Goal: Information Seeking & Learning: Find specific page/section

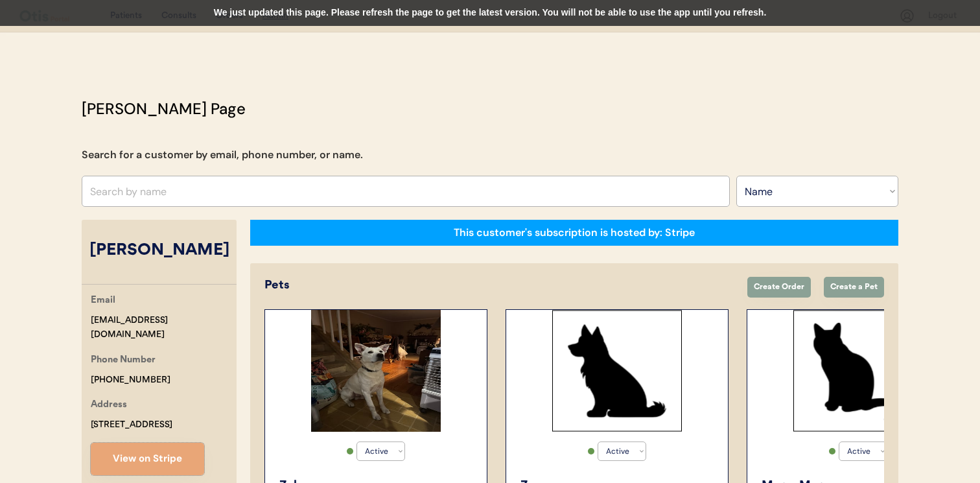
select select ""Name""
select select "true"
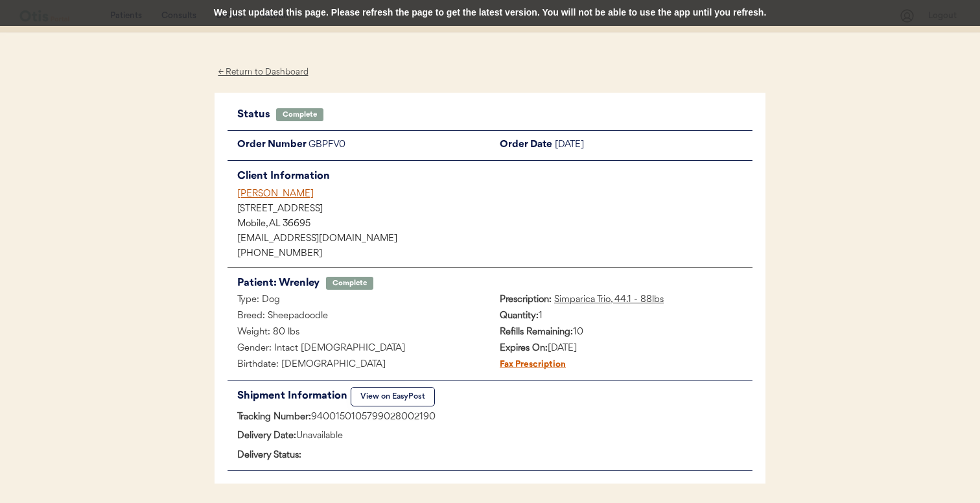
click at [276, 191] on div "[PERSON_NAME]" at bounding box center [494, 194] width 515 height 14
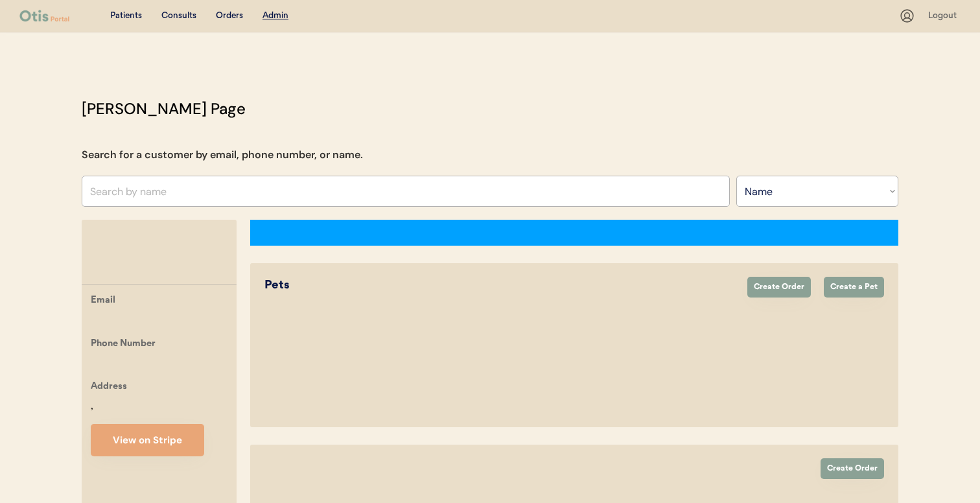
select select ""Name""
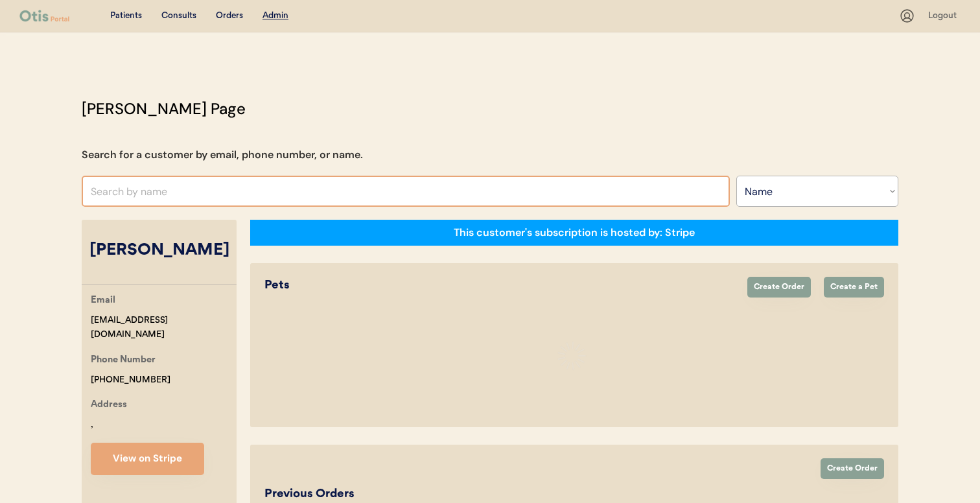
click at [399, 193] on input "text" at bounding box center [406, 191] width 648 height 31
select select "true"
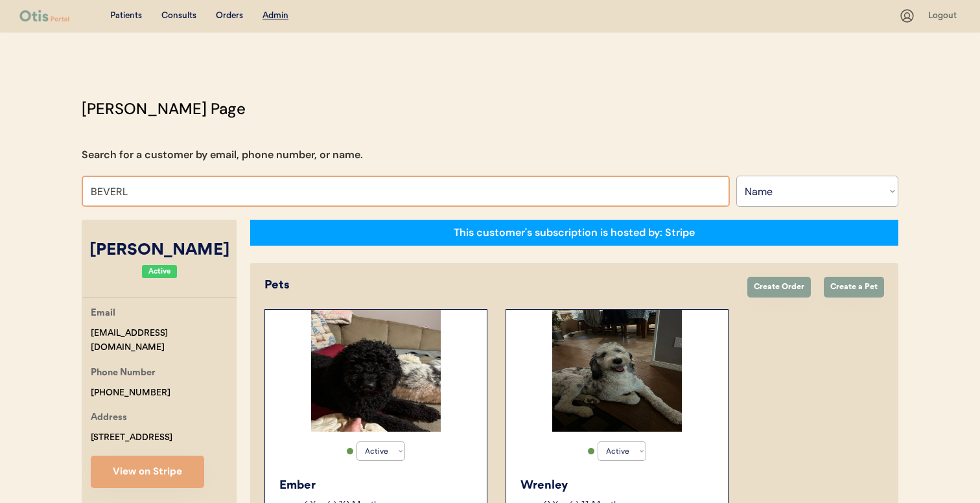
type input "BEVERLE"
type input "BEVERLEy Mushik"
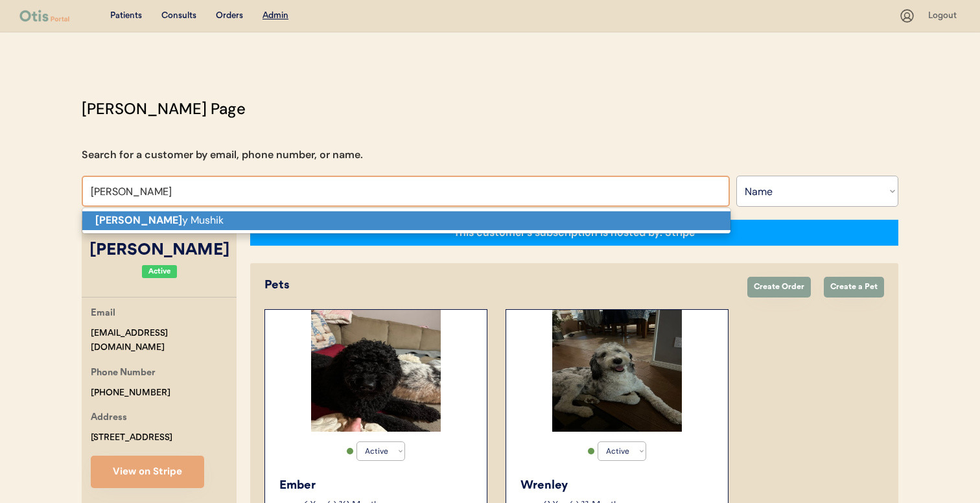
click at [402, 231] on span "Beverle y Mushik" at bounding box center [407, 220] width 650 height 27
click at [404, 222] on p "Beverle y Mushik" at bounding box center [406, 220] width 648 height 19
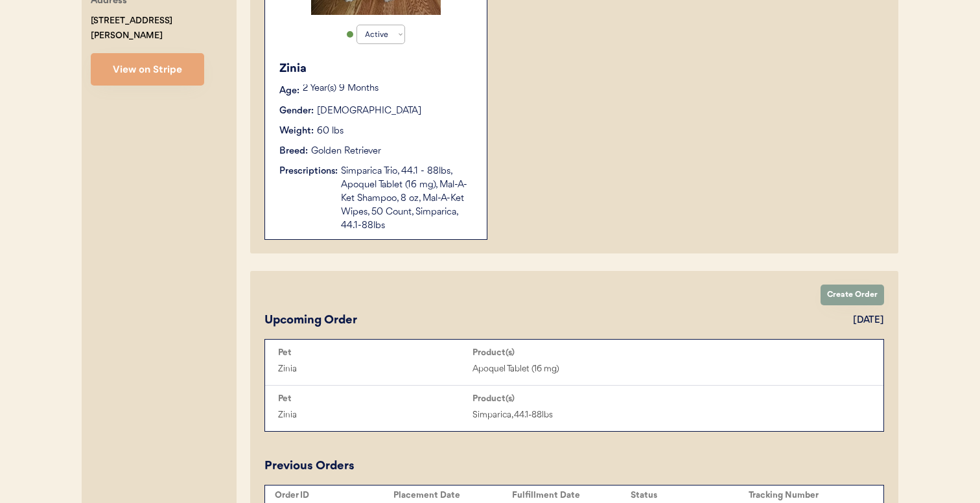
scroll to position [513, 0]
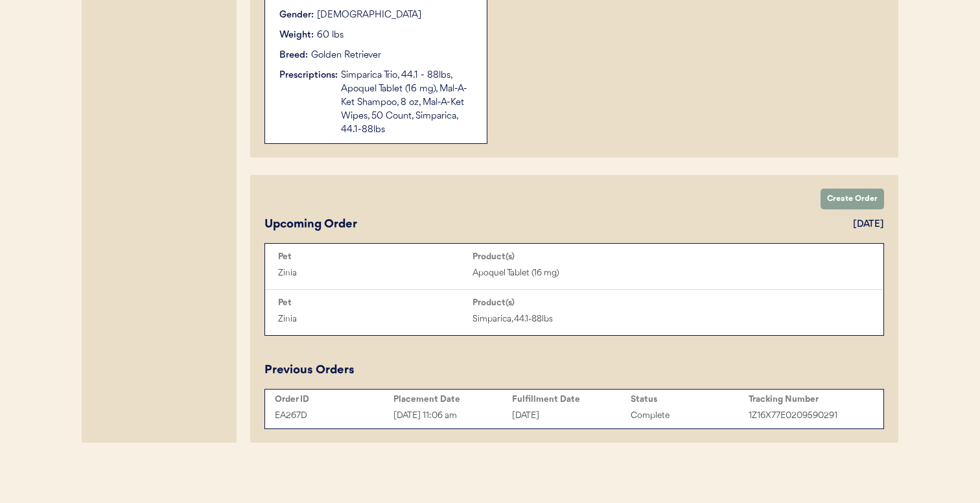
type input "[PERSON_NAME]"
click at [515, 414] on div "[DATE]" at bounding box center [571, 415] width 119 height 15
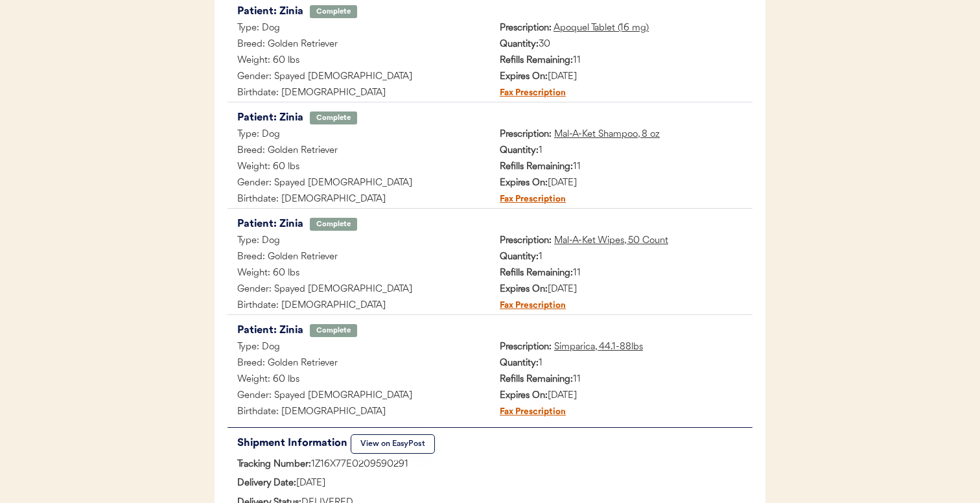
scroll to position [254, 0]
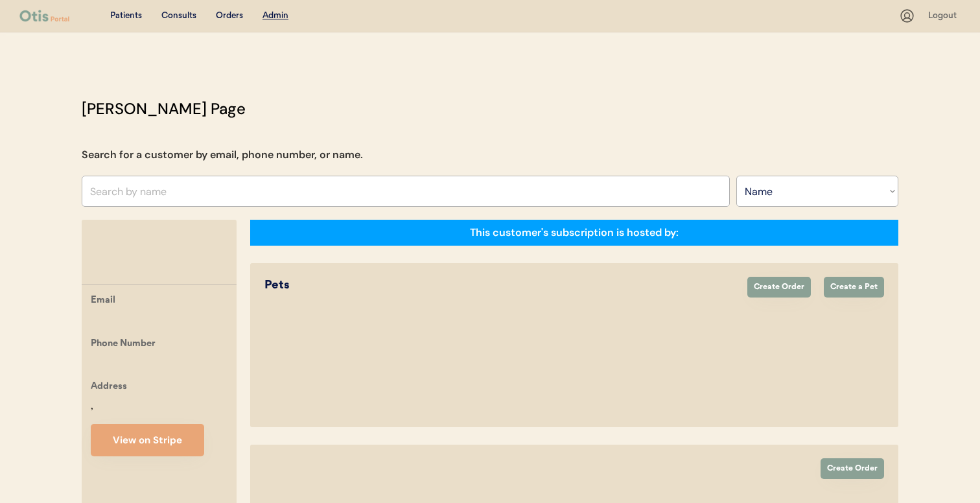
select select ""Name""
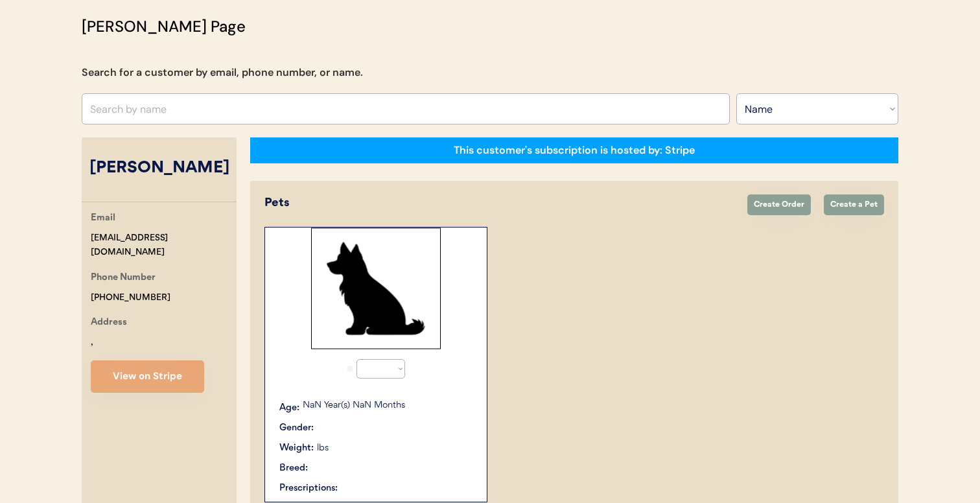
select select "true"
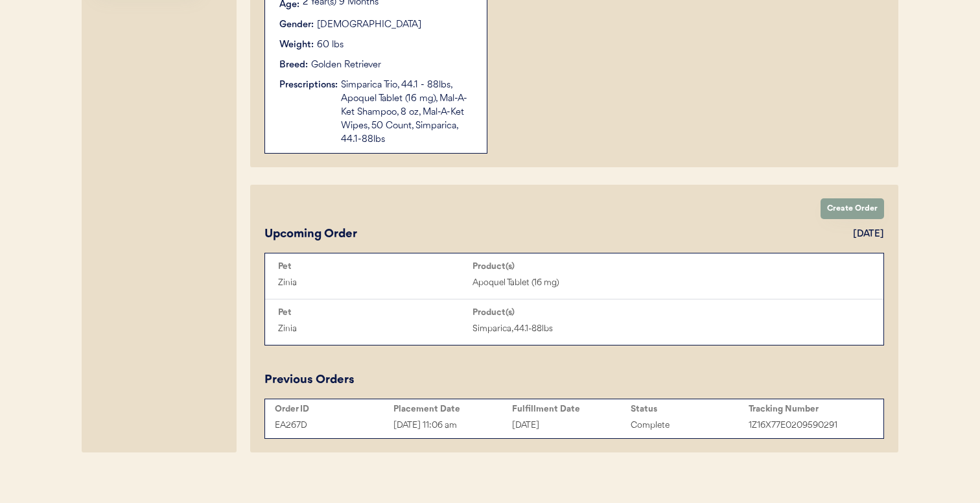
scroll to position [513, 0]
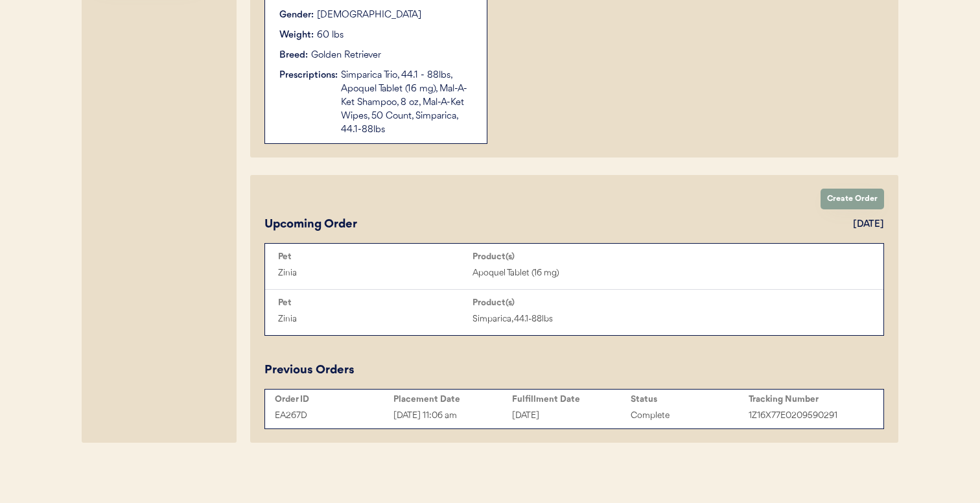
click at [427, 94] on div "Simparica Trio, 44.1 - 88lbs, Apoquel Tablet (16 mg), Mal-A-Ket Shampoo, 8 oz, …" at bounding box center [407, 103] width 133 height 68
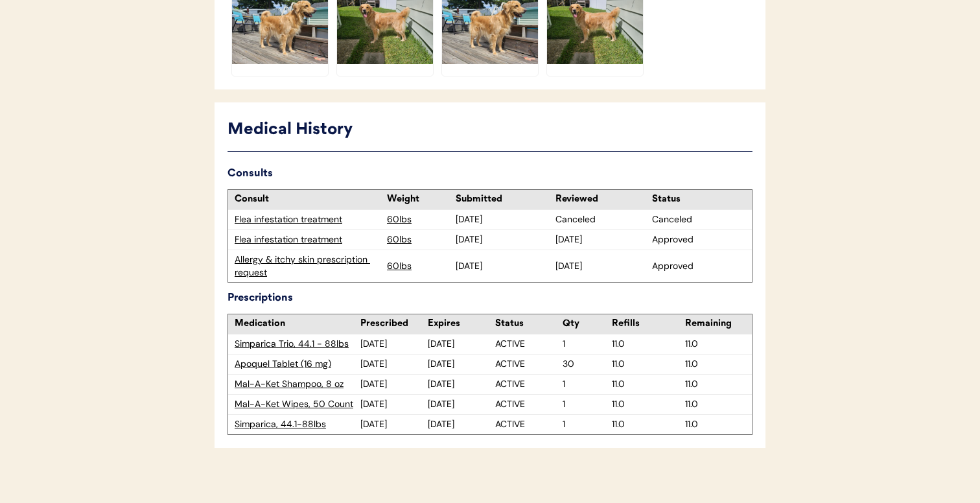
scroll to position [611, 0]
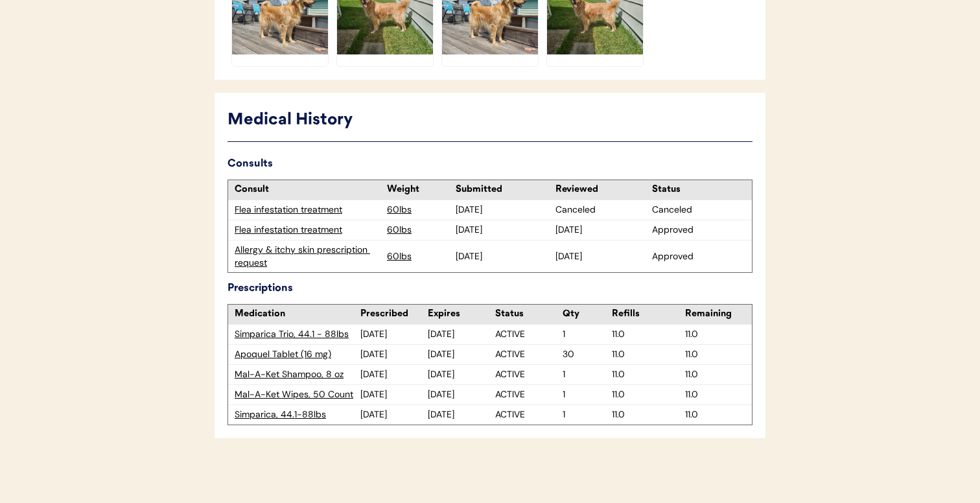
click at [286, 416] on div "Simparica, 44.1-88lbs" at bounding box center [298, 414] width 126 height 13
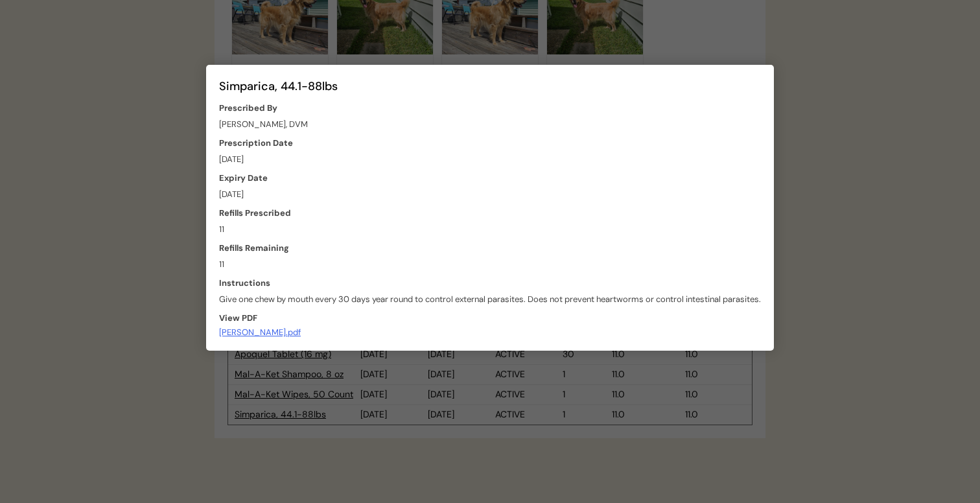
click at [447, 402] on div at bounding box center [490, 251] width 980 height 503
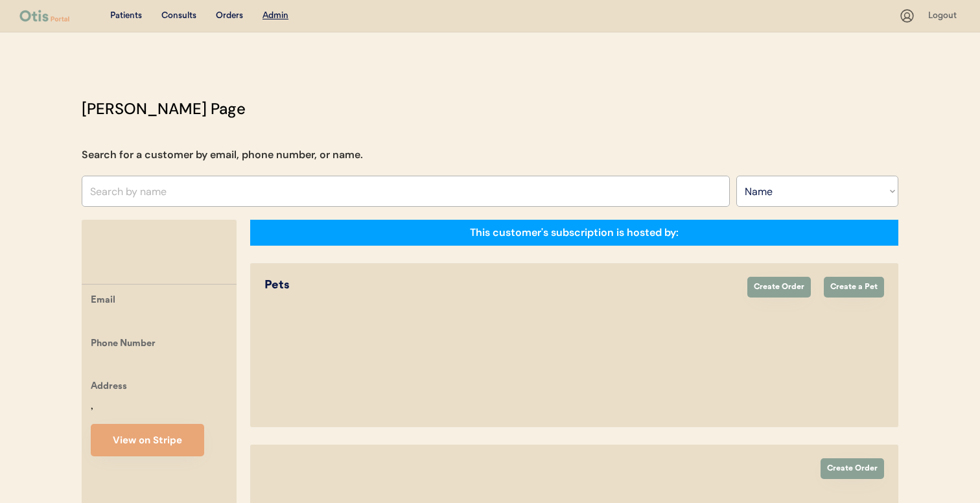
select select ""Name""
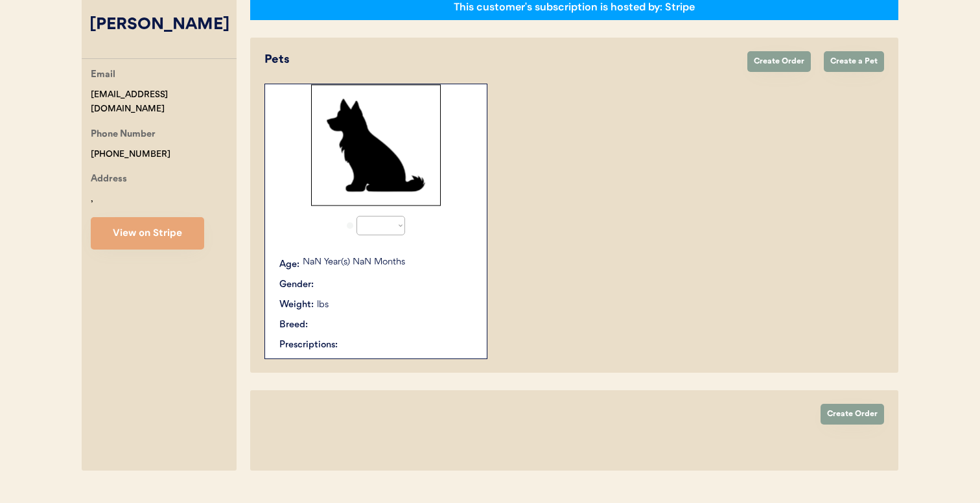
select select "true"
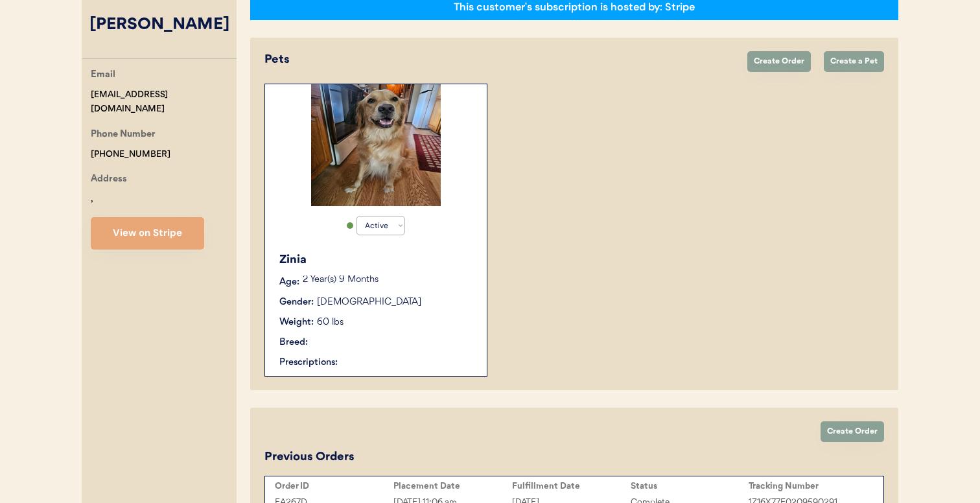
scroll to position [312, 0]
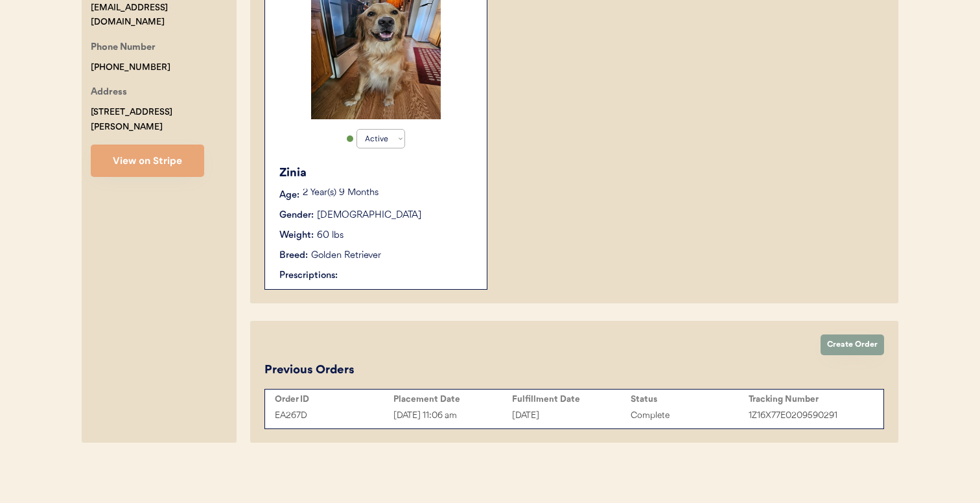
click at [449, 414] on div "Create Order Previous Orders Order ID Placement Date Fulfillment Date Status Tr…" at bounding box center [574, 382] width 648 height 122
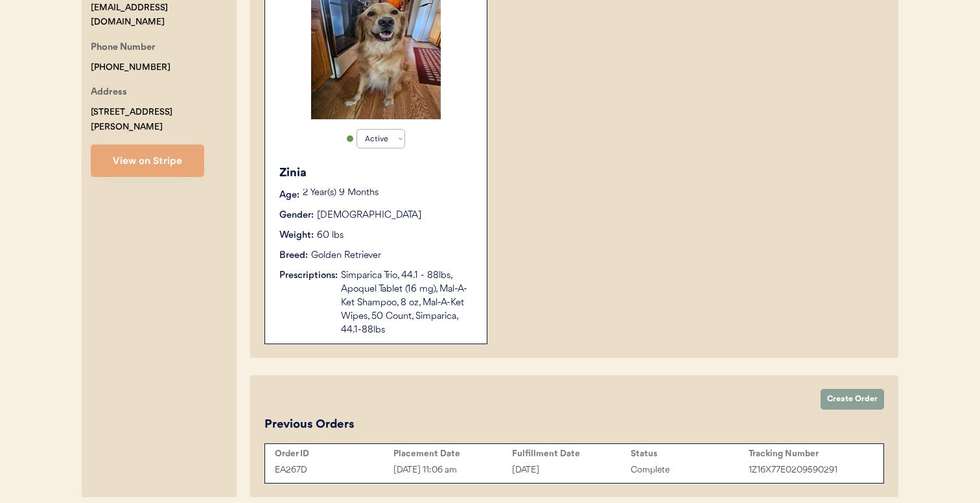
scroll to position [325, 0]
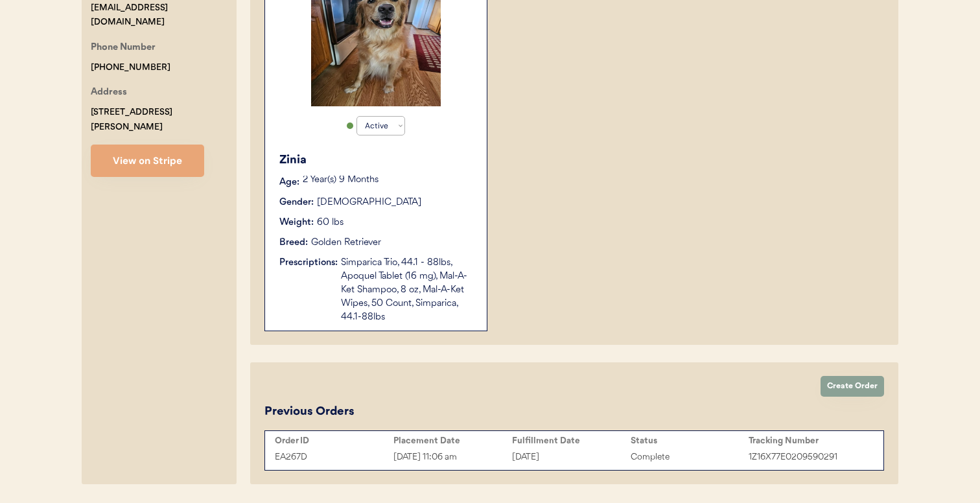
click at [442, 460] on div "Aug 28, 2025 11:06 am" at bounding box center [453, 457] width 119 height 15
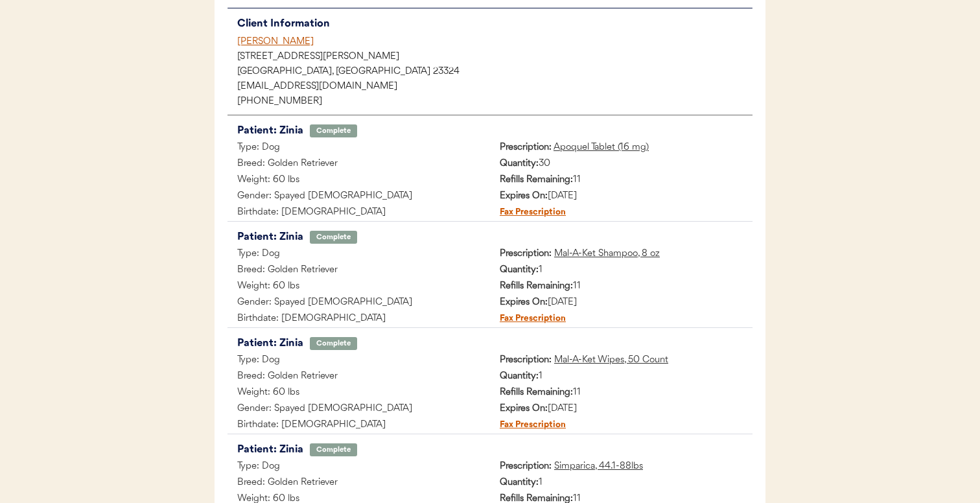
scroll to position [151, 0]
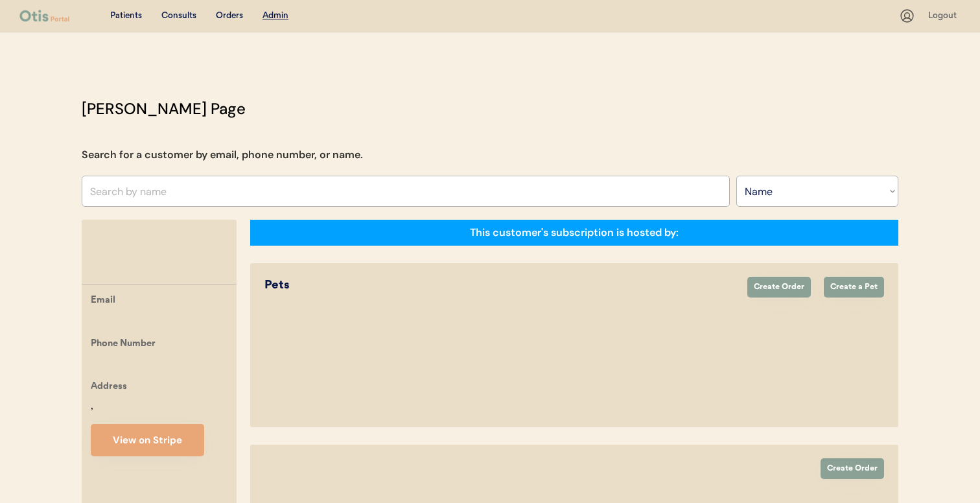
select select ""Name""
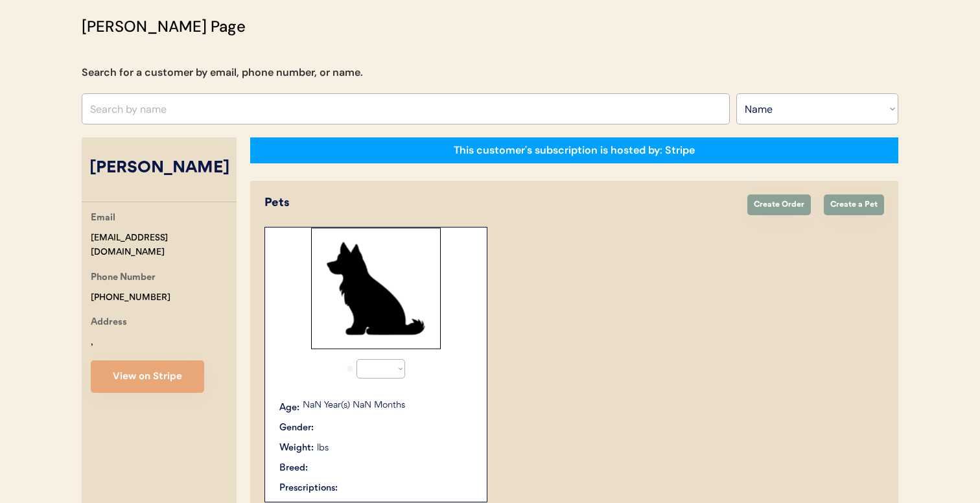
select select "true"
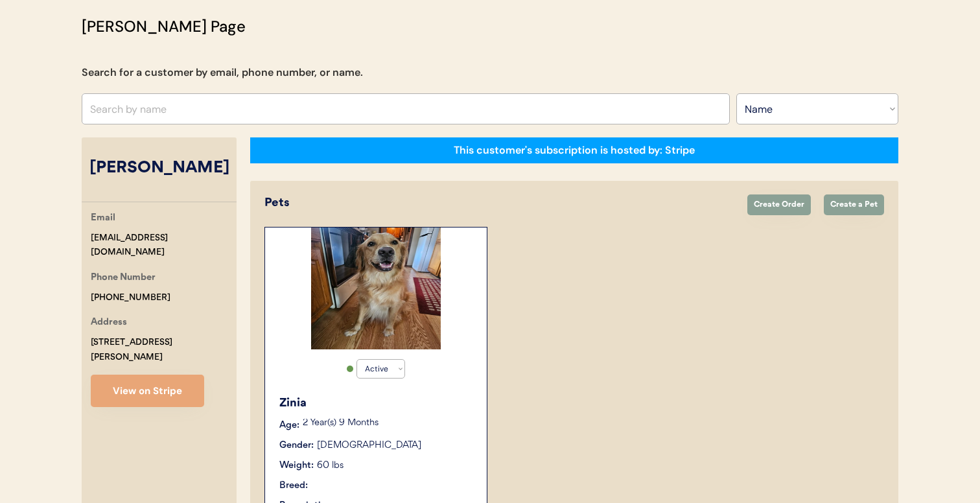
click at [427, 304] on img at bounding box center [376, 289] width 130 height 122
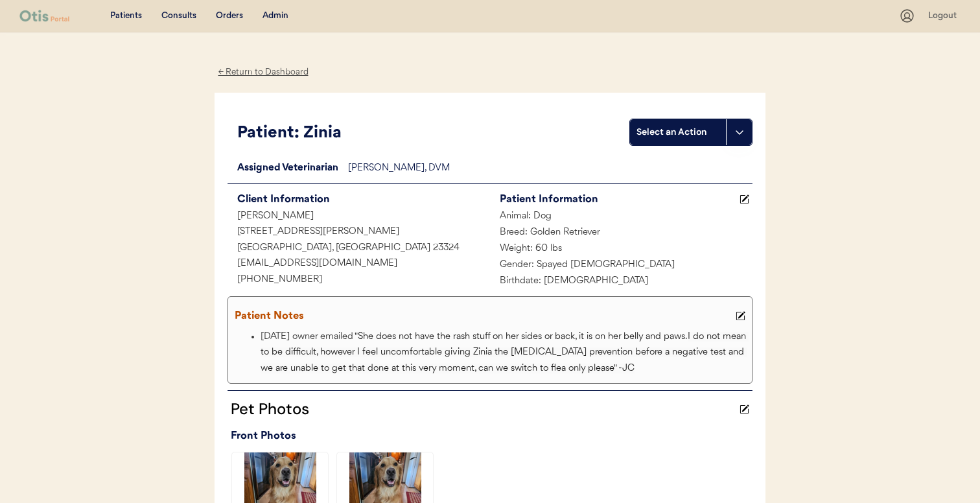
click at [264, 11] on div "Admin" at bounding box center [276, 16] width 26 height 13
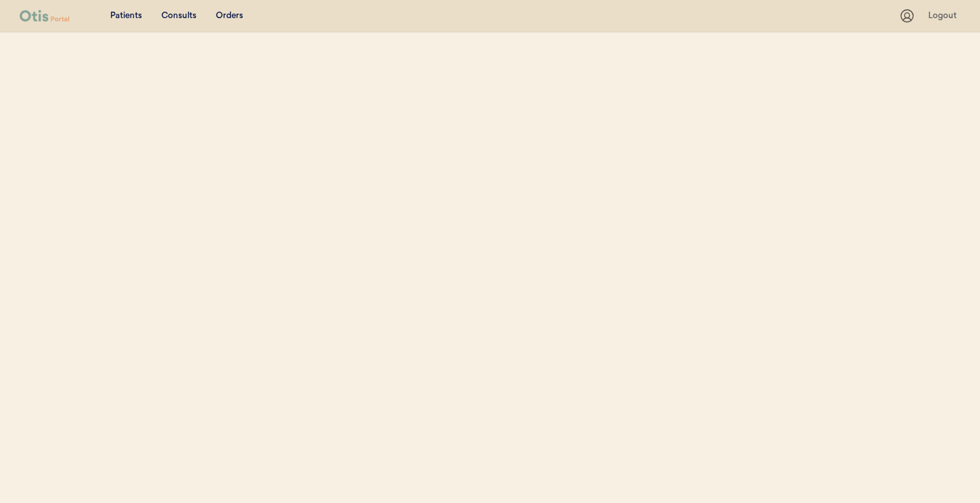
select select ""Name""
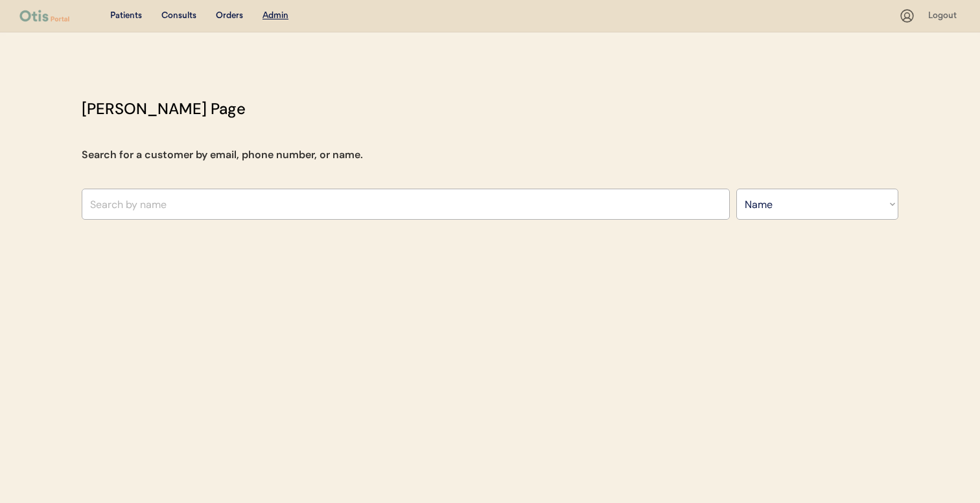
click at [322, 224] on div "[PERSON_NAME] Page Search for a customer by email, phone number, or name. Searc…" at bounding box center [490, 161] width 843 height 129
click at [324, 205] on input "text" at bounding box center [406, 204] width 648 height 31
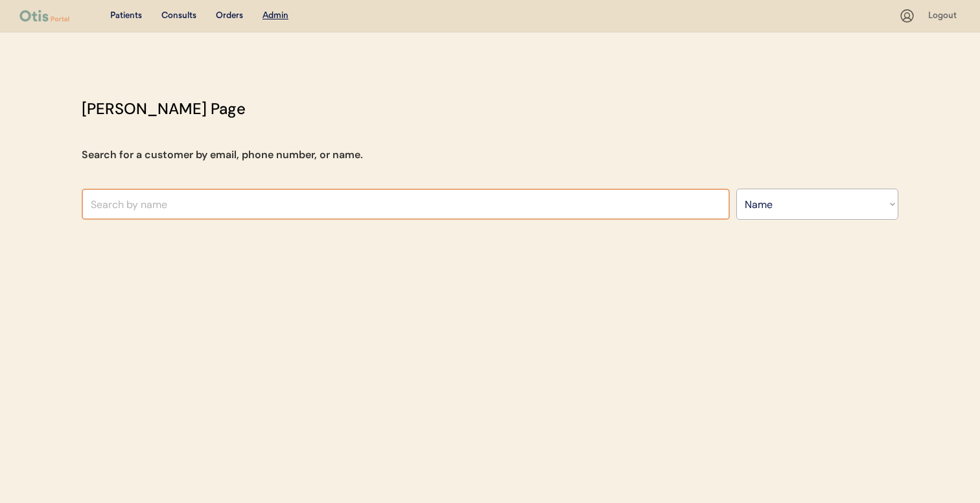
paste input "[EMAIL_ADDRESS][DOMAIN_NAME]"
click at [259, 209] on input "[EMAIL_ADDRESS][DOMAIN_NAME]" at bounding box center [406, 204] width 648 height 31
type input "[EMAIL_ADDRESS][DOMAIN_NAME]"
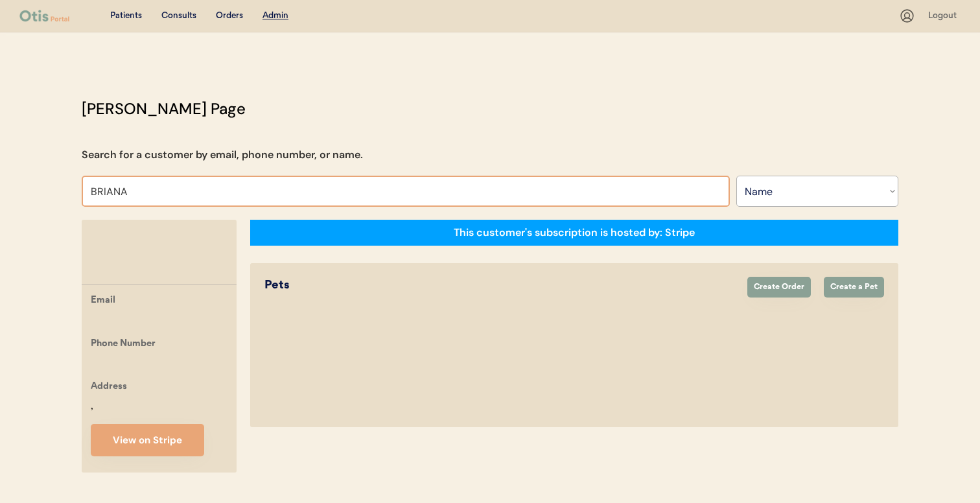
type input "[PERSON_NAME]"
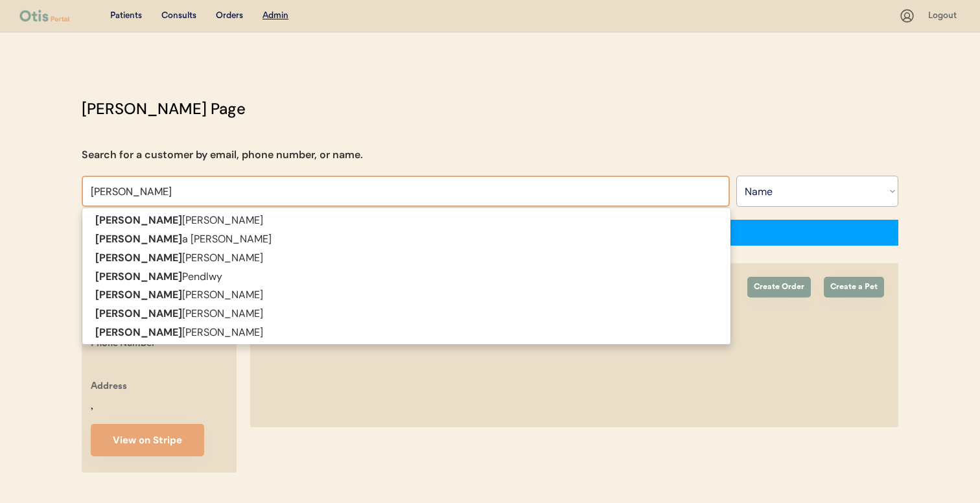
type input "BRIANN"
type input "BRIANNA"
type input "BRIANNA Frisbie"
type input "BRIANNA"
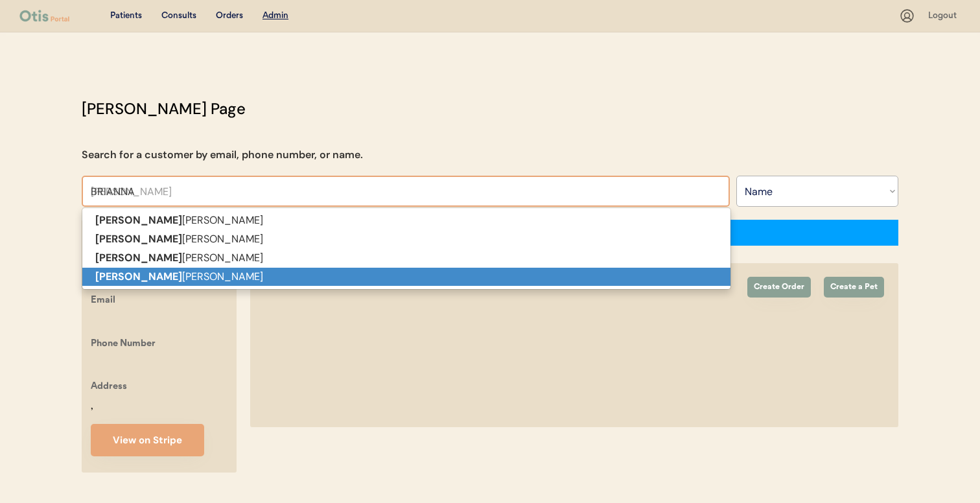
click at [241, 276] on p "Brianna Wheeler" at bounding box center [406, 277] width 648 height 19
type input "Brianna Wheeler"
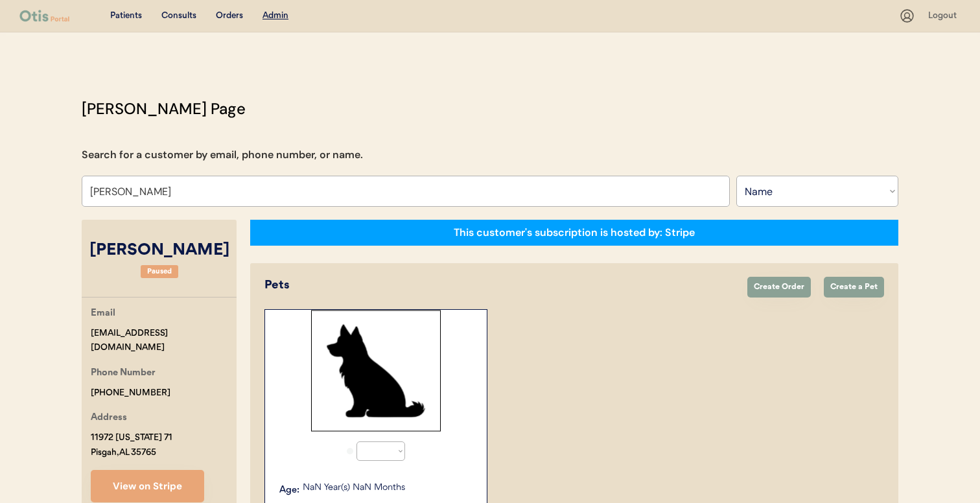
select select "true"
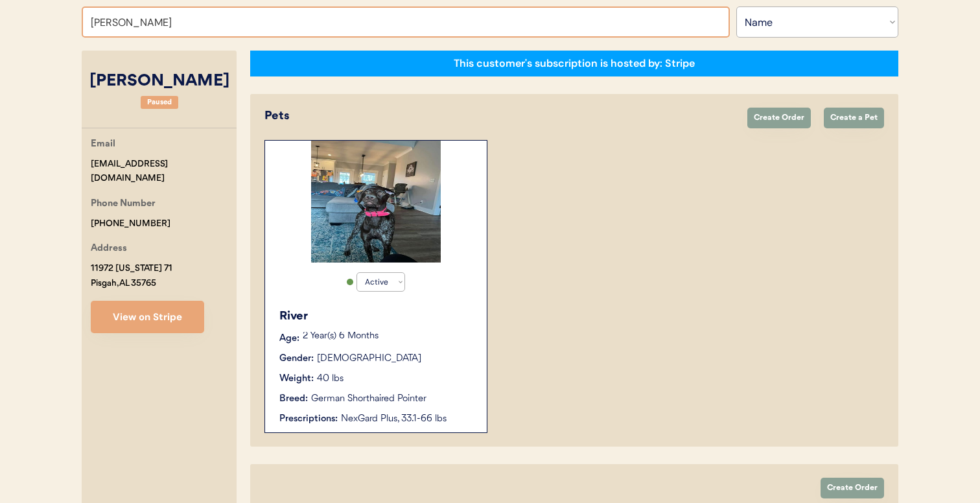
scroll to position [156, 0]
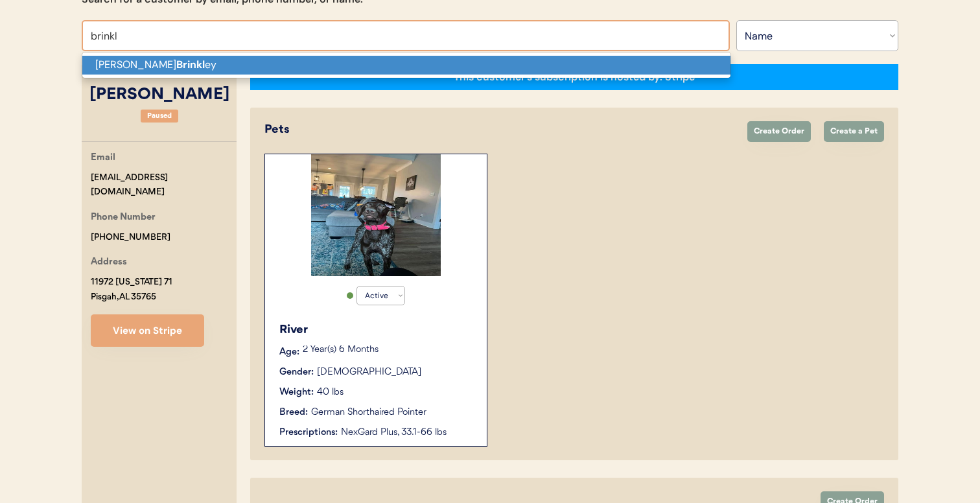
click at [231, 62] on p "Belinda Brinkl ey" at bounding box center [406, 65] width 648 height 19
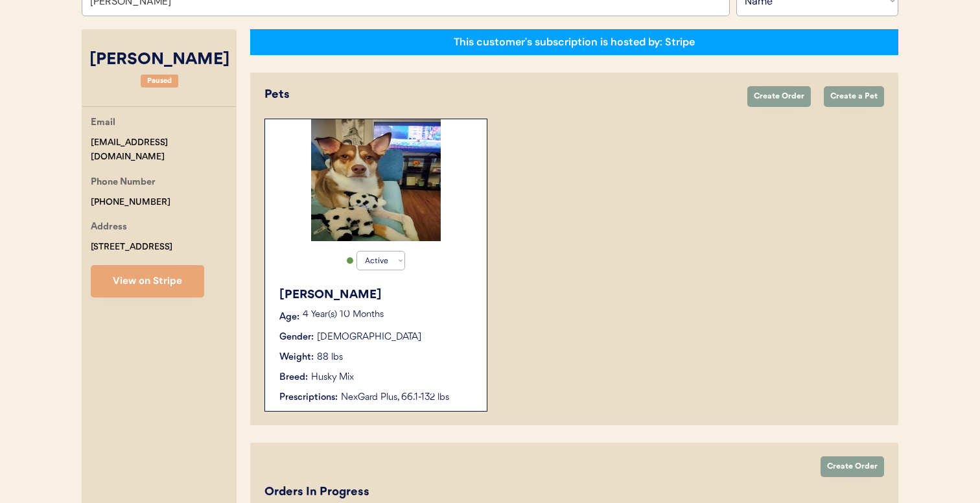
scroll to position [187, 0]
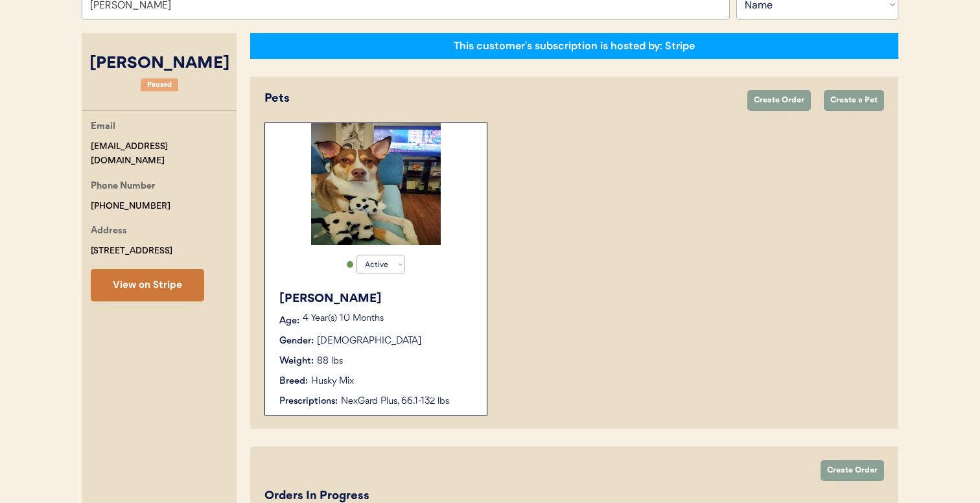
type input "Belinda Brinkley"
click at [172, 283] on button "View on Stripe" at bounding box center [147, 285] width 113 height 32
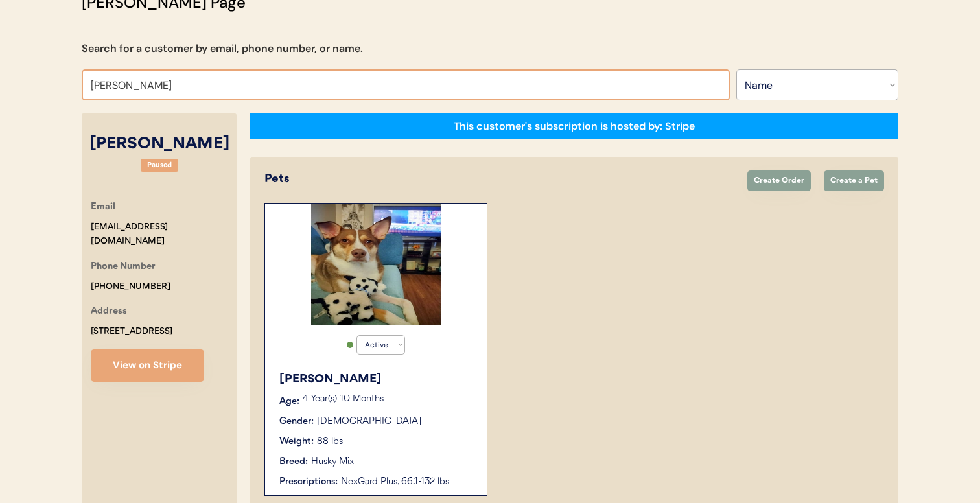
click at [417, 83] on input "Belinda Brinkley" at bounding box center [406, 84] width 648 height 31
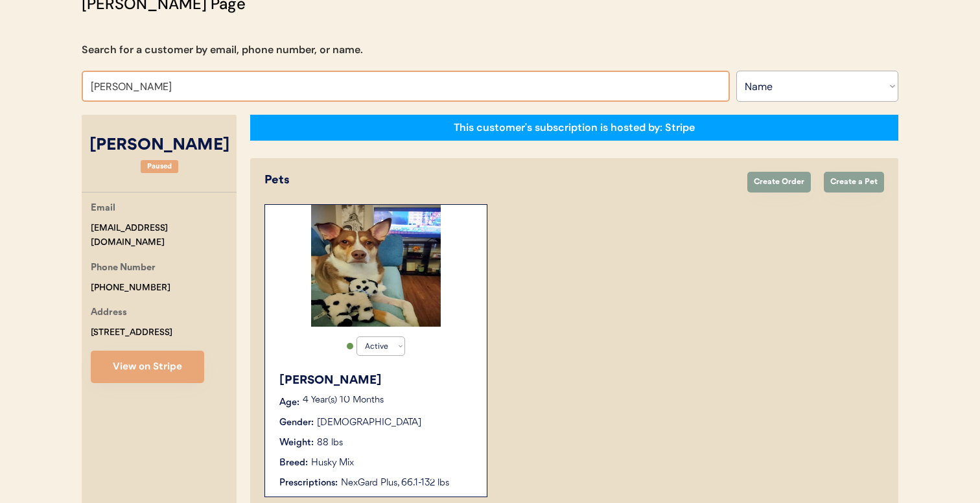
type input "latoya"
type input "latoya Williams"
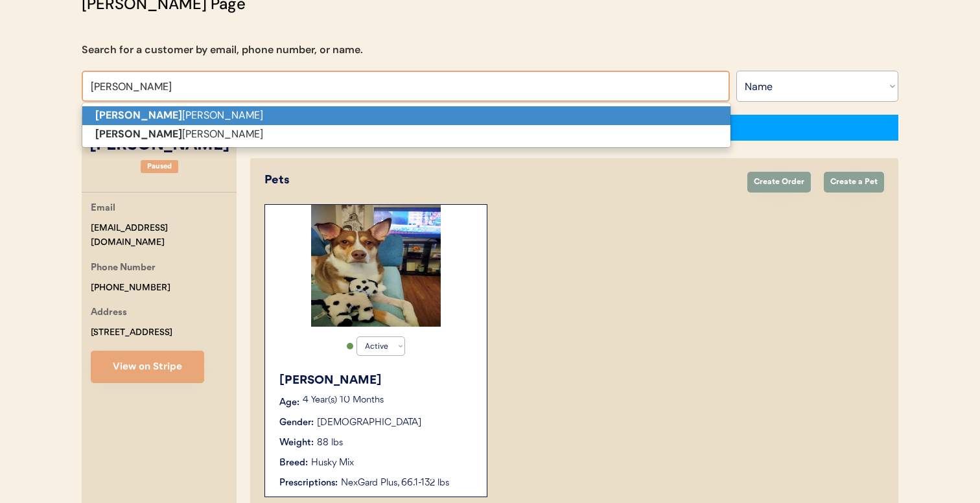
click at [399, 120] on p "LaToya Williams" at bounding box center [406, 115] width 648 height 19
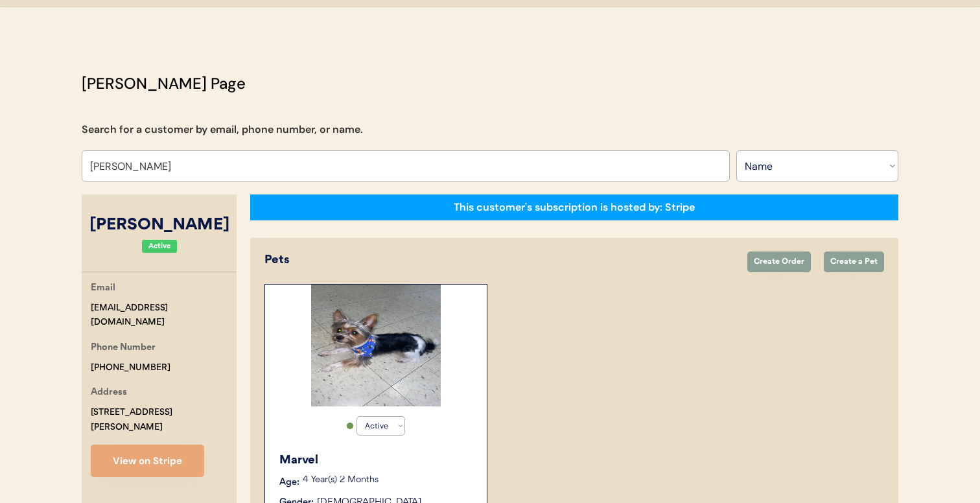
scroll to position [23, 0]
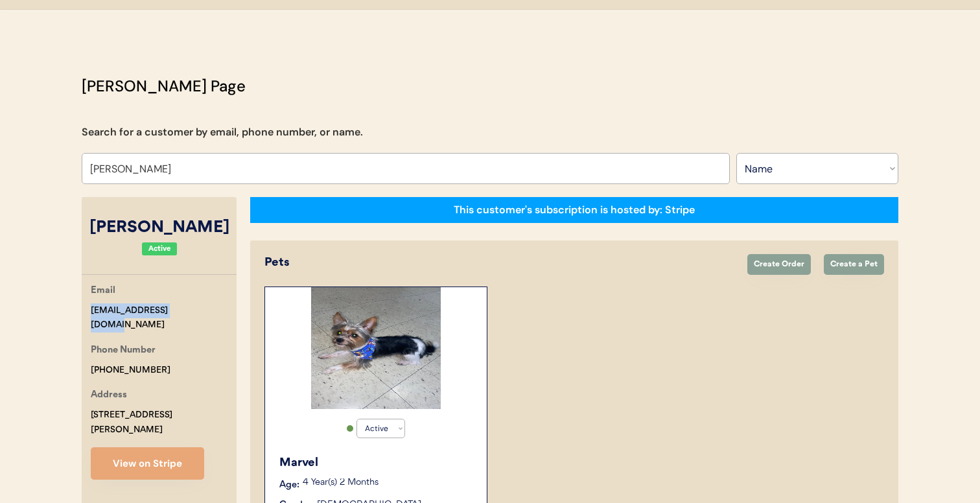
drag, startPoint x: 203, startPoint y: 309, endPoint x: 73, endPoint y: 305, distance: 129.7
copy div "bubblez8708@gmail.com"
click at [366, 164] on input "LaToya Williams" at bounding box center [406, 168] width 648 height 31
type input "cindy carde"
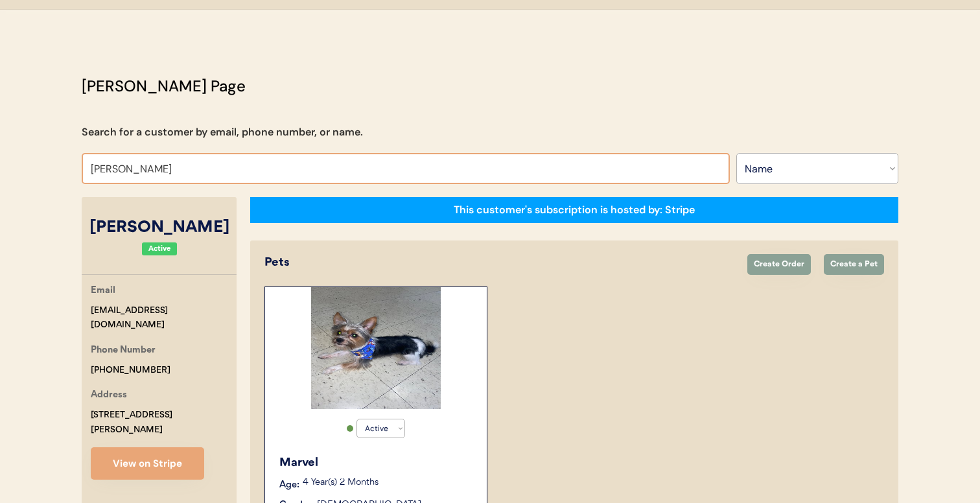
type input "cindy carden"
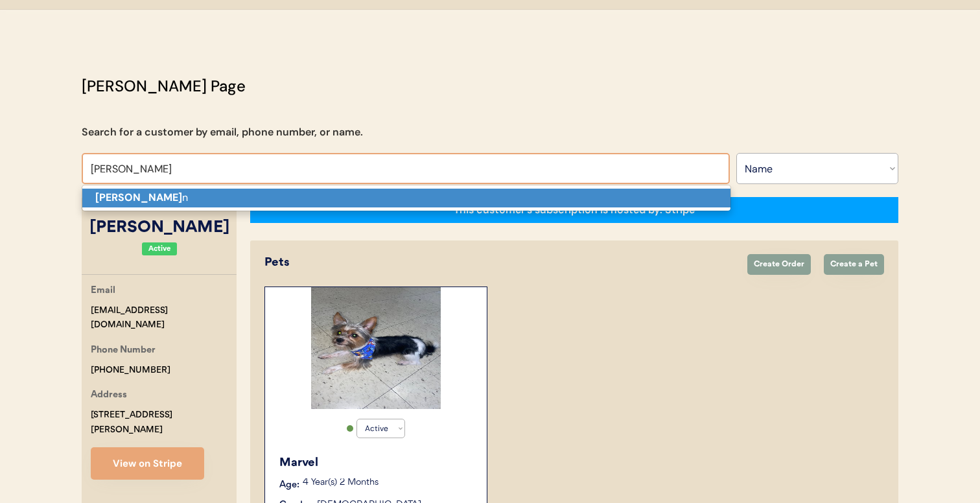
click at [357, 191] on p "Cindy Carde n" at bounding box center [406, 198] width 648 height 19
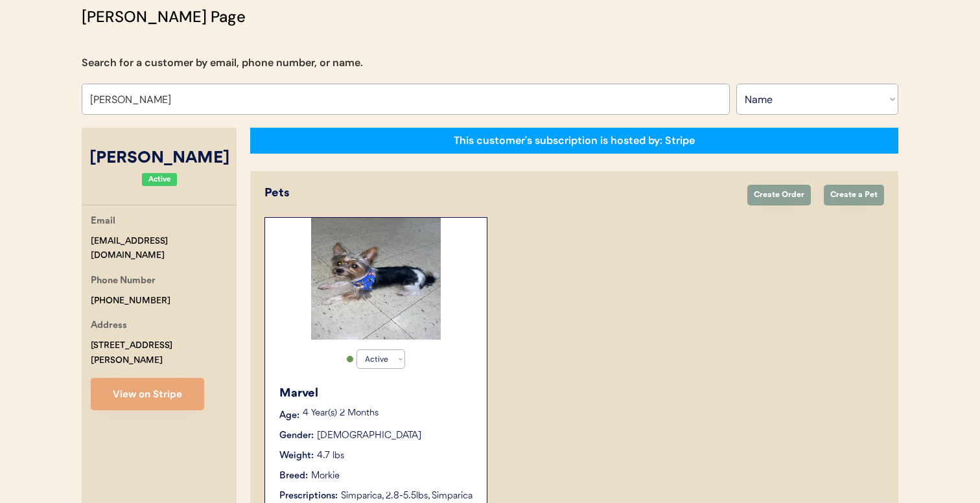
scroll to position [93, 0]
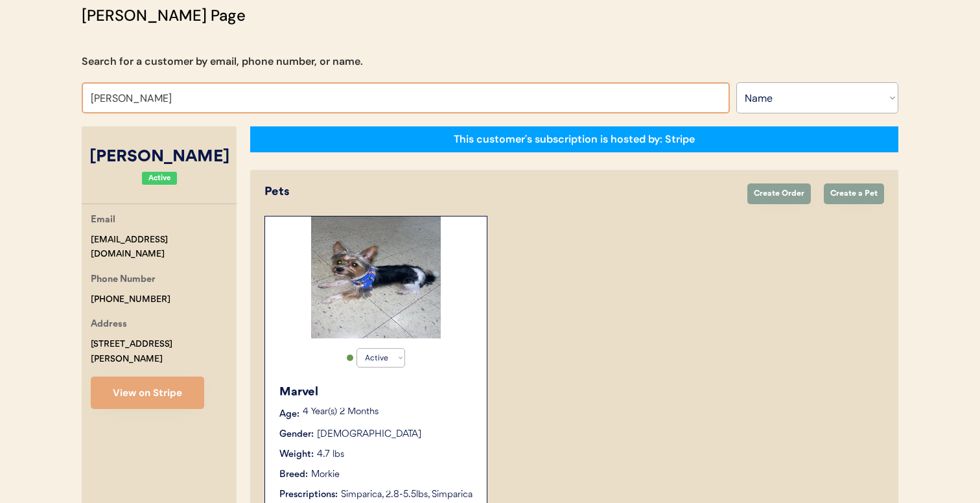
click at [514, 107] on input "Cindy Carden" at bounding box center [406, 97] width 648 height 31
type input "Cindy Carde"
type input "Cindy Carden"
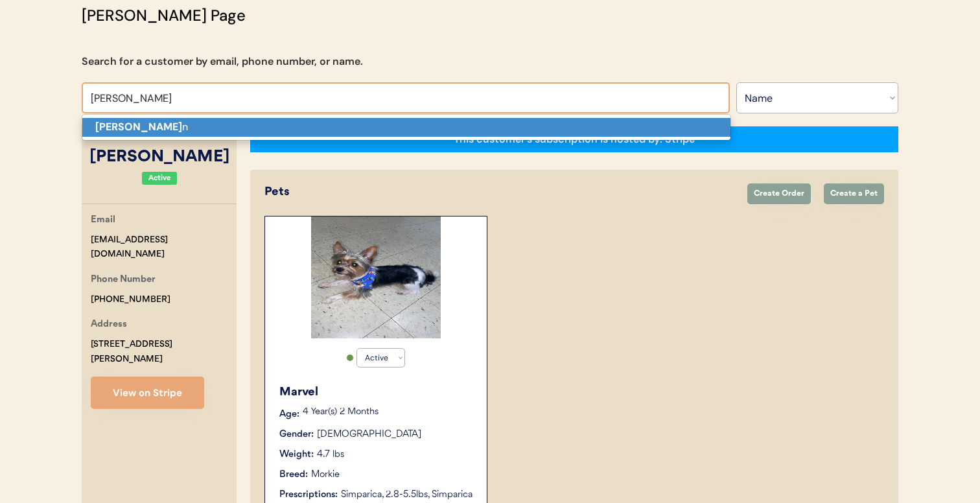
click at [504, 128] on p "Cindy Carde n" at bounding box center [406, 127] width 648 height 19
type input "Cindy Carden"
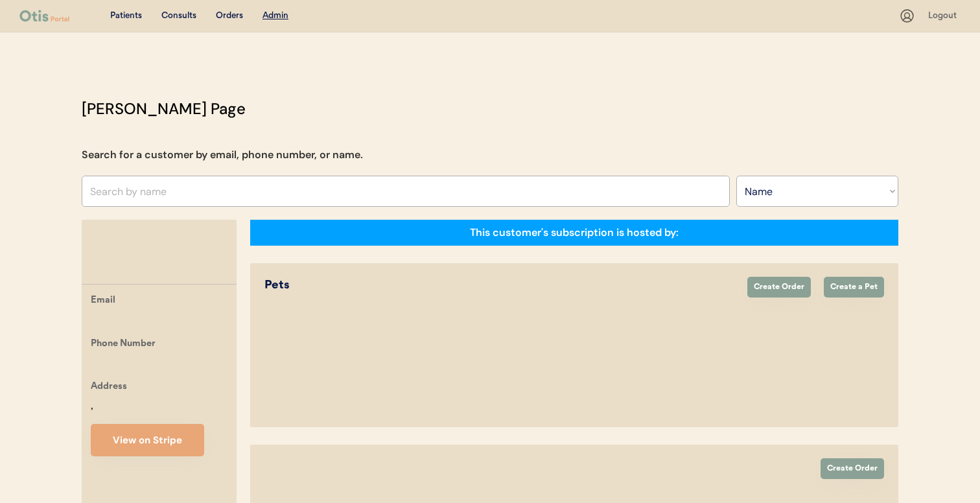
select select ""Name""
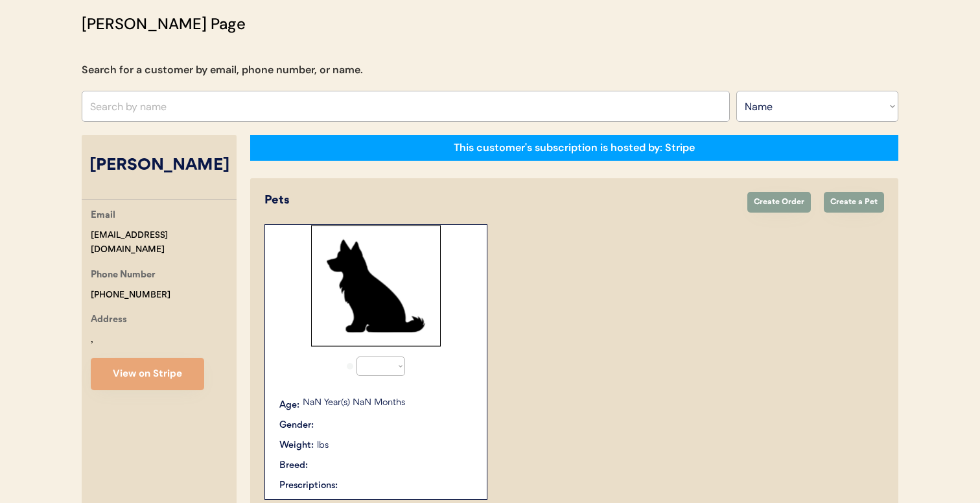
scroll to position [93, 0]
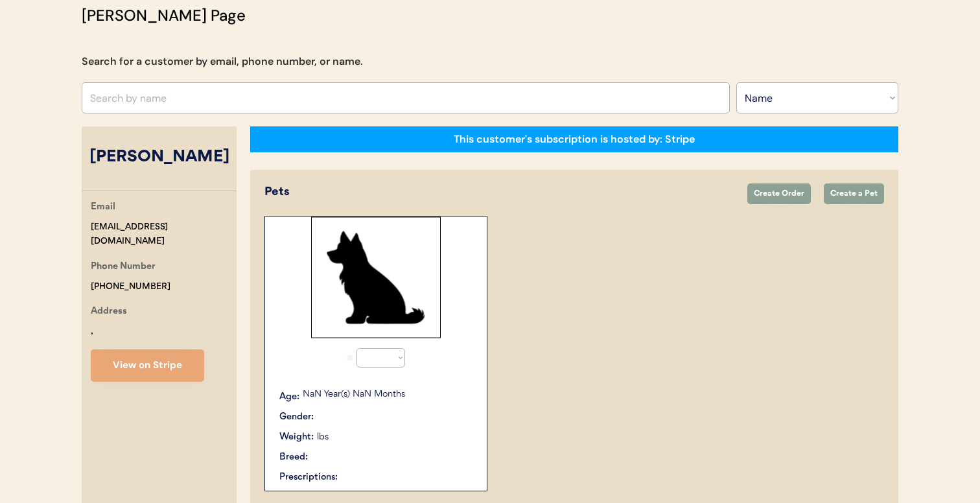
select select "true"
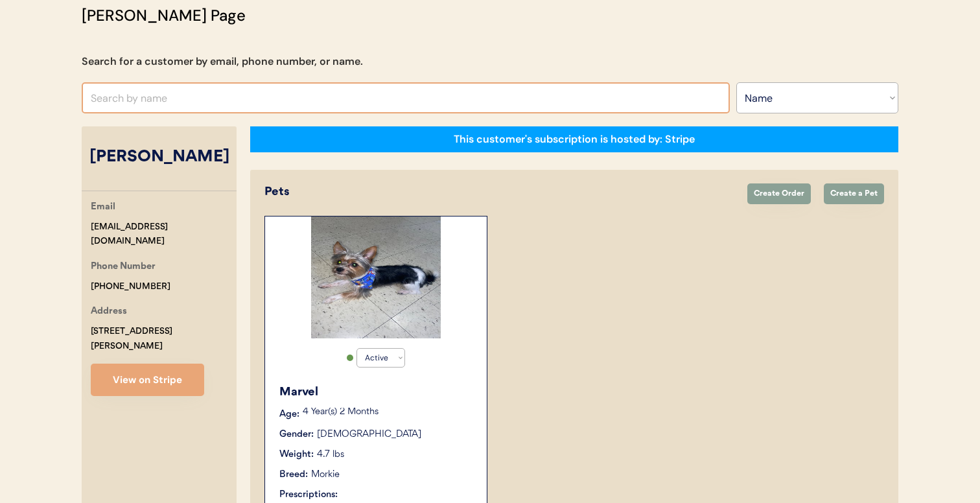
click at [389, 105] on input "text" at bounding box center [406, 97] width 648 height 31
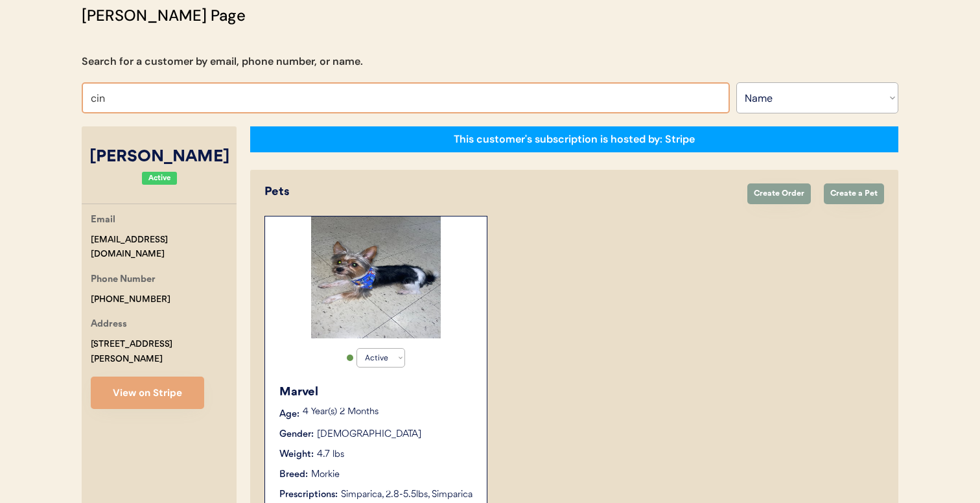
type input "cind"
type input "cindy Guzman"
type input "cindy"
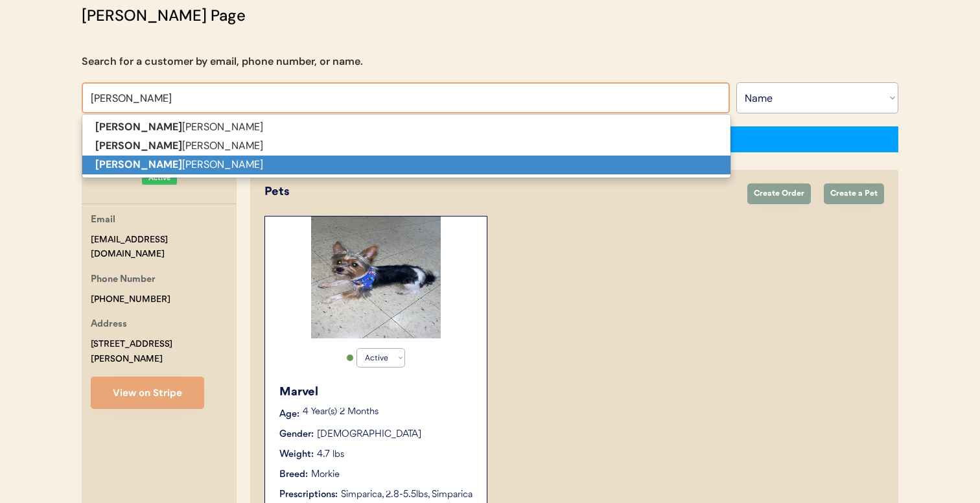
click at [383, 165] on p "Cindy Carden" at bounding box center [406, 165] width 648 height 19
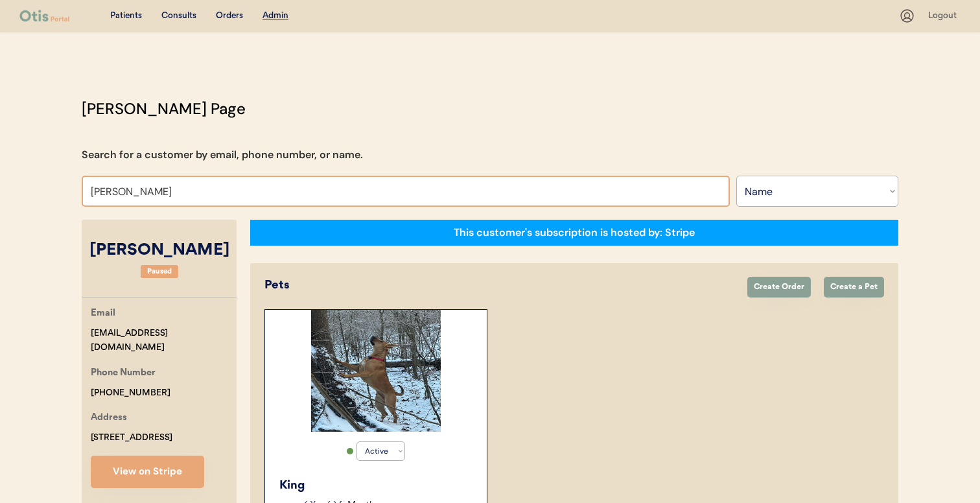
type input "denise ro"
type input "denise royer"
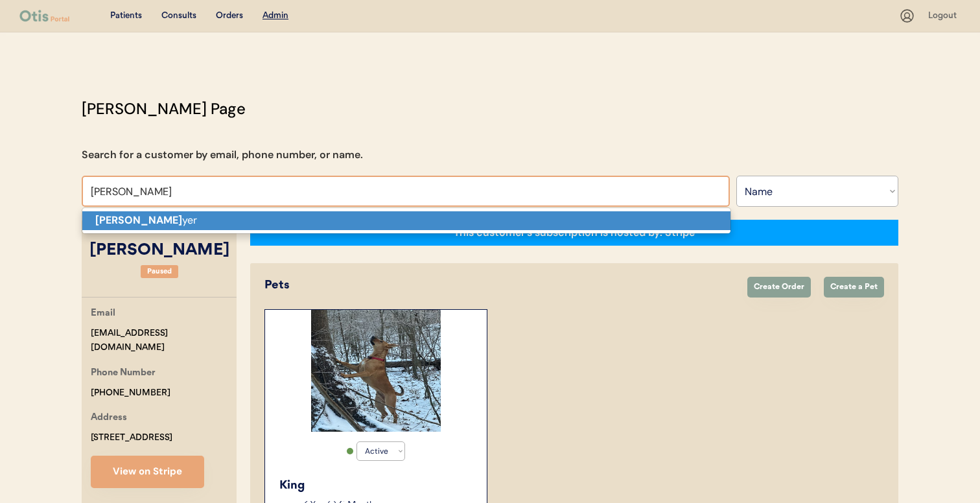
click at [364, 217] on p "Denise Ro yer" at bounding box center [406, 220] width 648 height 19
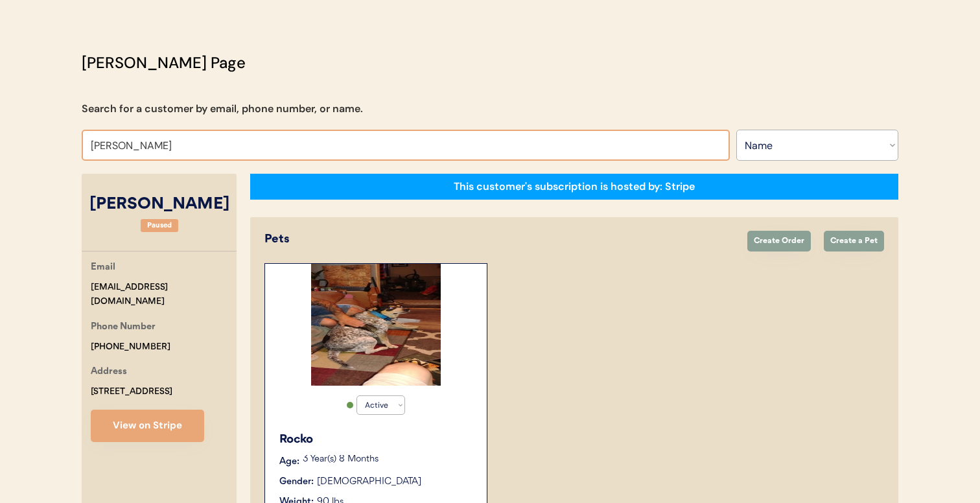
scroll to position [45, 0]
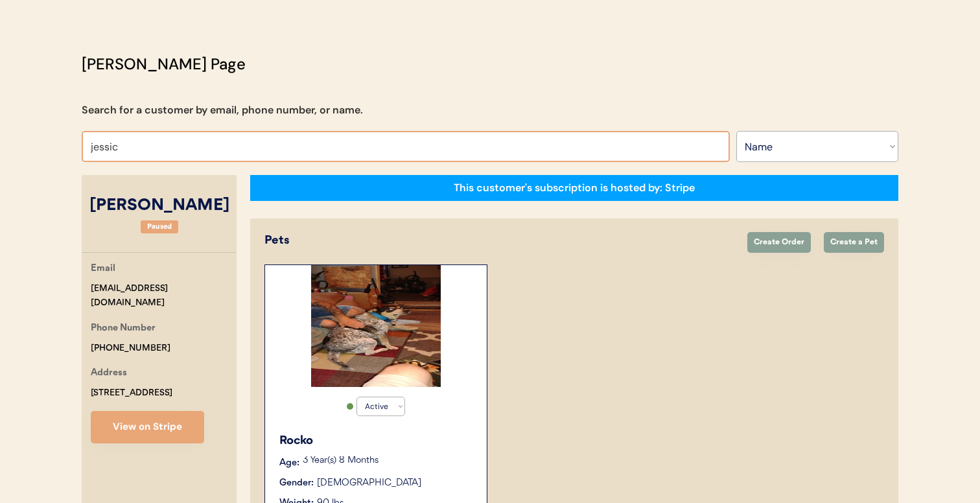
type input "jessica"
type input "jessica Swersey"
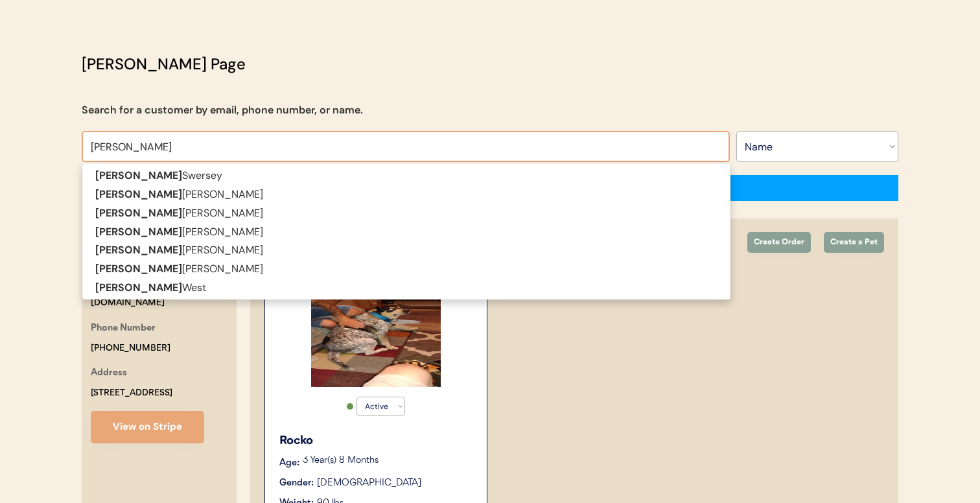
type input "jessica"
type input "jessica g"
type input "jessica goolsby"
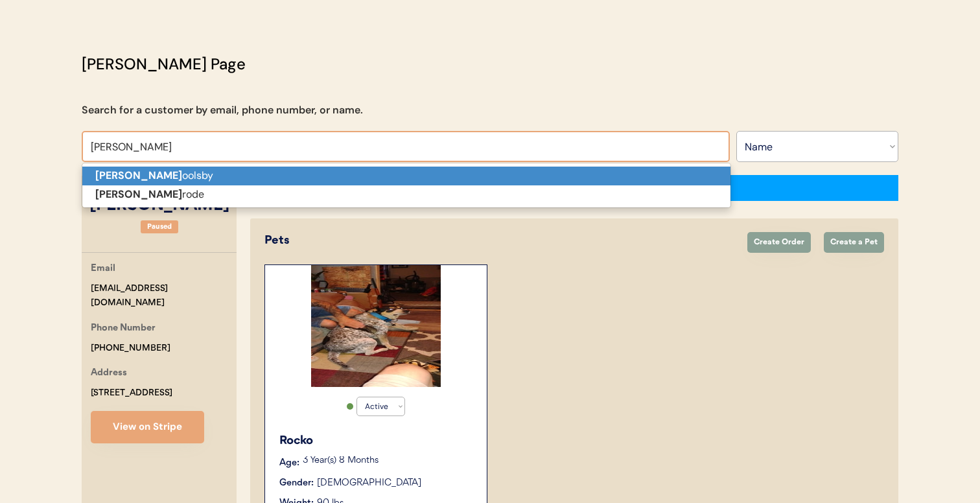
click at [287, 180] on p "Jessica G oolsby" at bounding box center [406, 176] width 648 height 19
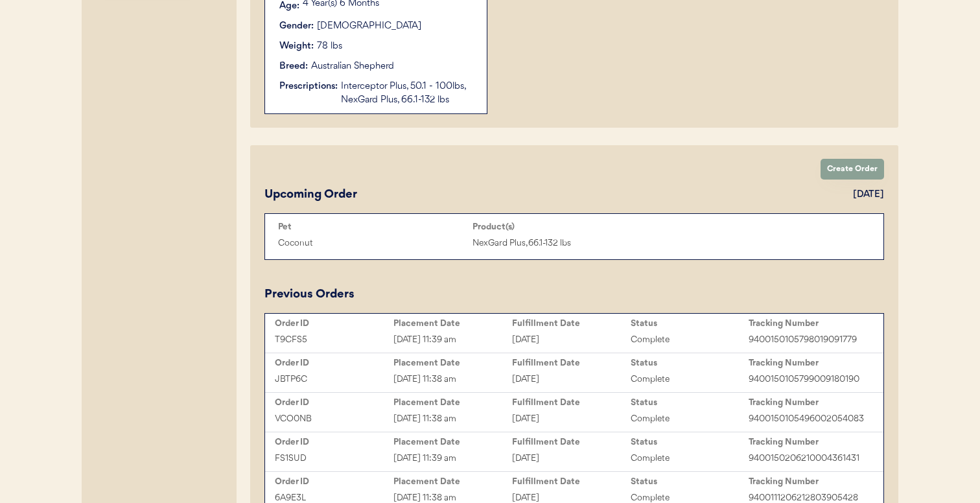
scroll to position [501, 0]
type input "Jessica Goolsby"
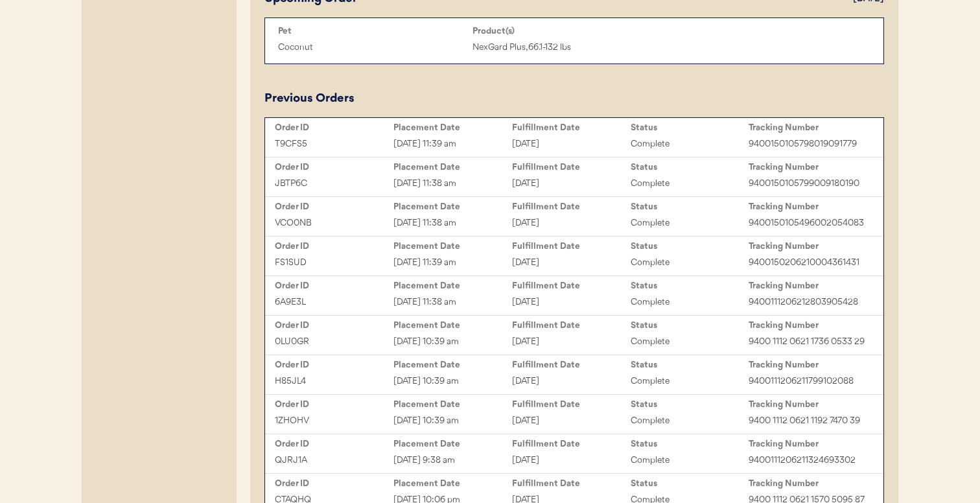
scroll to position [782, 0]
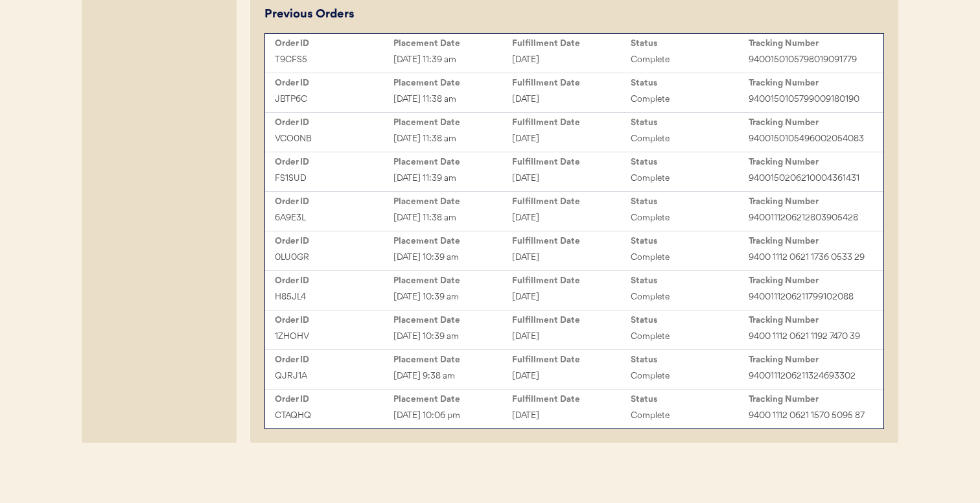
click at [602, 406] on div "CTAQHQ Oct 30, 2024 10:06 pm November 7, 2024 Complete 9400 1112 0621 1570 5095…" at bounding box center [574, 415] width 612 height 19
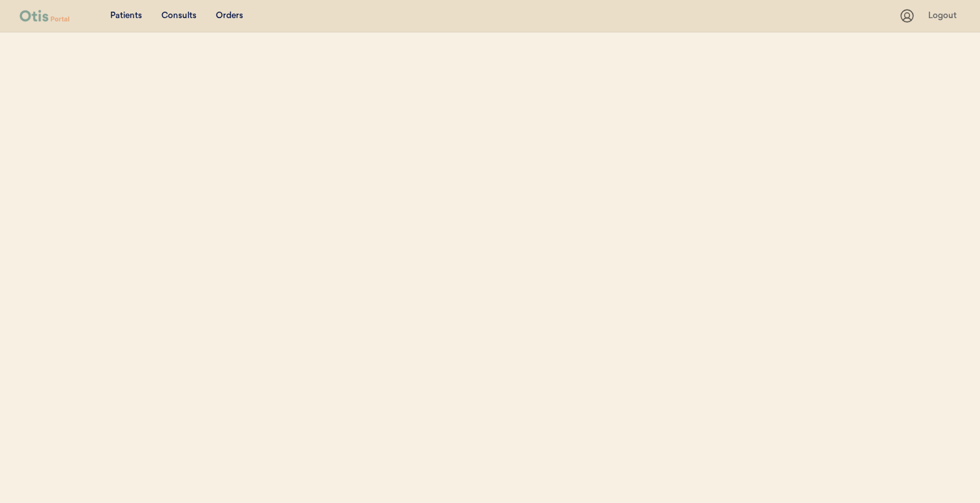
select select ""Name""
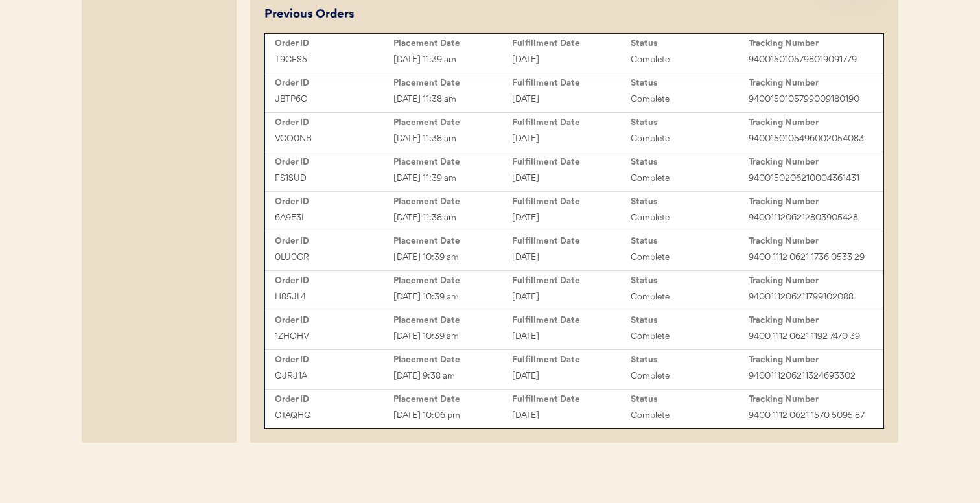
scroll to position [668, 0]
select select "true"
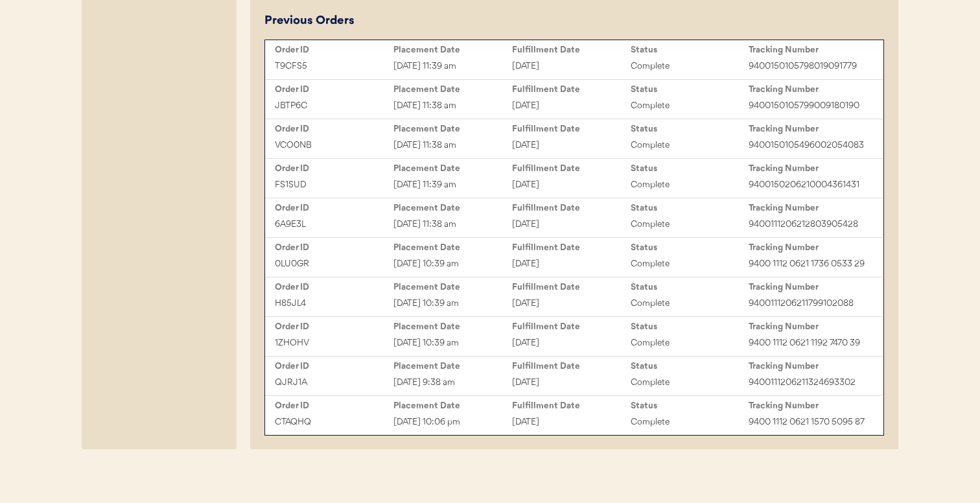
scroll to position [775, 0]
click at [598, 390] on div "QJRJ1A [DATE] 9:38 am [DATE] Complete 9400111206211324693302" at bounding box center [574, 382] width 612 height 19
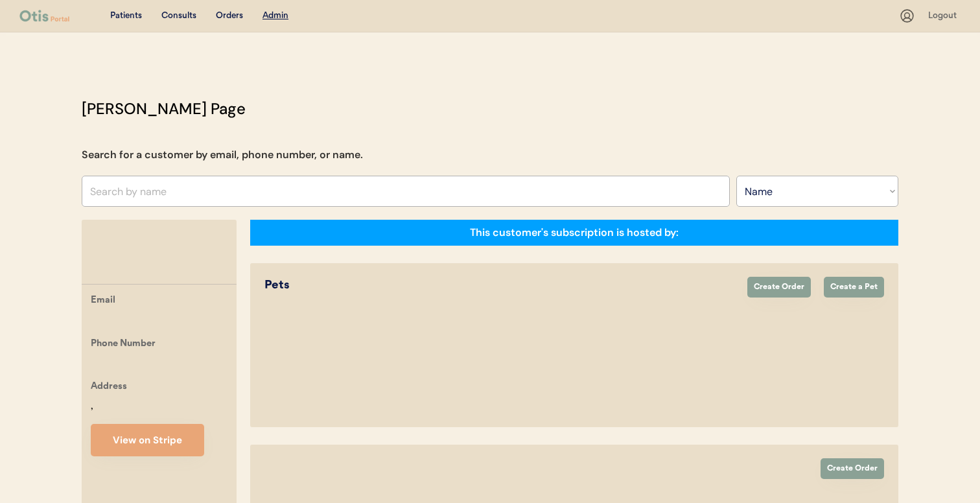
select select ""Name""
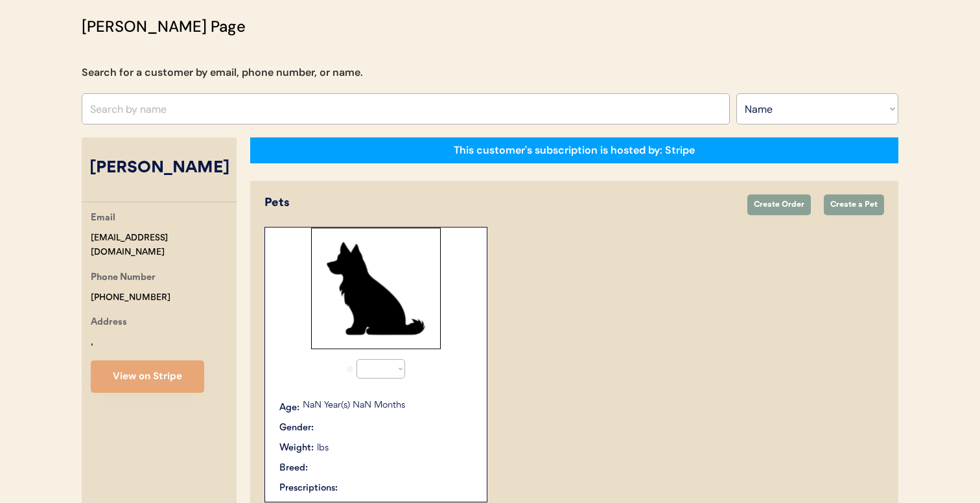
select select "true"
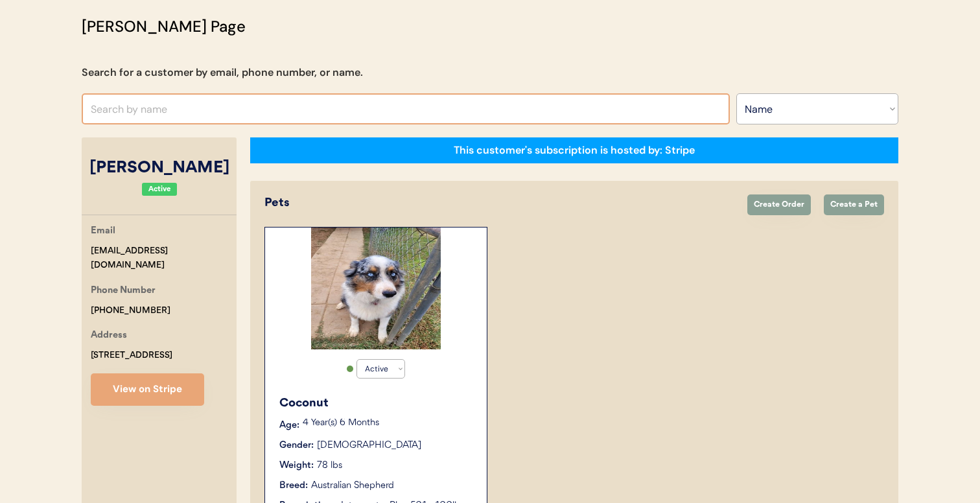
click at [338, 101] on input "text" at bounding box center [406, 108] width 648 height 31
type input "mic"
type input "michal Jablonski"
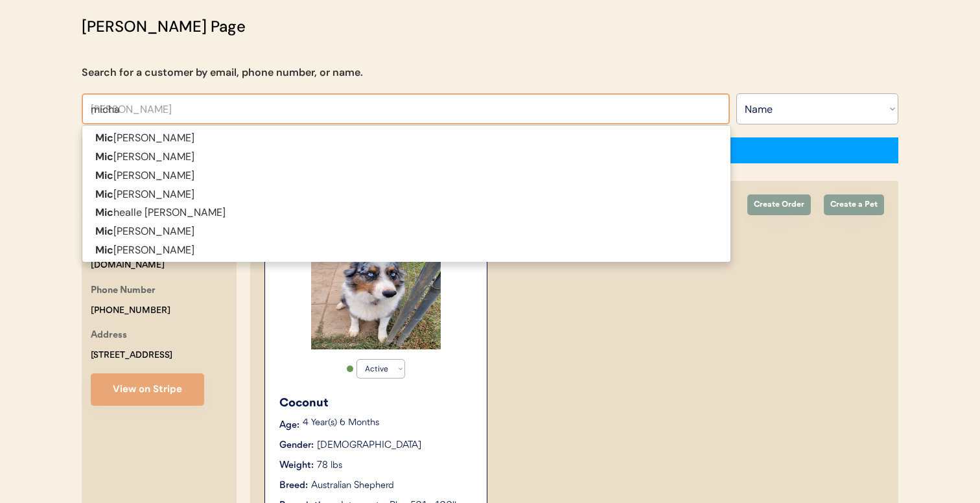
type input "michae"
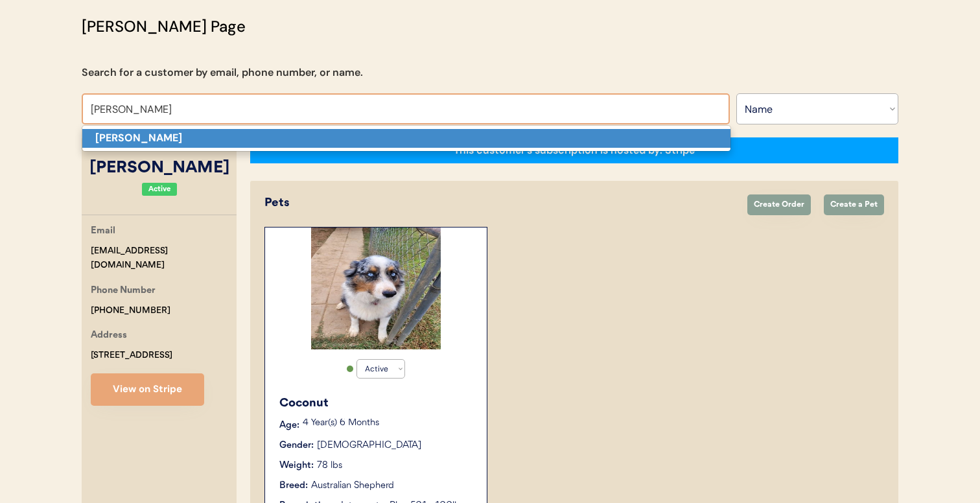
click at [338, 137] on p "Michael Jones" at bounding box center [406, 138] width 648 height 19
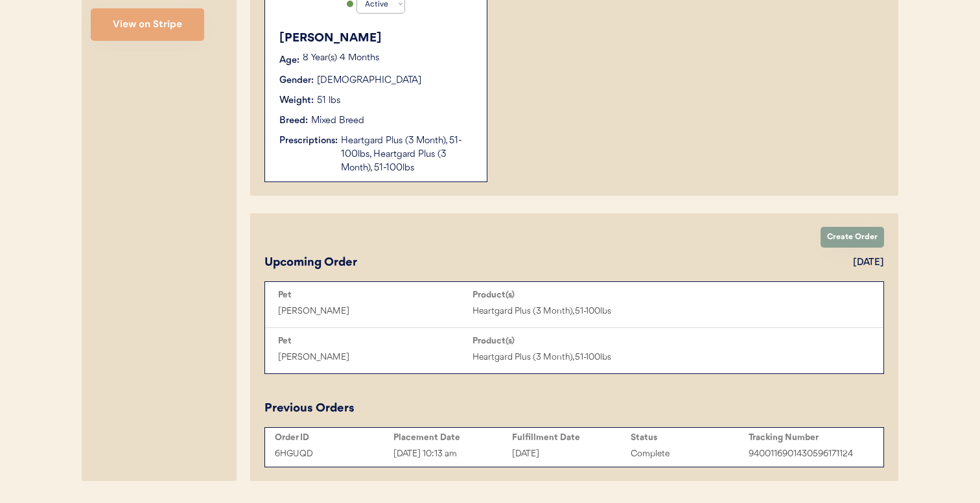
scroll to position [447, 0]
type input "[PERSON_NAME]"
click at [485, 445] on div "6HGUQD May 8, 2024 10:13 am May 8, 2024 Complete 9400116901430596171124" at bounding box center [574, 454] width 612 height 19
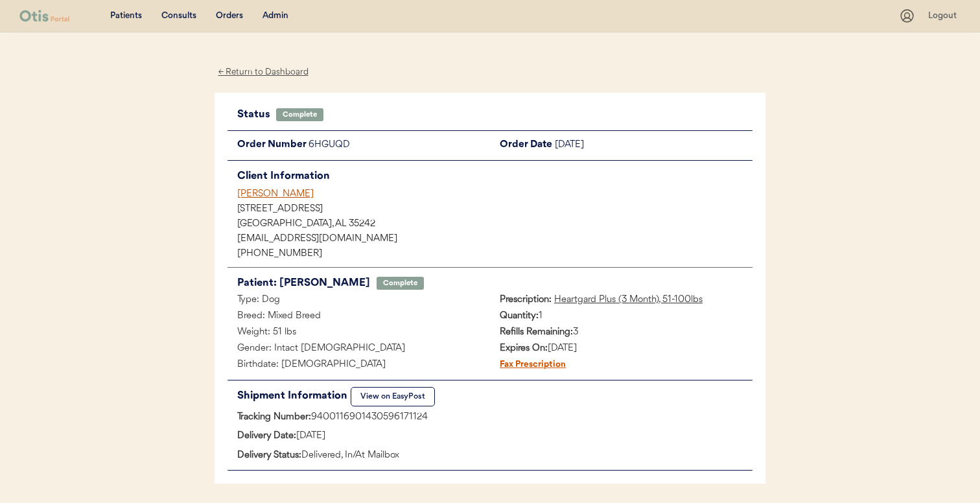
click at [580, 299] on u "Heartgard Plus (3 Month), 51-100lbs" at bounding box center [628, 300] width 148 height 10
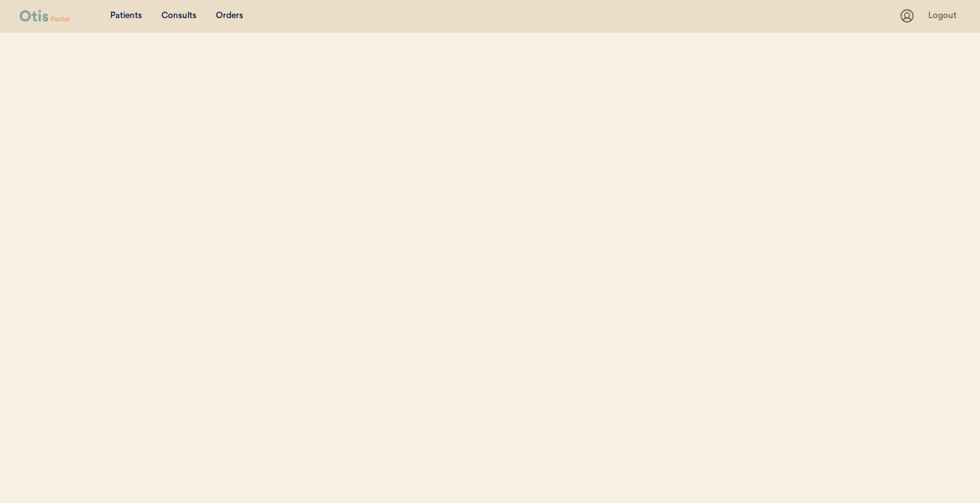
select select ""Name""
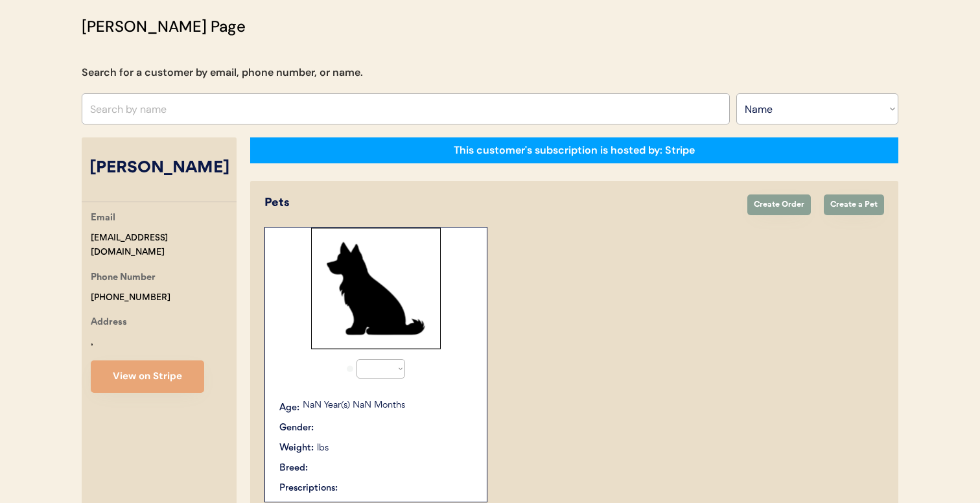
select select "true"
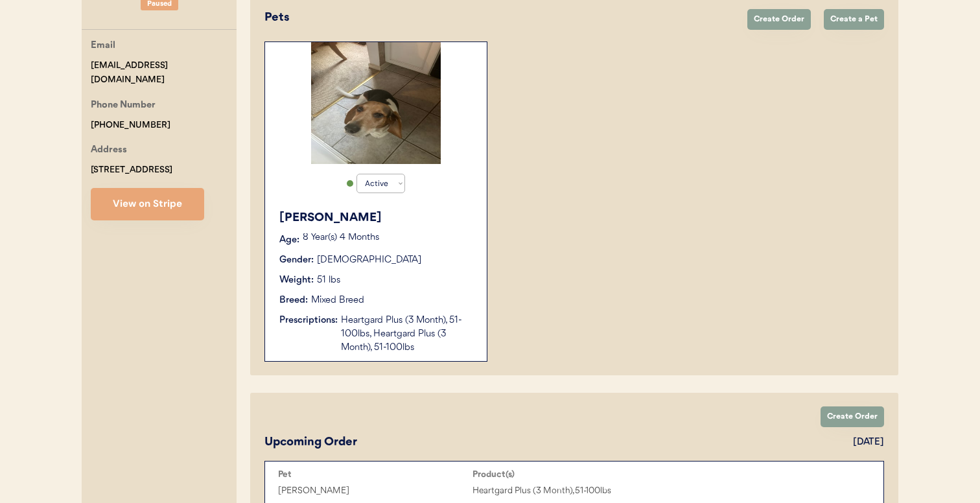
scroll to position [267, 0]
click at [451, 356] on div "Presley Age: 8 Year(s) 4 Months Gender: Male Weight: 51 lbs Breed: Mixed Breed …" at bounding box center [376, 283] width 209 height 158
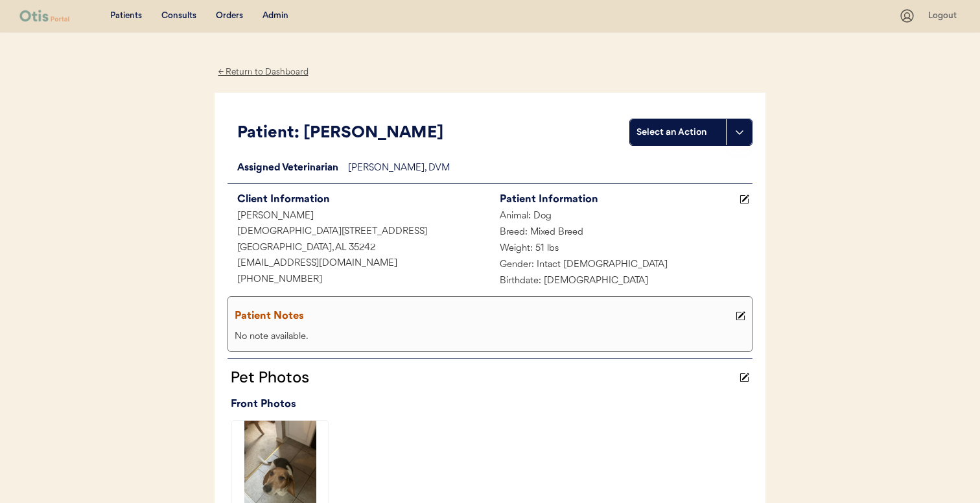
click at [275, 19] on div "Admin" at bounding box center [276, 16] width 26 height 13
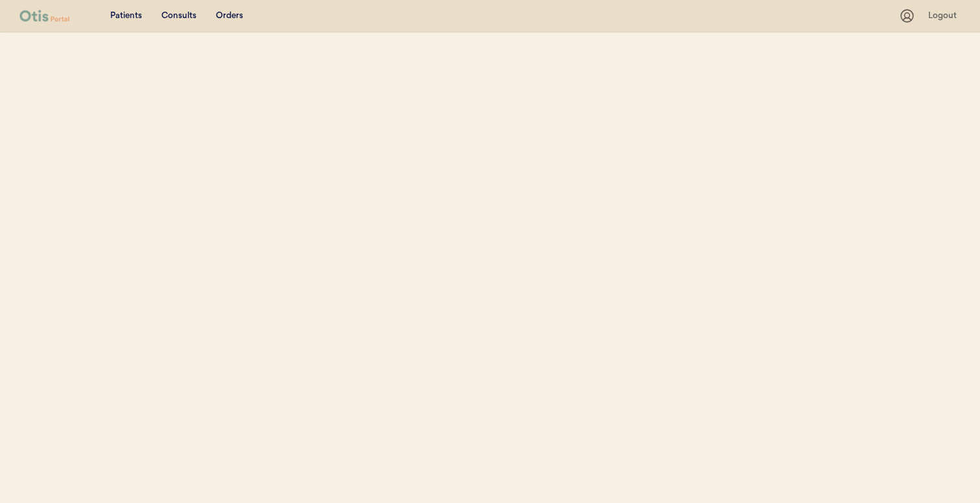
select select ""Name""
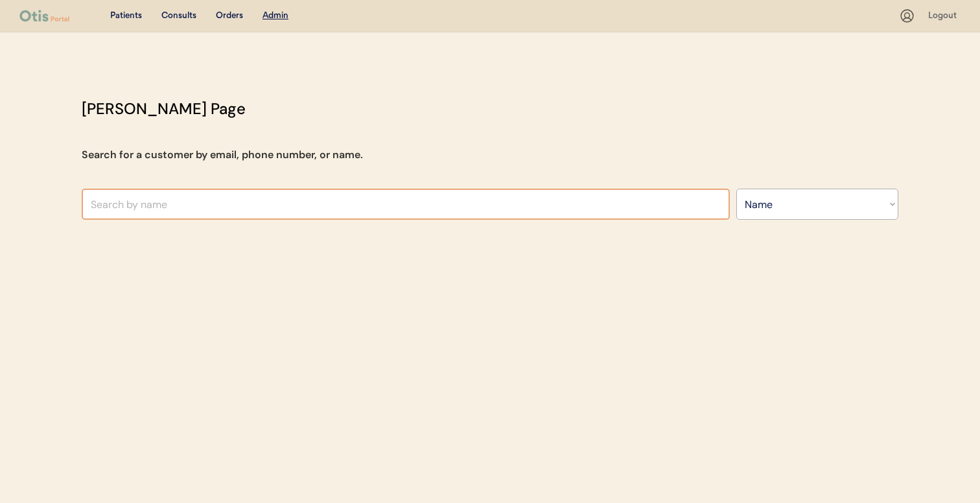
click at [301, 192] on input "text" at bounding box center [406, 204] width 648 height 31
type input "gin"
type input "gina Hitson"
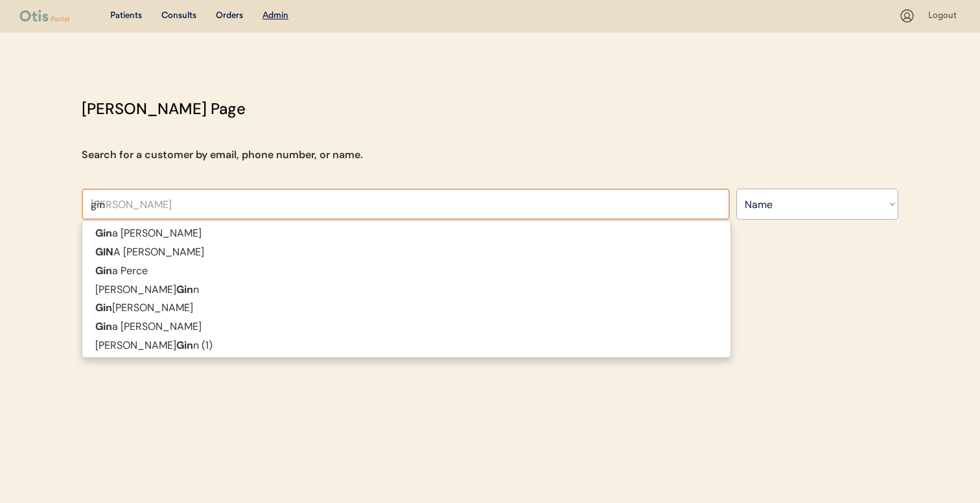
type input "ging"
type input "ginger Tansen"
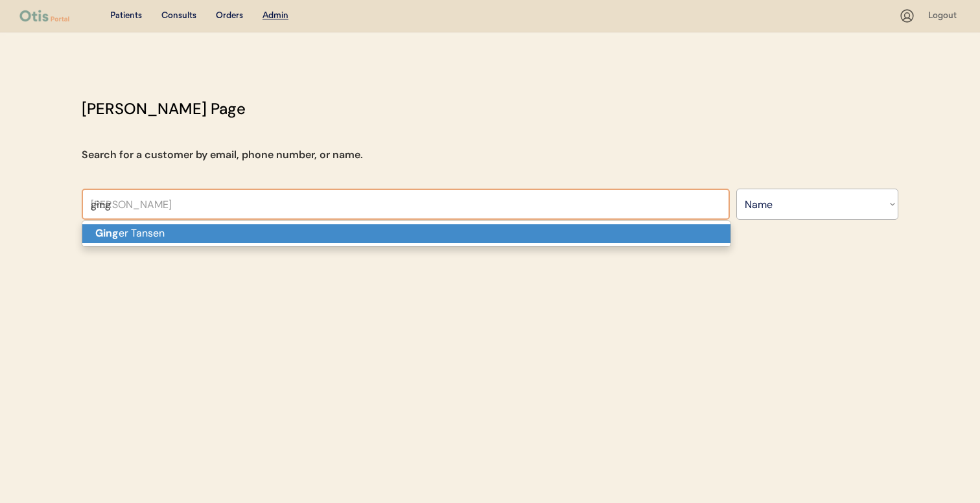
click at [289, 233] on p "Ging er Tansen" at bounding box center [406, 233] width 648 height 19
type input "[PERSON_NAME]"
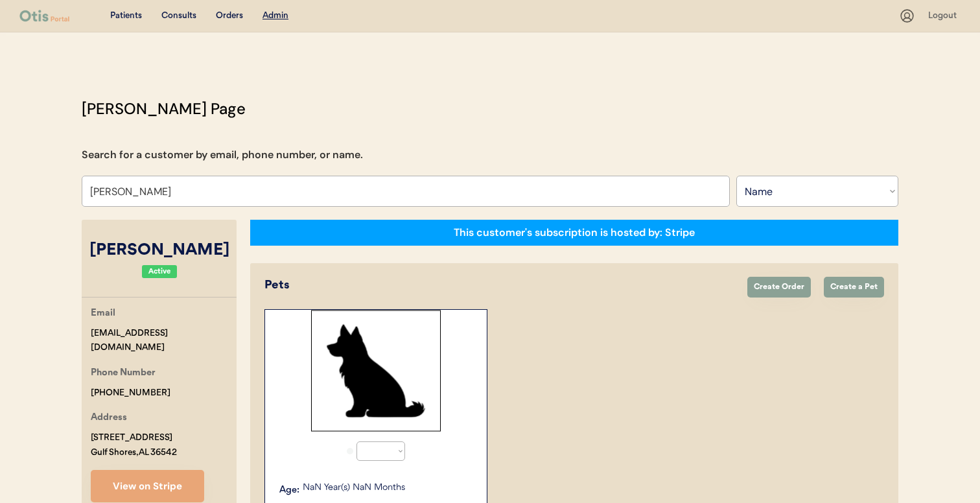
select select "true"
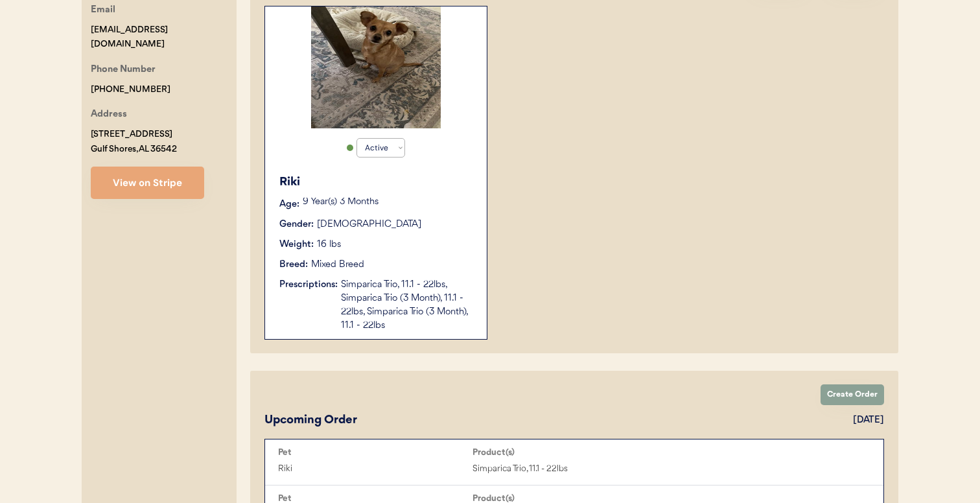
scroll to position [244, 0]
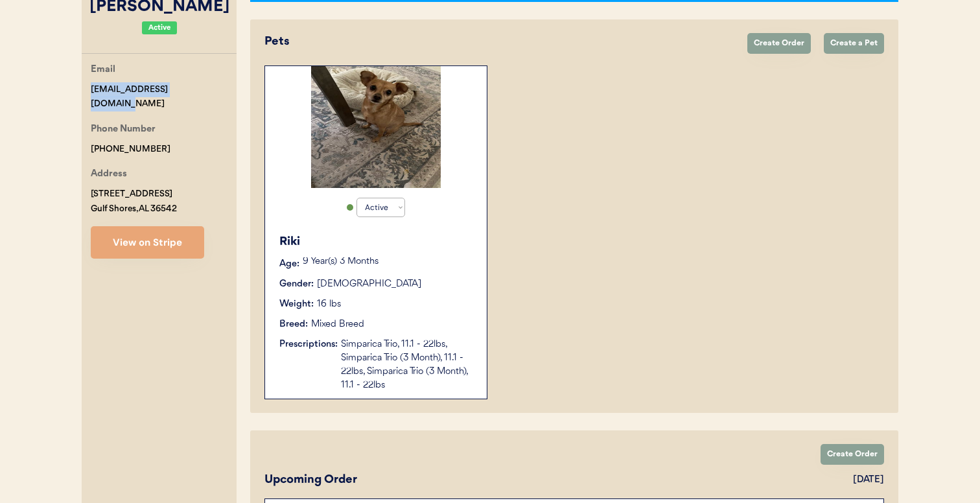
drag, startPoint x: 197, startPoint y: 86, endPoint x: 80, endPoint y: 86, distance: 117.3
click at [80, 86] on div "Otis Admin Page Search for a customer by email, phone number, or name. Ginger T…" at bounding box center [490, 380] width 843 height 1055
copy div "ginger.tansen@gmail.com"
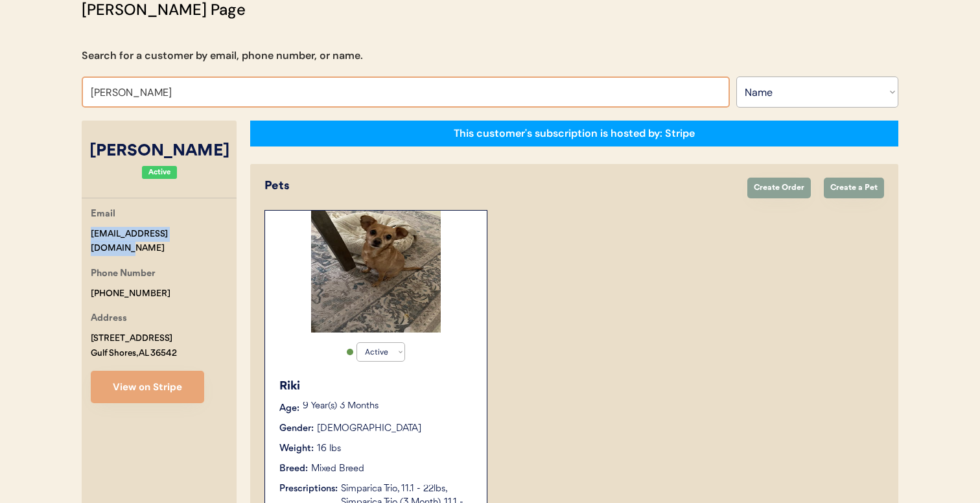
scroll to position [99, 0]
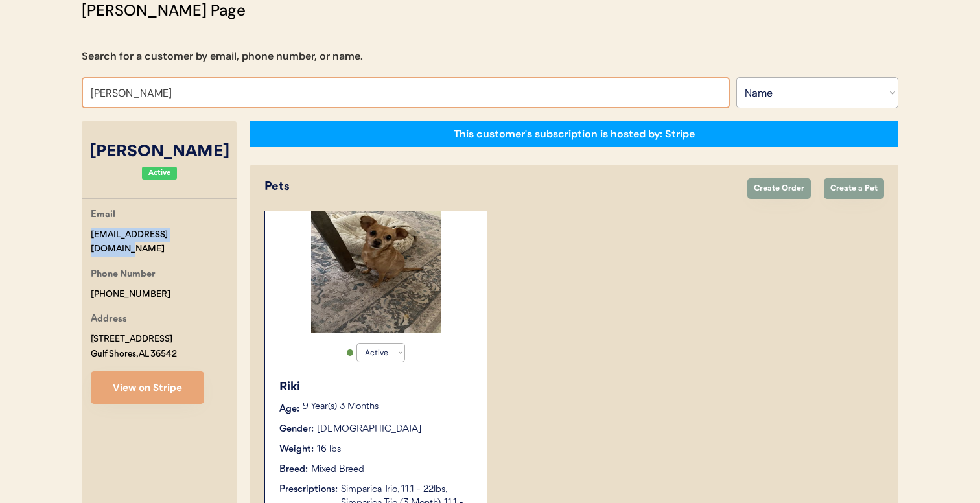
click at [241, 91] on input "Ginger Tansen" at bounding box center [406, 92] width 648 height 31
type input "jeani"
type input "jeanie Prichard"
type input "jean"
type input "jeanne Luongo"
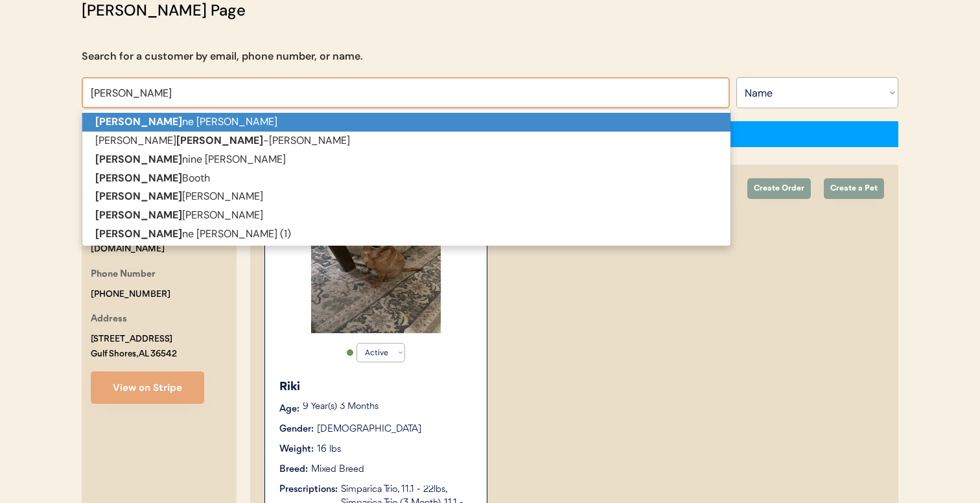
type input "jeann"
type input "jeannine"
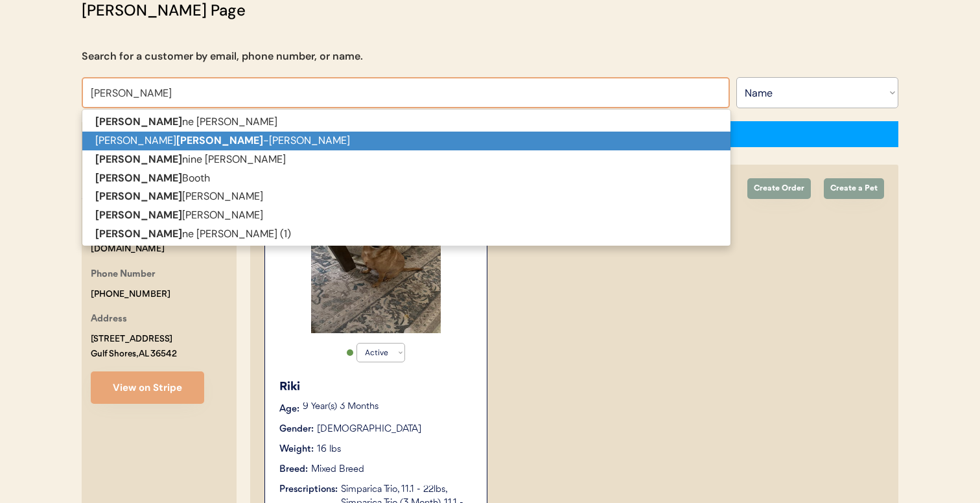
type input "jeannine Davies"
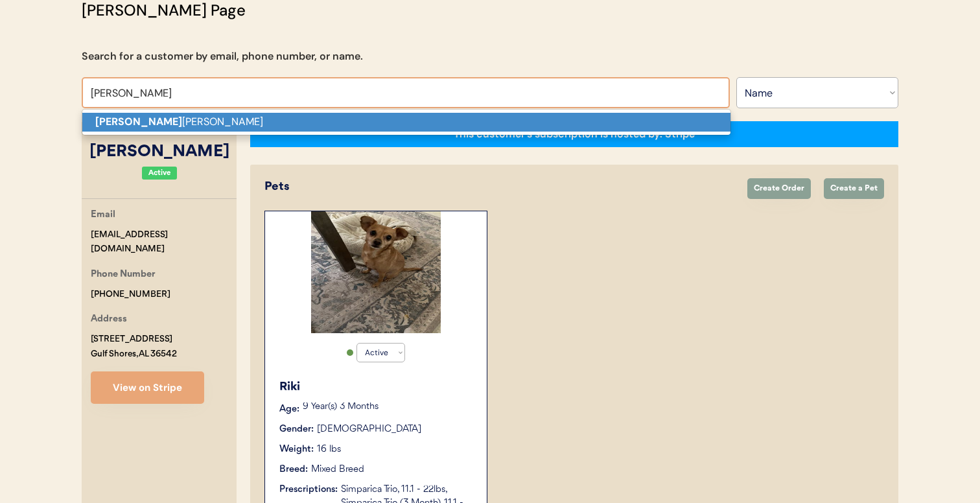
click at [377, 117] on p "Jeannine Davies" at bounding box center [406, 122] width 648 height 19
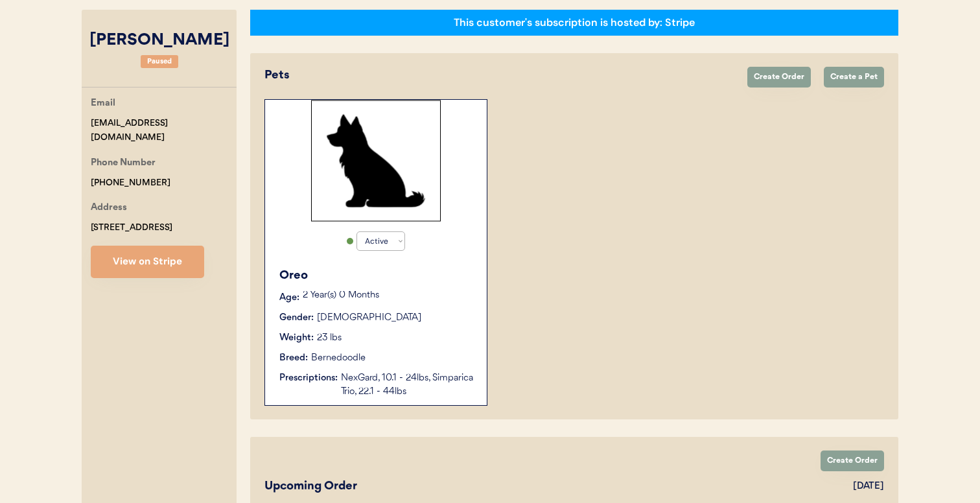
scroll to position [205, 0]
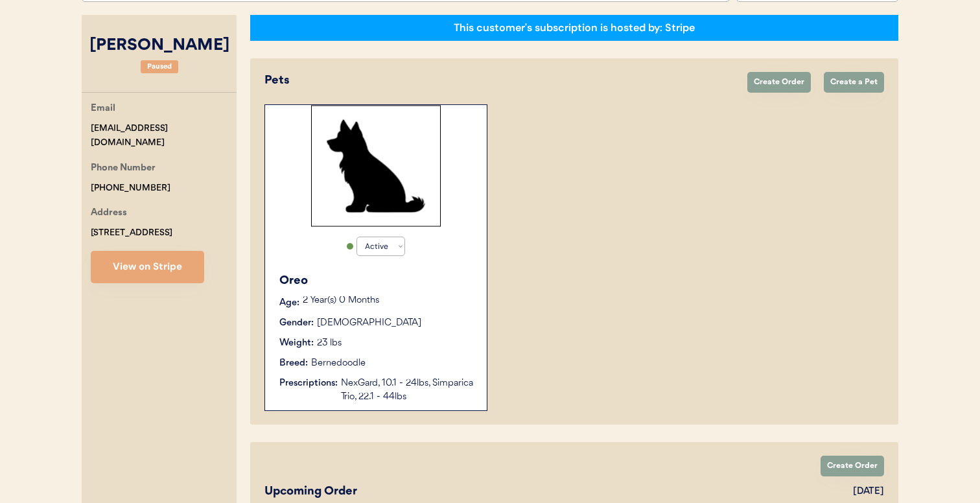
type input "Jeannine Davies"
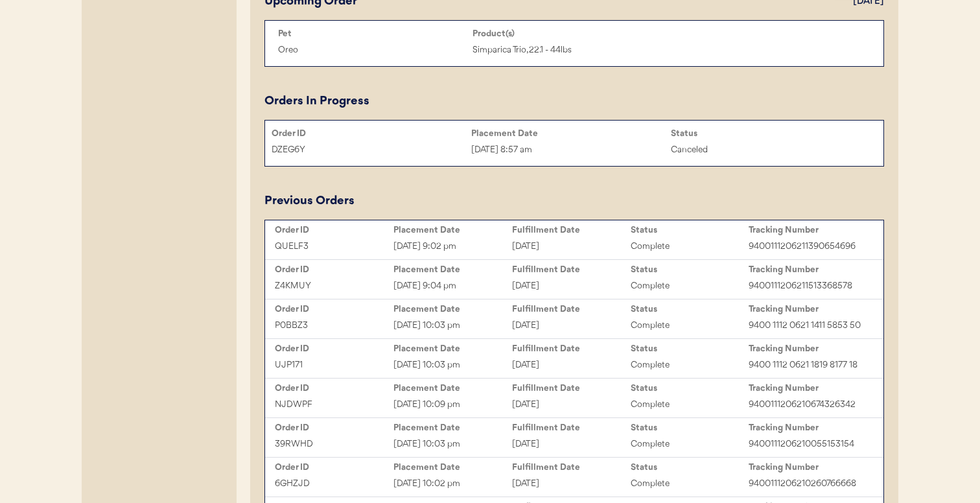
scroll to position [921, 0]
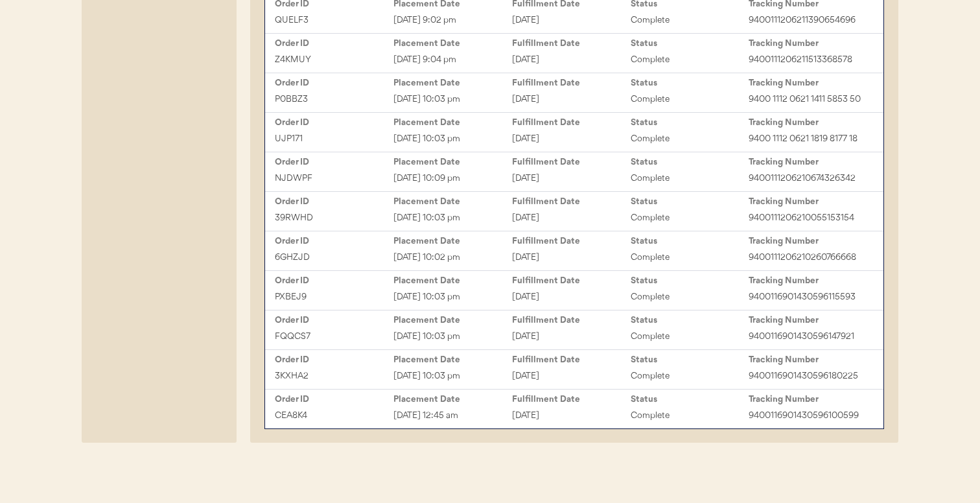
click at [447, 403] on div "Placement Date" at bounding box center [453, 399] width 119 height 10
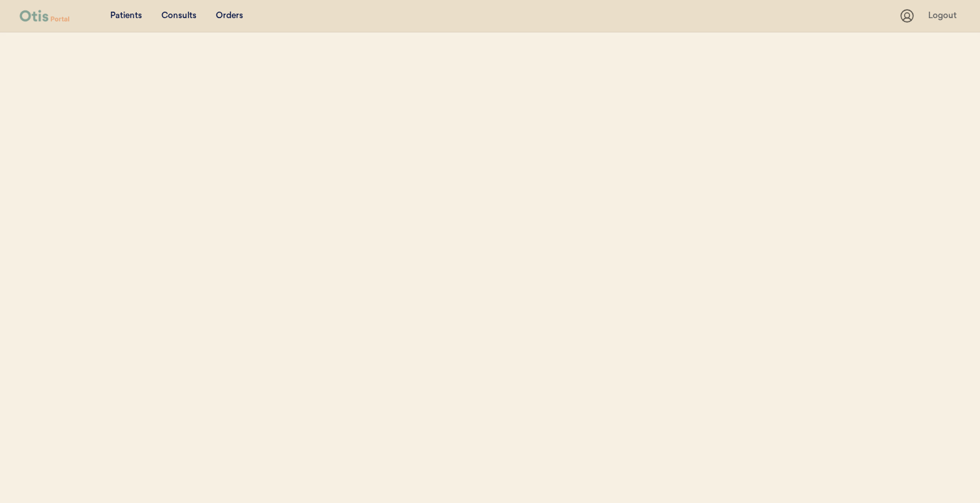
select select ""Name""
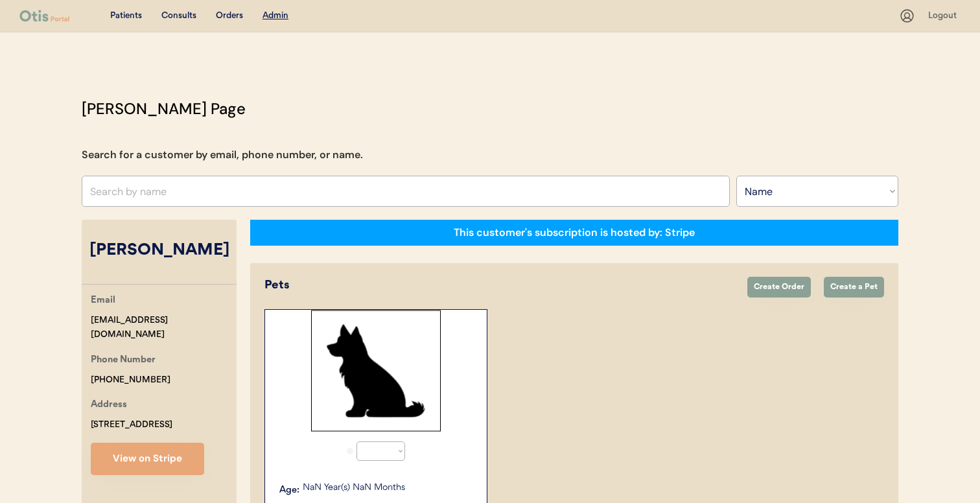
select select "true"
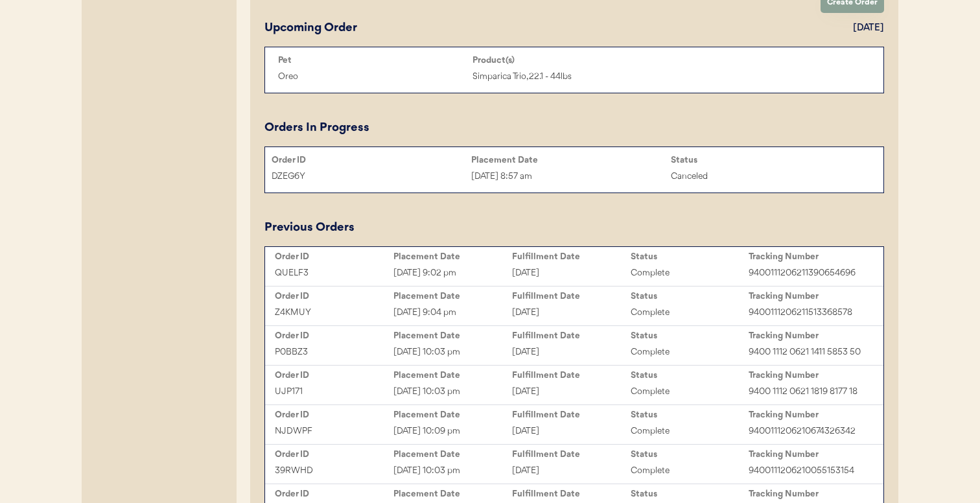
scroll to position [729, 0]
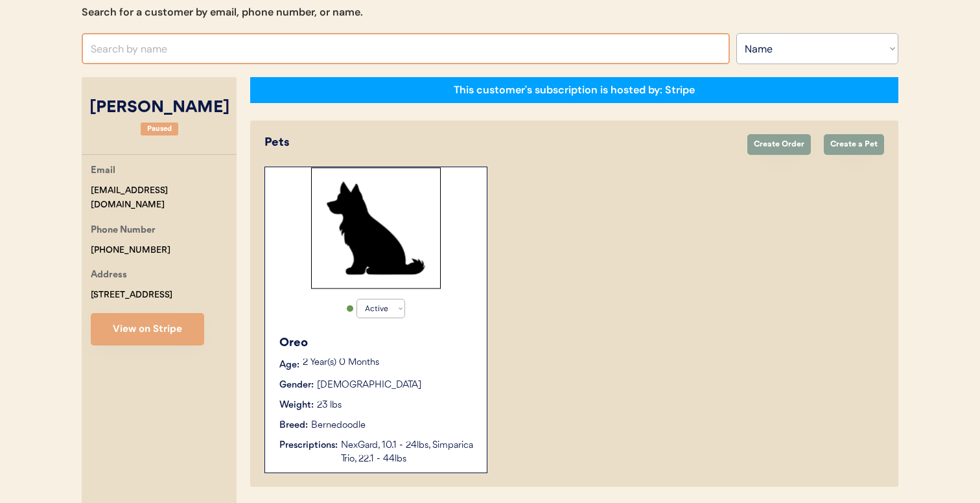
scroll to position [143, 0]
click at [307, 45] on input "text" at bounding box center [406, 48] width 648 height 31
type input "jen powe"
type input "jen power"
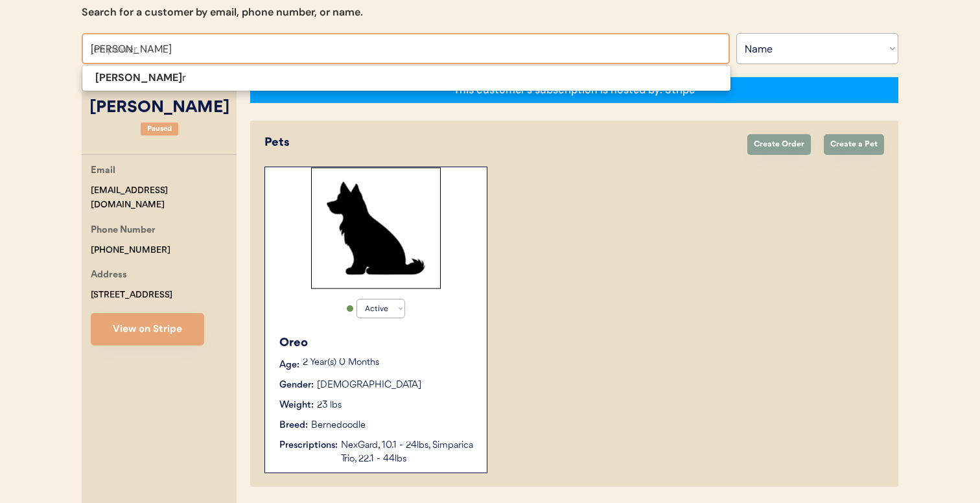
click at [294, 68] on span "Jen Powe r" at bounding box center [407, 78] width 650 height 27
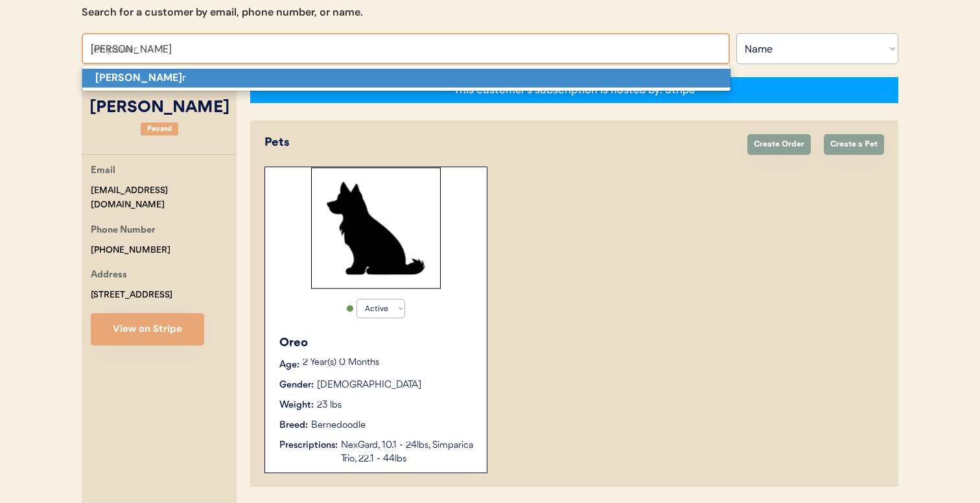
click at [294, 77] on p "Jen Powe r" at bounding box center [406, 78] width 648 height 19
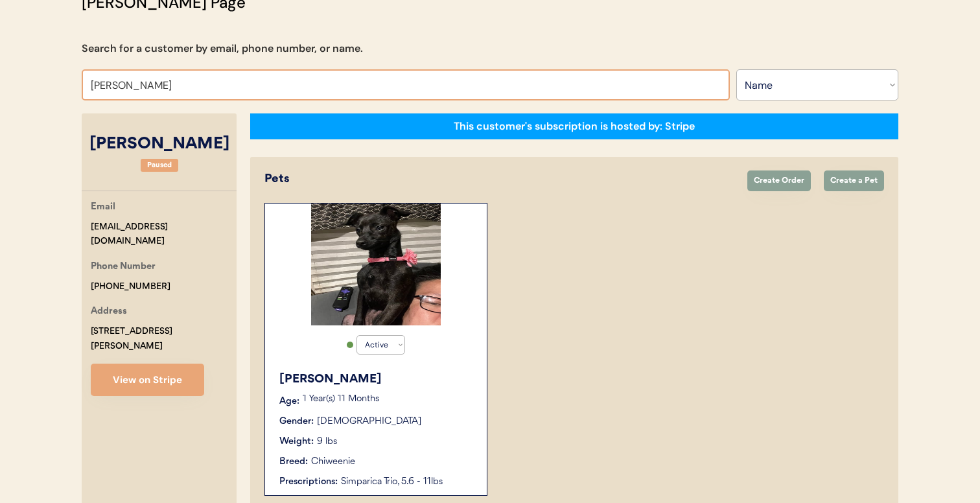
scroll to position [106, 0]
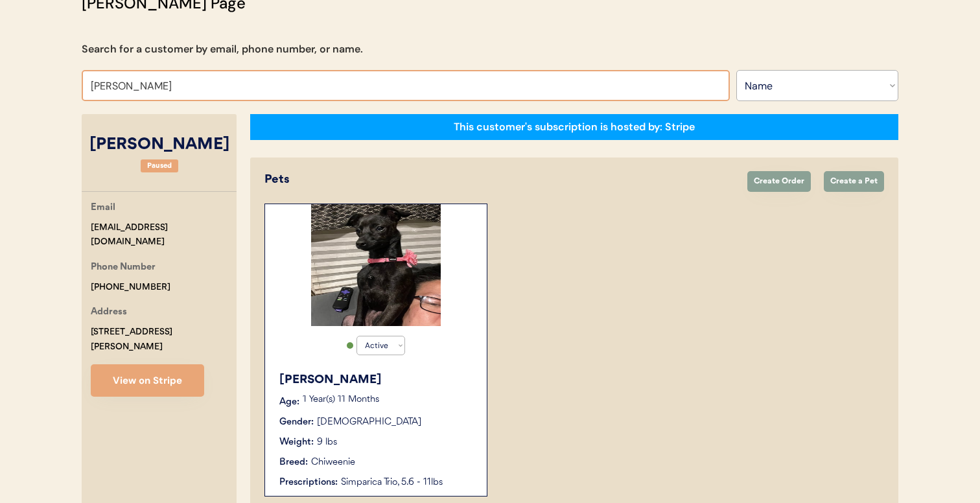
type input "Jen Powe"
type input "Jen Power"
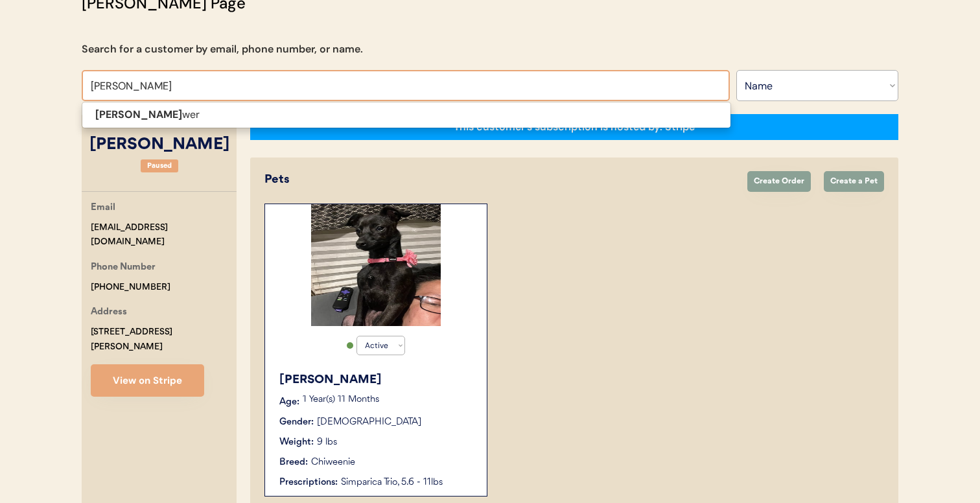
type input "Jen P"
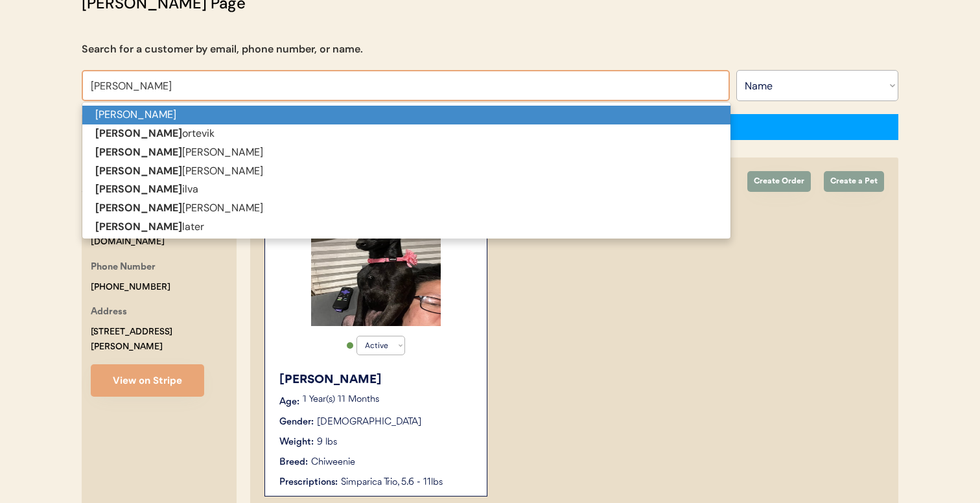
type input "Jennifer si"
type input "Jennifer sidell"
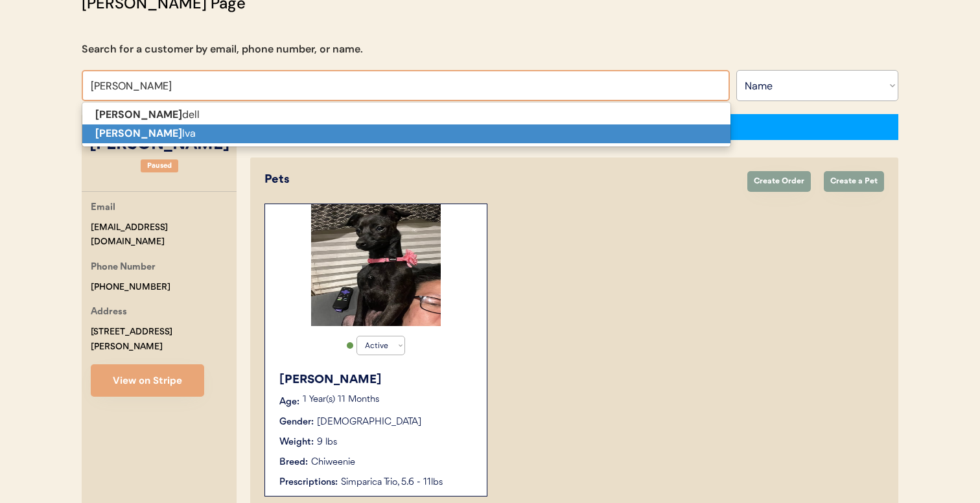
click at [287, 128] on p "Jennifer Si lva" at bounding box center [406, 133] width 648 height 19
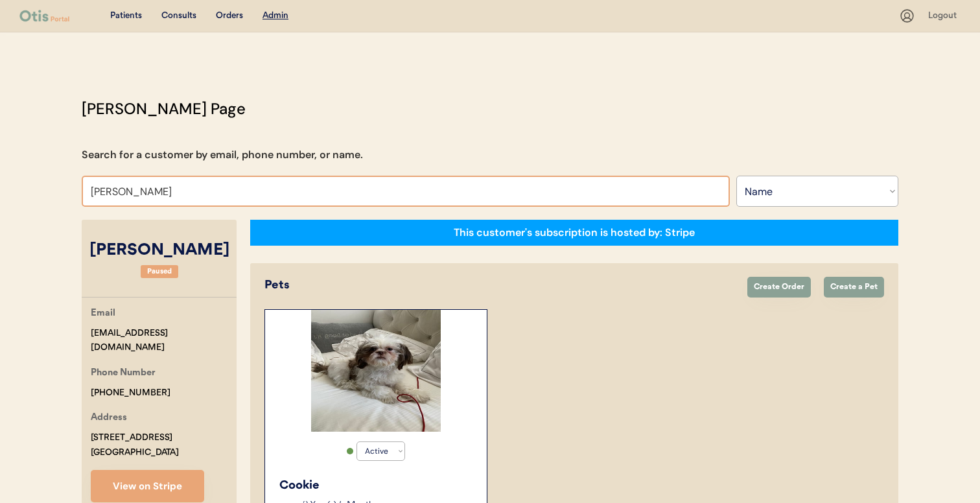
click at [331, 186] on input "Jennifer Silva" at bounding box center [406, 191] width 648 height 31
type input "Jennifer Si"
type input "Jennifer Sidell"
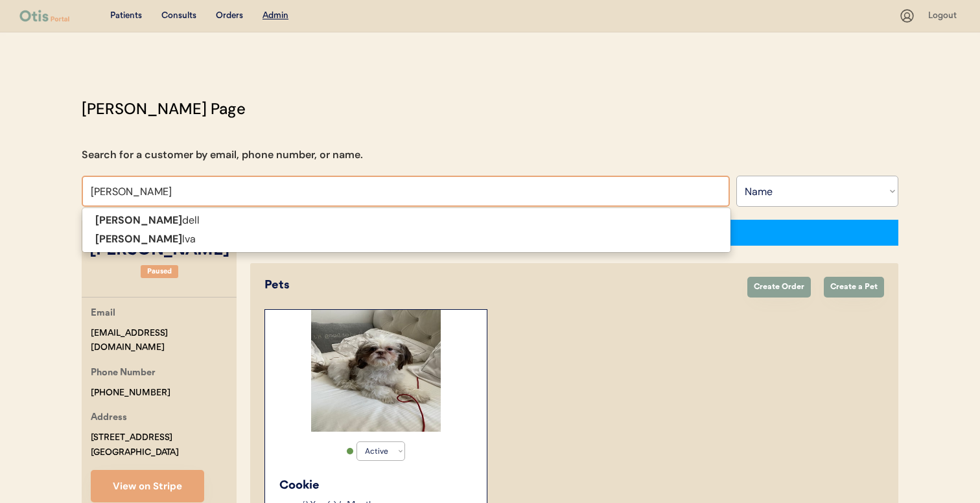
type input "Jennifer S"
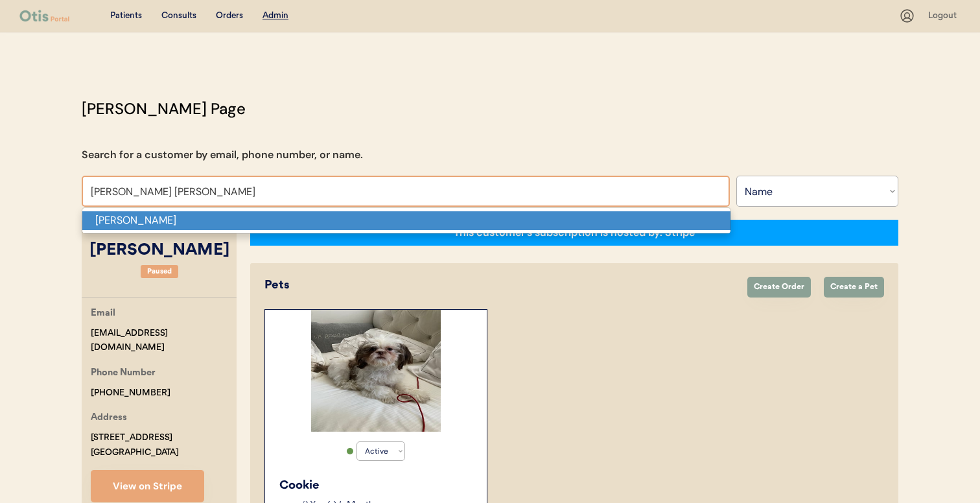
click at [305, 214] on p "Jennifer Salzano" at bounding box center [406, 220] width 648 height 19
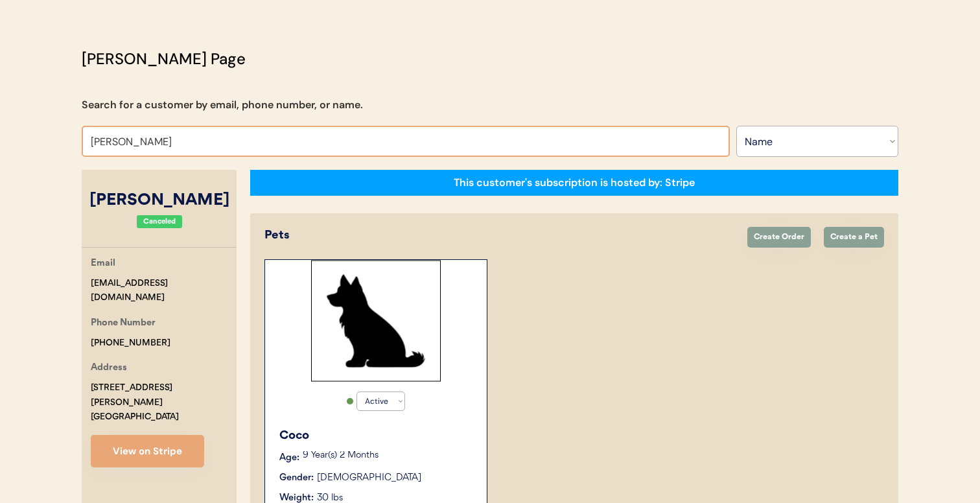
scroll to position [29, 0]
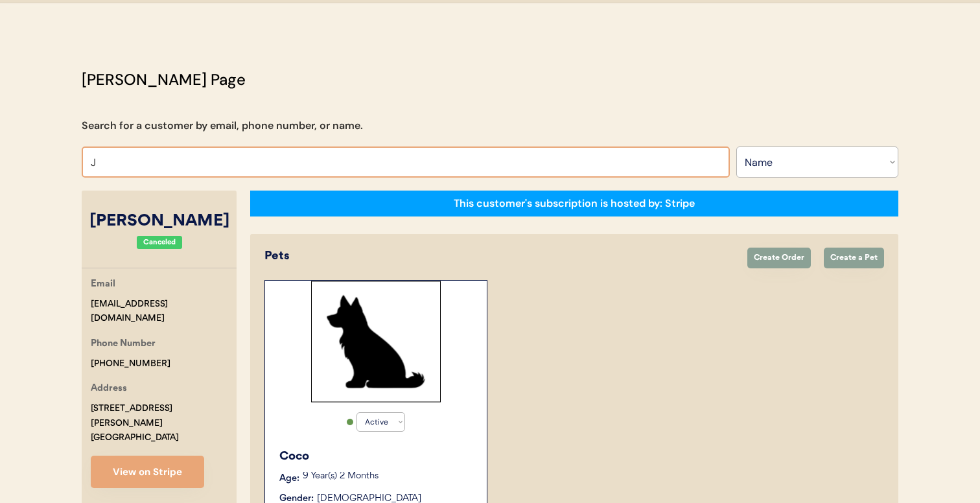
type input "JE"
type input "JEsse Wilcox"
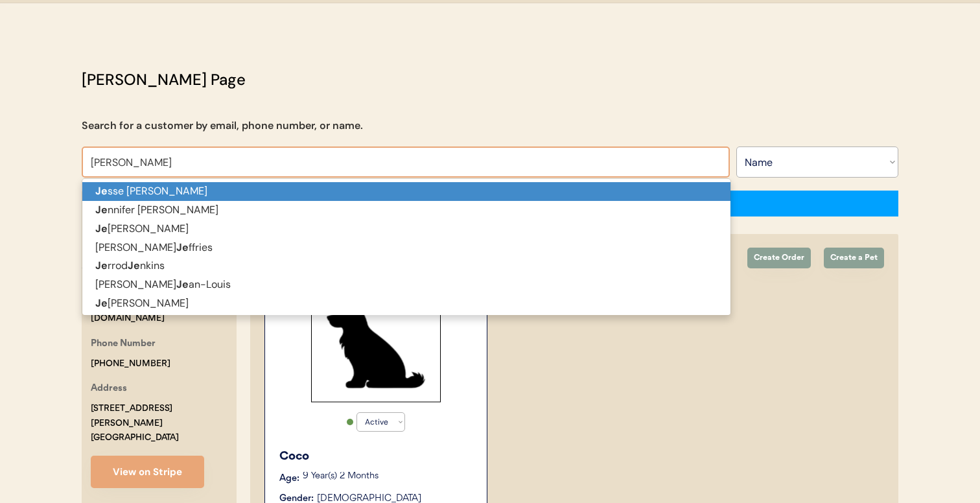
type input "JESSICA RE"
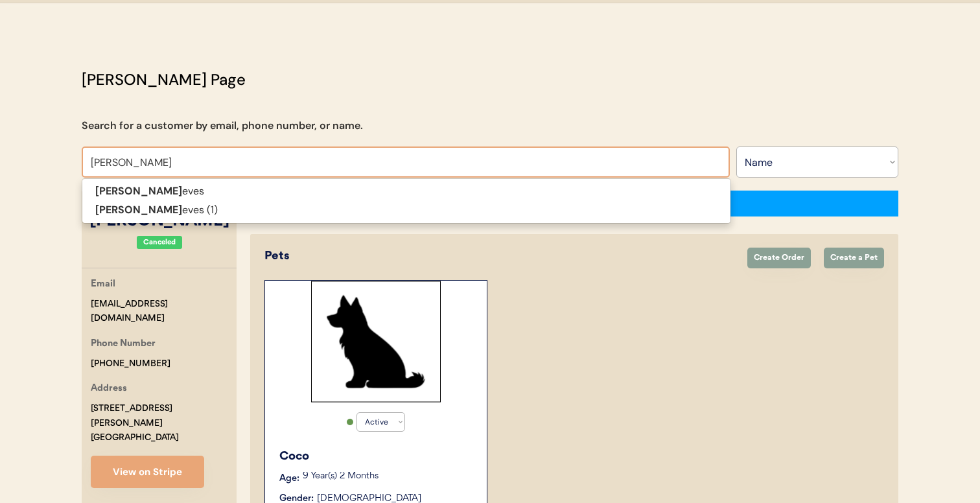
type input "JESSICA REeves"
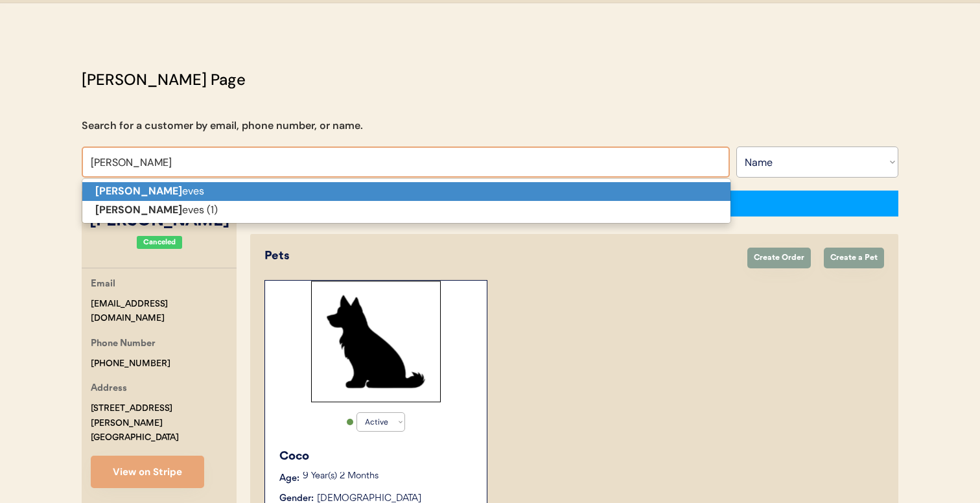
click at [383, 191] on p "Jessica Re eves" at bounding box center [406, 191] width 648 height 19
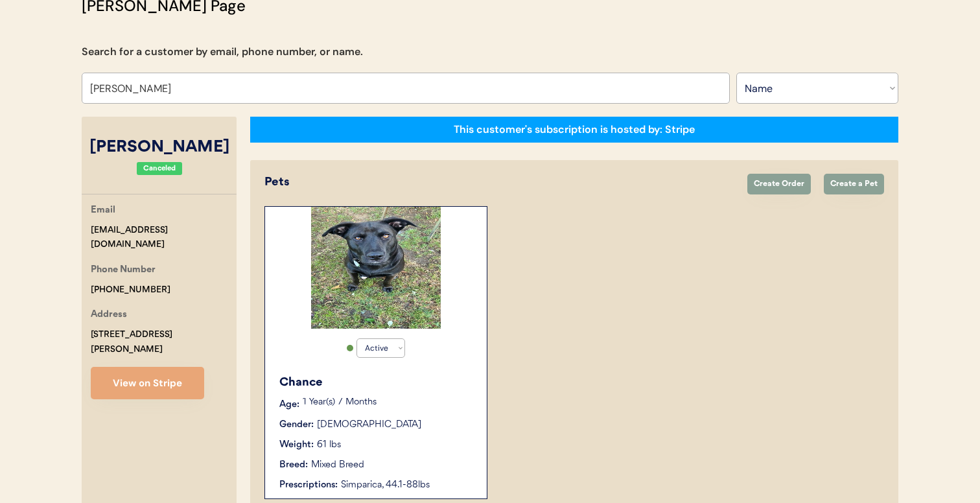
scroll to position [101, 0]
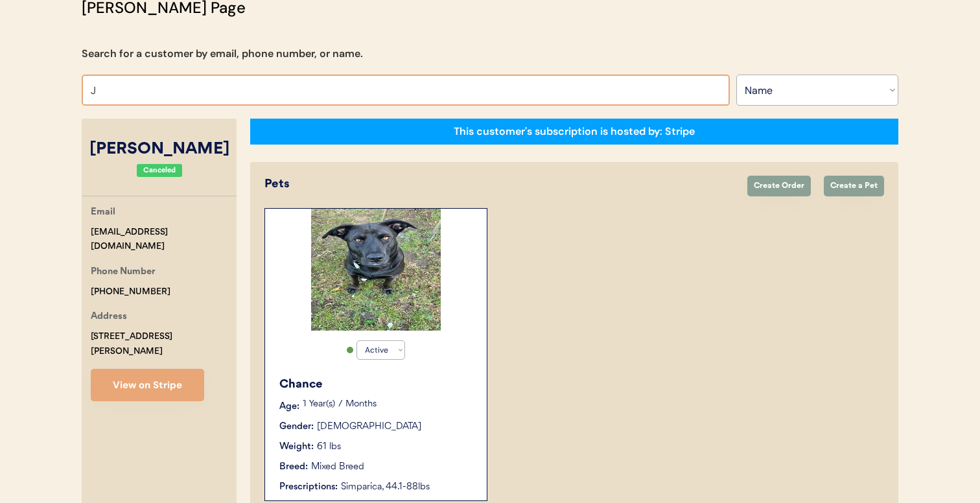
type input "JE"
type input "JEsse Wilcox"
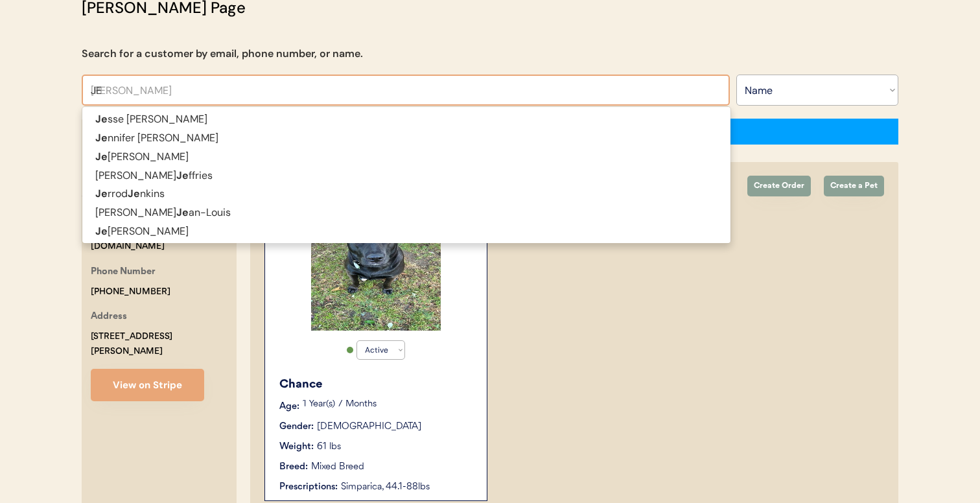
type input "JES"
type input "JESse Wilcox"
type input "JESS"
type input "JESSe Wilcox"
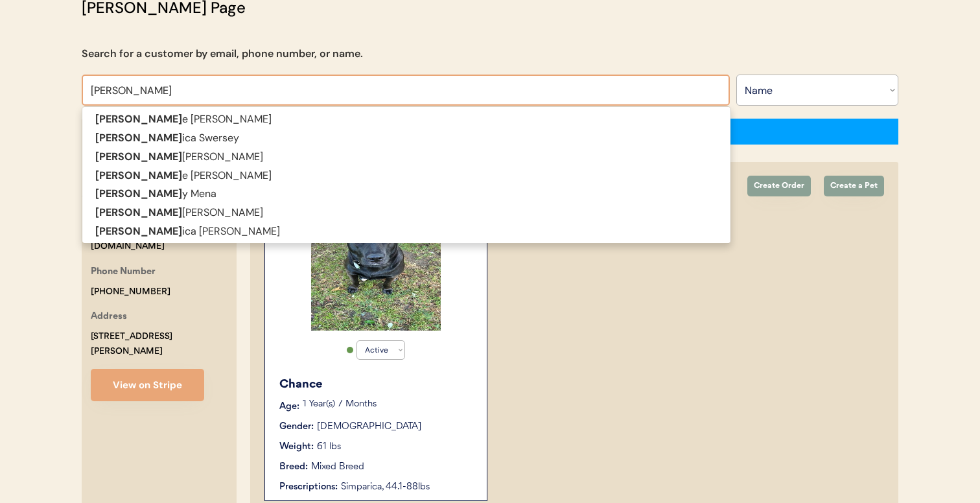
type input "JESSI"
type input "JESSIca Swersey"
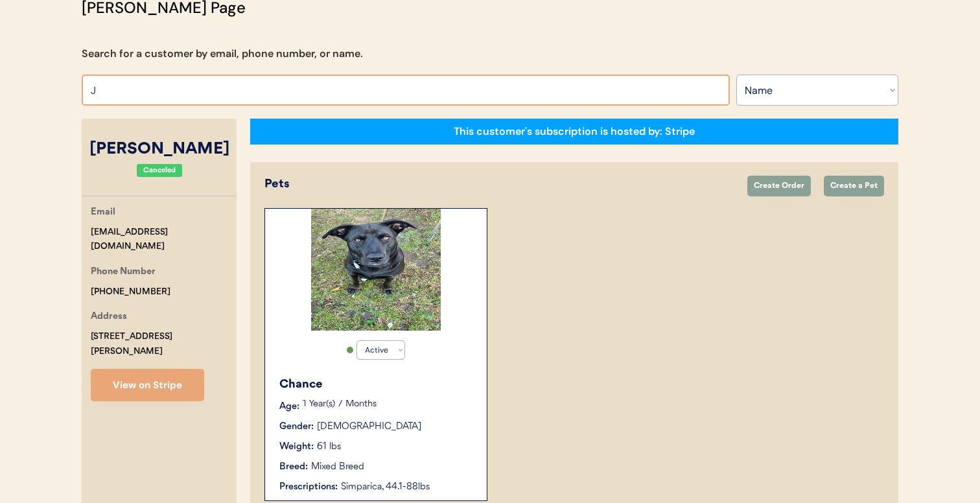
type input "JE"
type input "JEsse Wilcox"
type input "JES"
type input "JESse Wilcox"
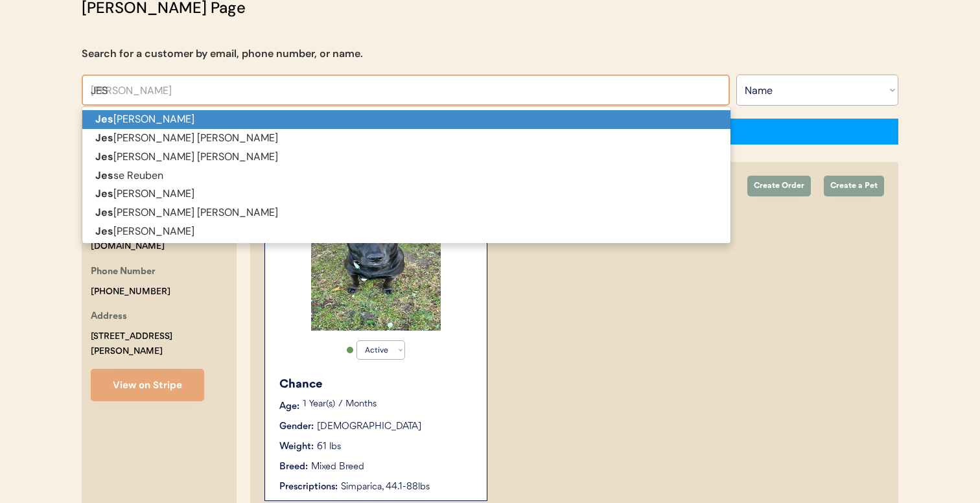
type input "JESS"
type input "JESSe Wilcox"
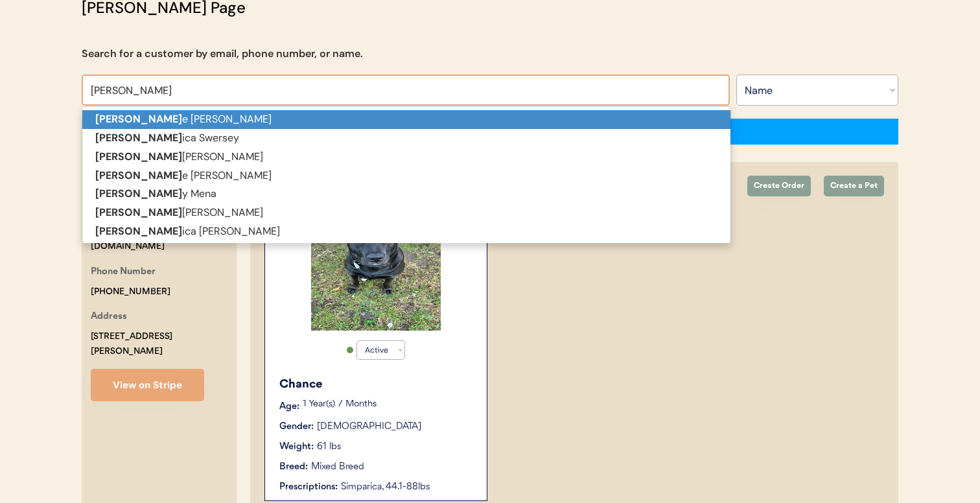
type input "JESSI"
type input "JESSIca Swersey"
type input "JESSIC"
type input "JESSICa Swersey"
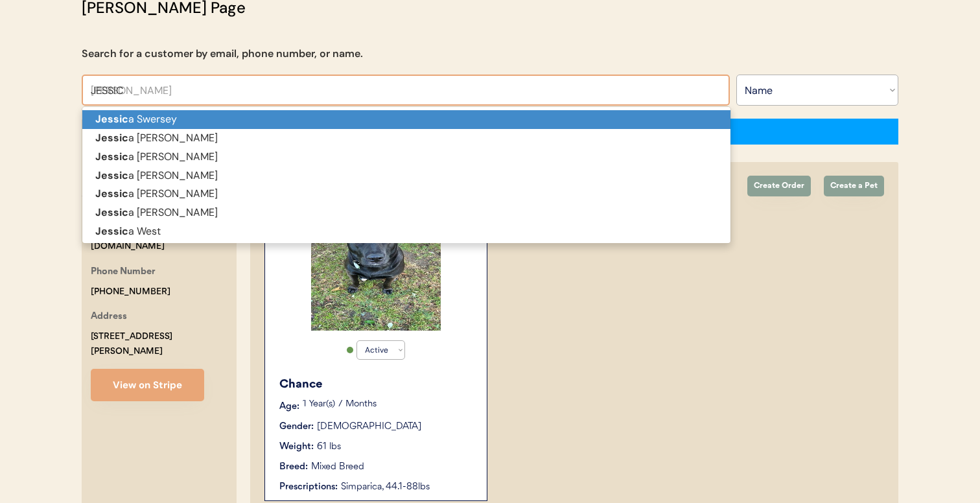
type input "JESSICA"
type input "JESSICA Swersey"
type input "JESSICA"
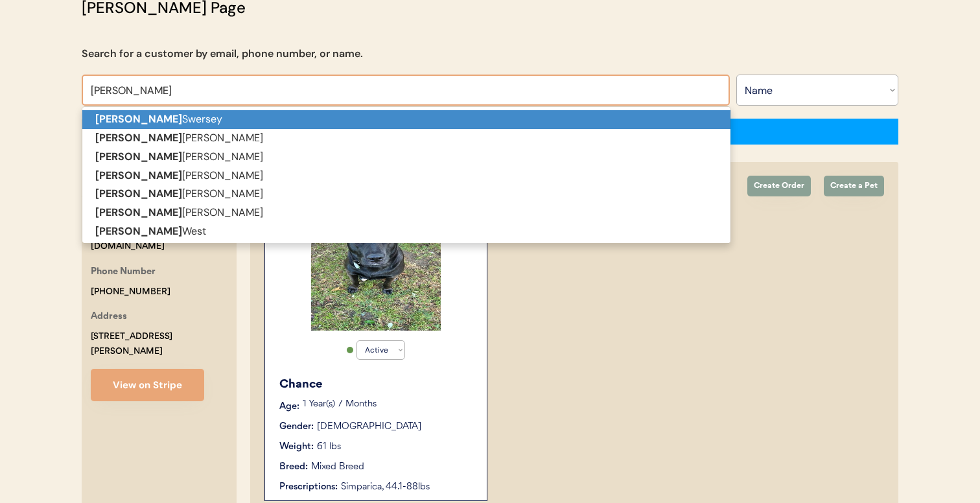
type input "JESSICA R"
type input "JESSICA Reeves"
type input "JESSICA RE"
type input "JESSICA REeves"
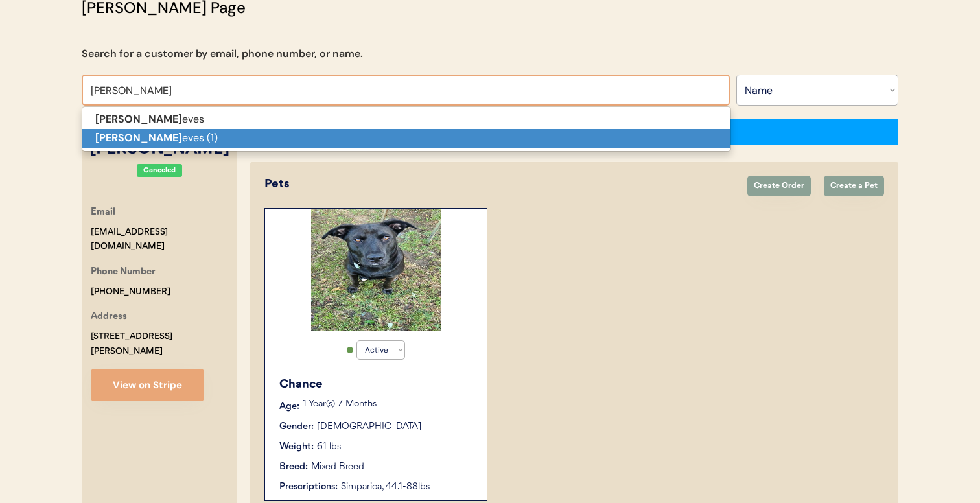
click at [357, 139] on p "Jessica Re eves (1)" at bounding box center [406, 138] width 648 height 19
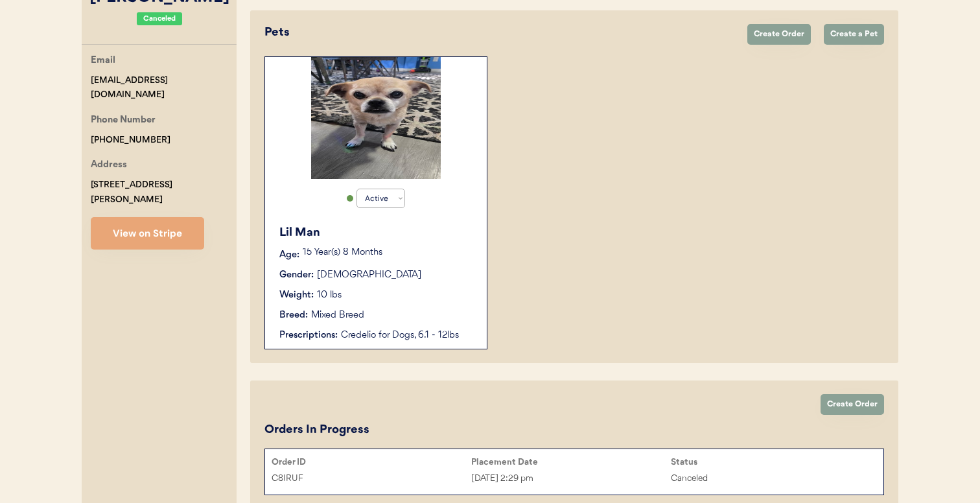
scroll to position [253, 0]
click at [190, 217] on button "View on Stripe" at bounding box center [147, 233] width 113 height 32
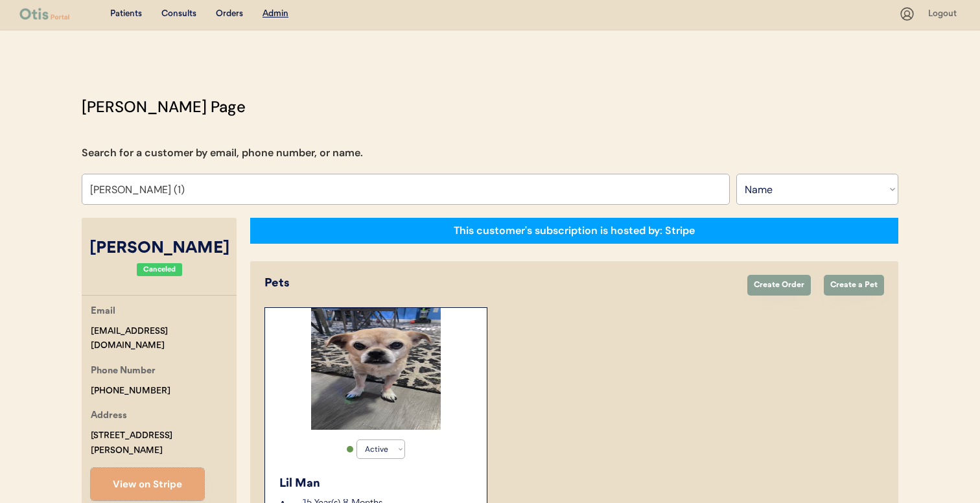
scroll to position [0, 0]
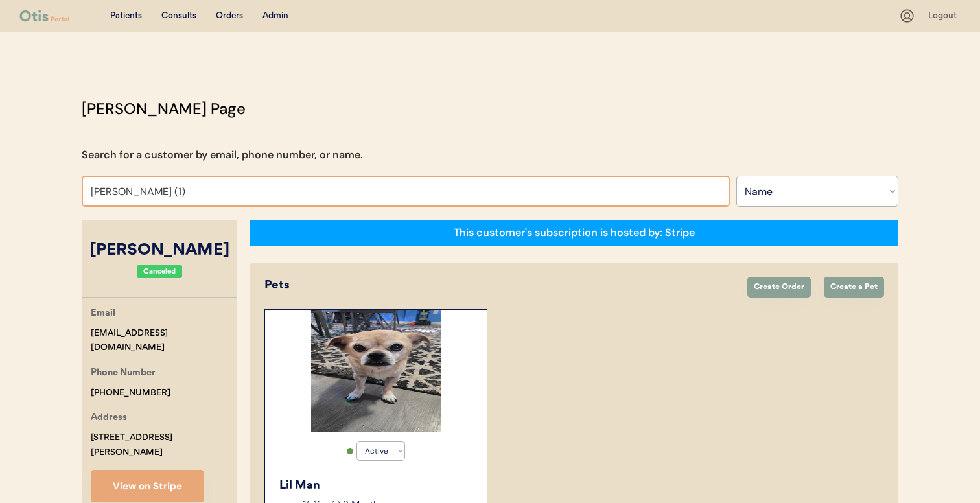
click at [230, 201] on input "Jessica Reeves (1)" at bounding box center [406, 191] width 648 height 31
type input "JOY"
type input "JOY Armstrong"
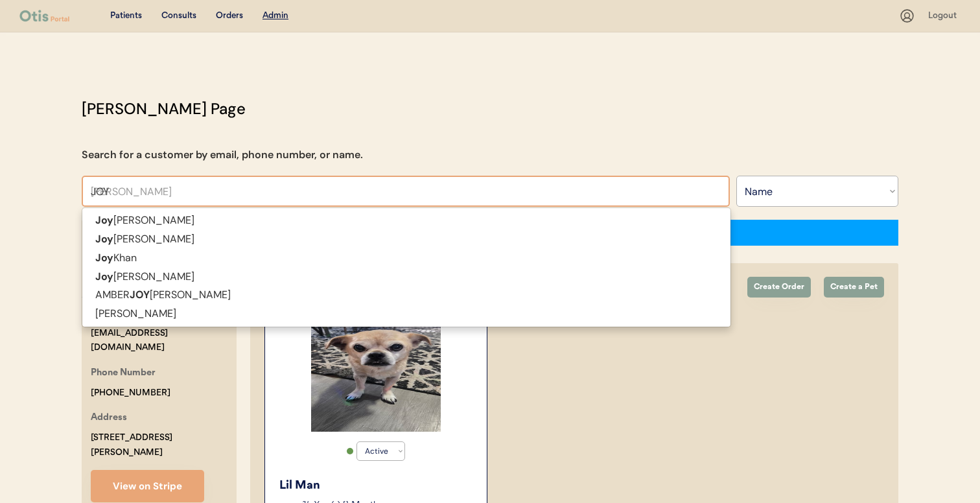
type input "JOY K"
type input "JOY Khan"
type input "JOY KH"
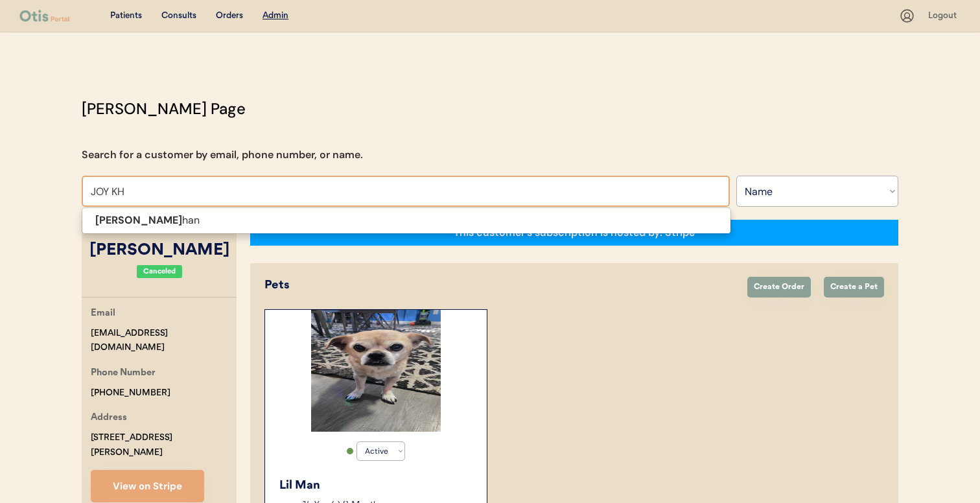
type input "JOY KHan"
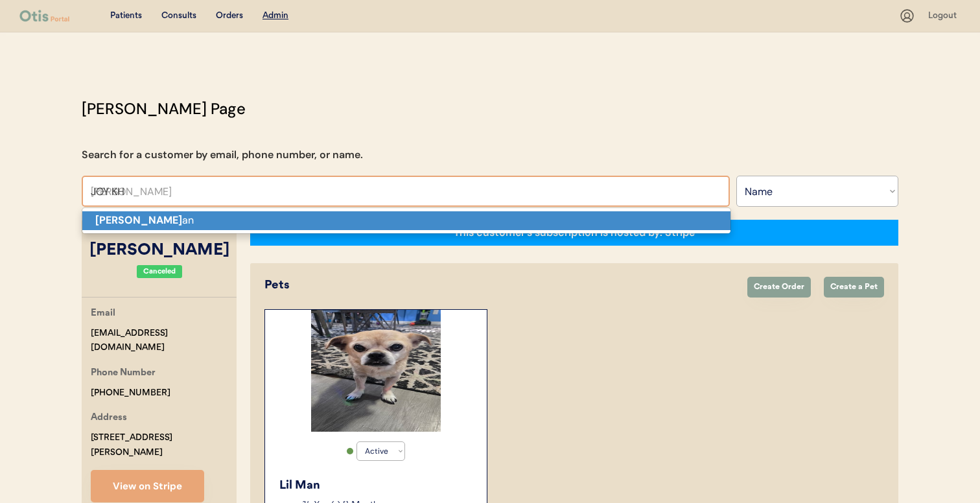
click at [223, 222] on p "Joy Kh an" at bounding box center [406, 220] width 648 height 19
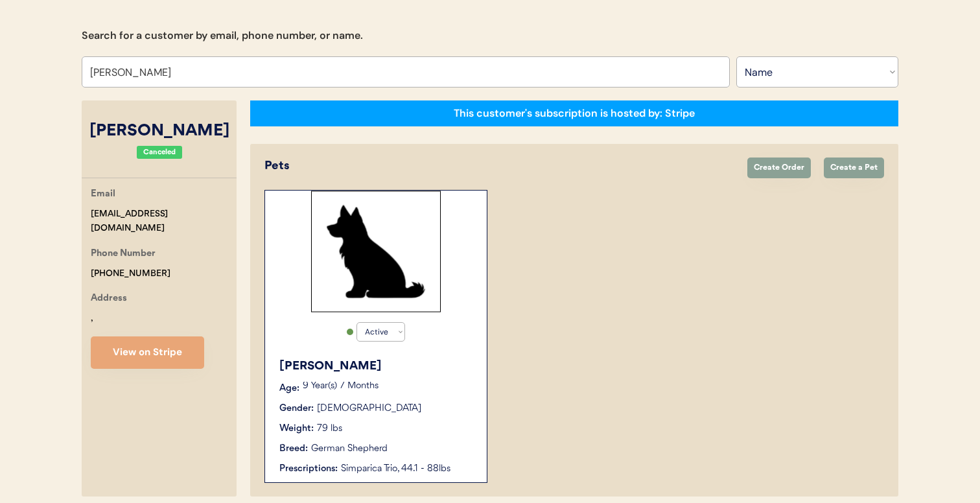
scroll to position [173, 0]
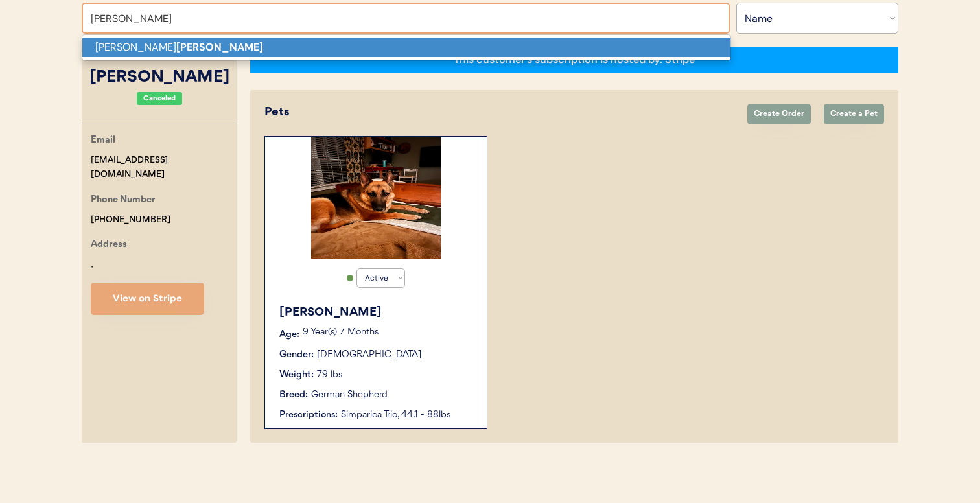
click at [437, 42] on p "Jose Arroyo" at bounding box center [406, 47] width 648 height 19
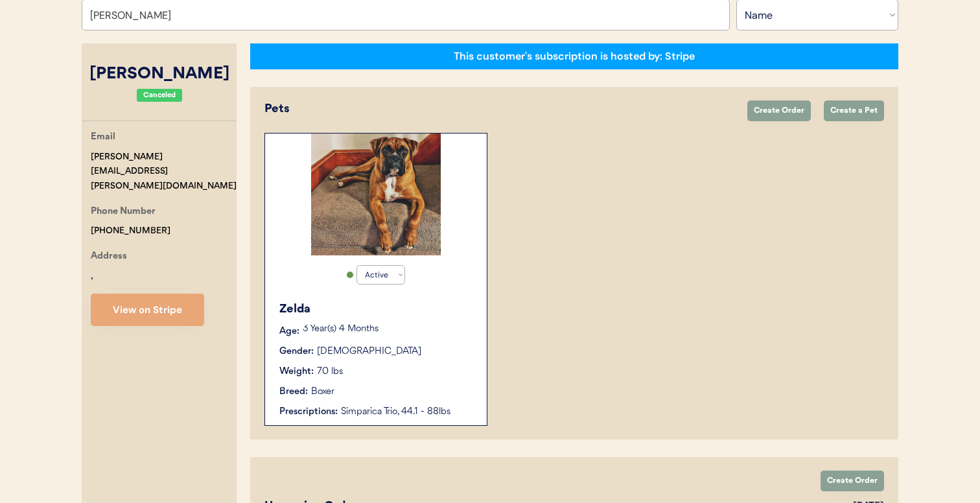
scroll to position [176, 0]
paste input "jessicakreeves07@gmail.com"
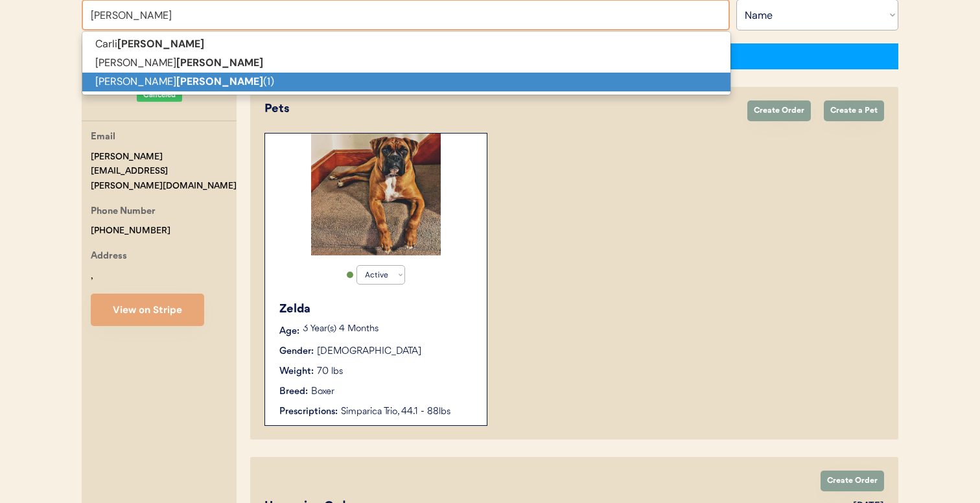
click at [508, 74] on p "Jessica Reeves (1)" at bounding box center [406, 82] width 648 height 19
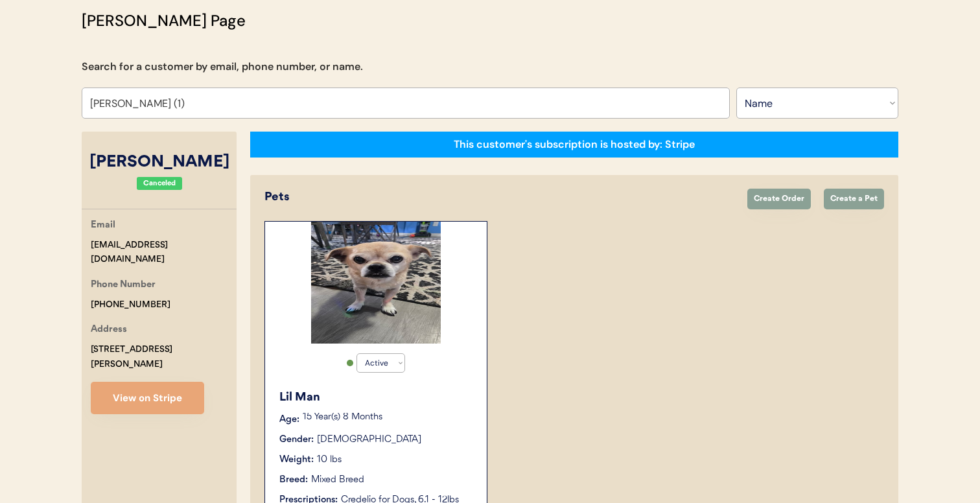
scroll to position [87, 0]
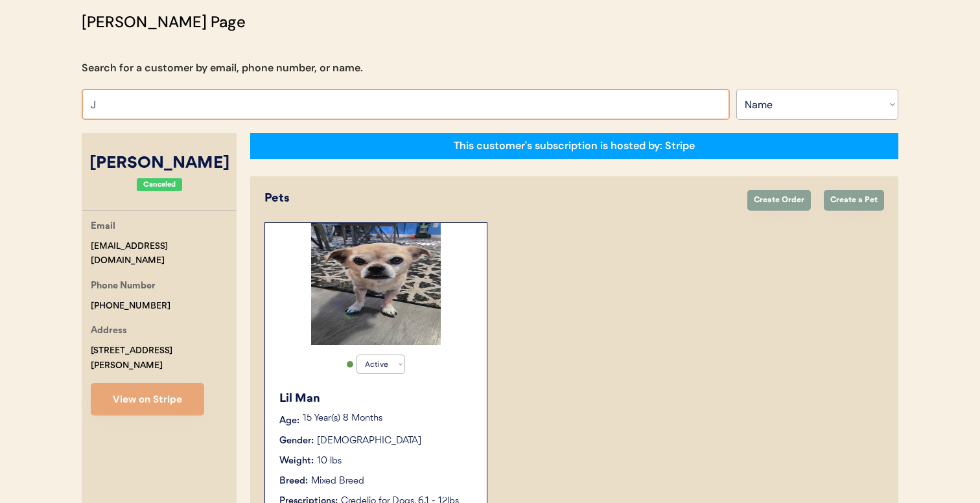
type input "JE"
type input "JEsse Wilcox"
type input "JEN"
type input "JENnifer Salzano"
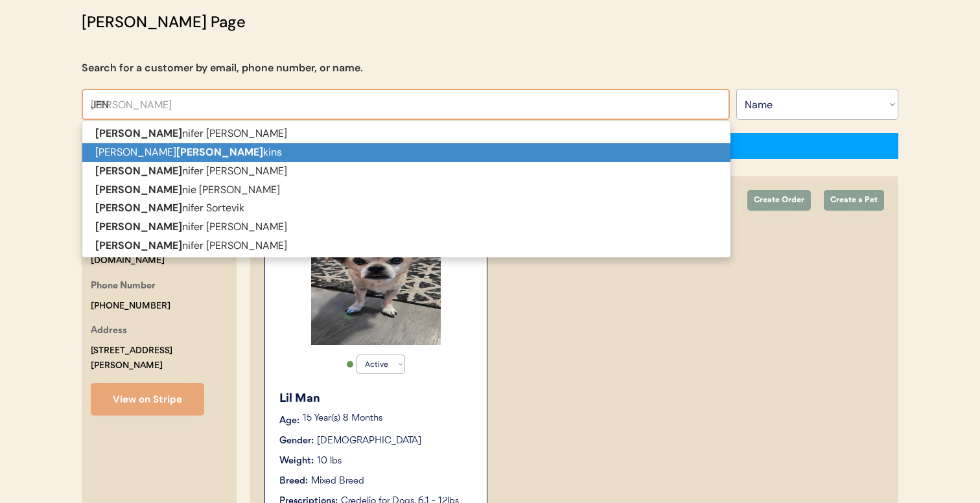
type input "JENN"
type input "JENNifer Salzano"
type input "JENNI"
type input "JENNIfer Salzano"
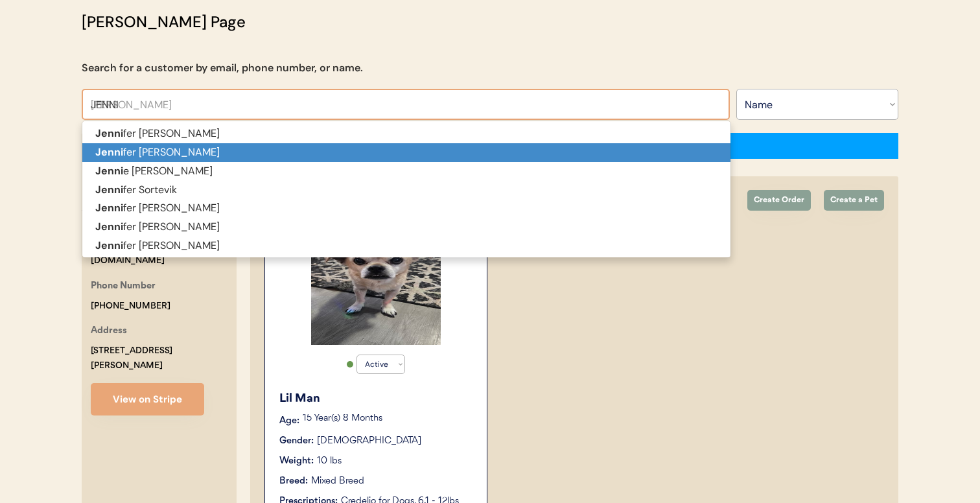
type input "JENNIF"
type input "JENNIFer Salzano"
type input "JENNIFE"
type input "JENNIFEr Salzano"
type input "JENNIFER"
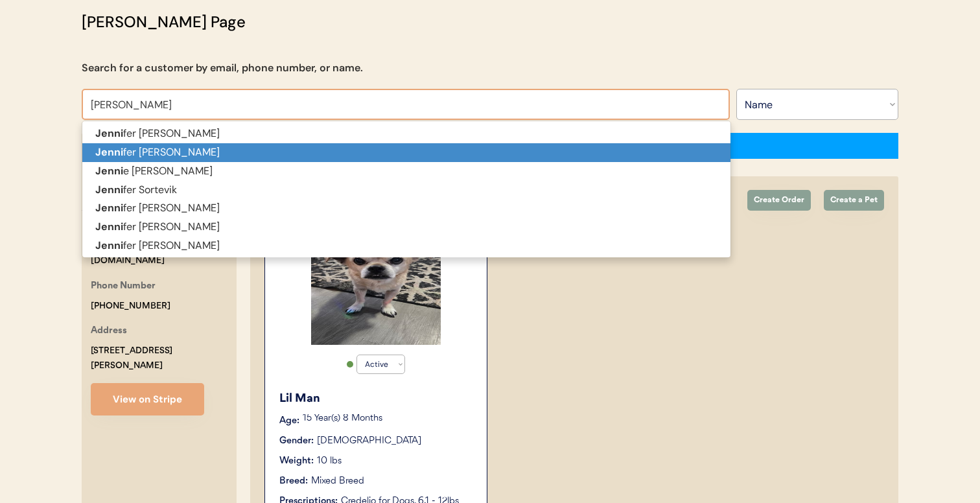
type input "JENNIFER Salzano"
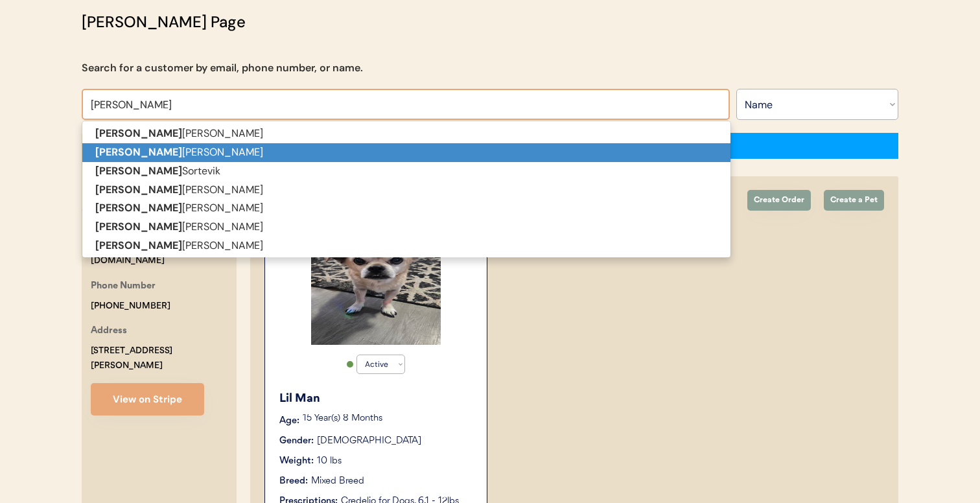
type input "JENNIFER"
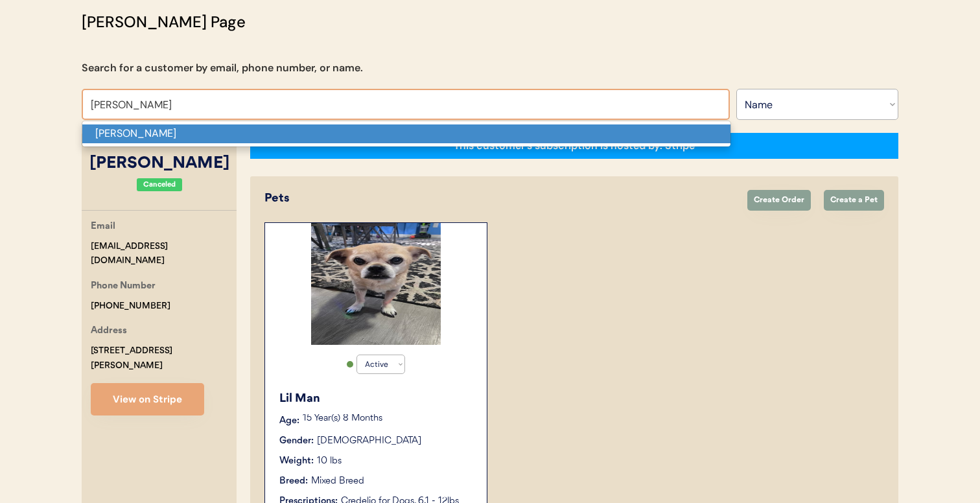
click at [251, 132] on p "Jennifer Salzano" at bounding box center [406, 133] width 648 height 19
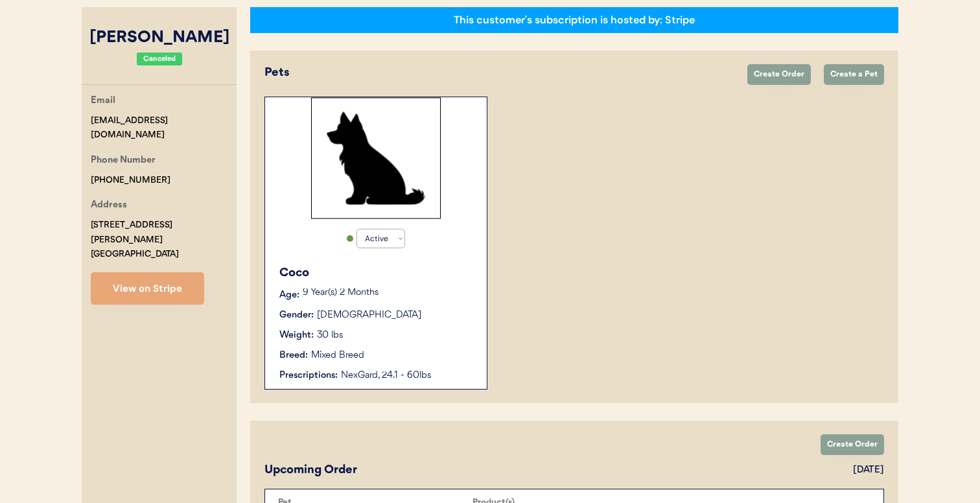
scroll to position [164, 0]
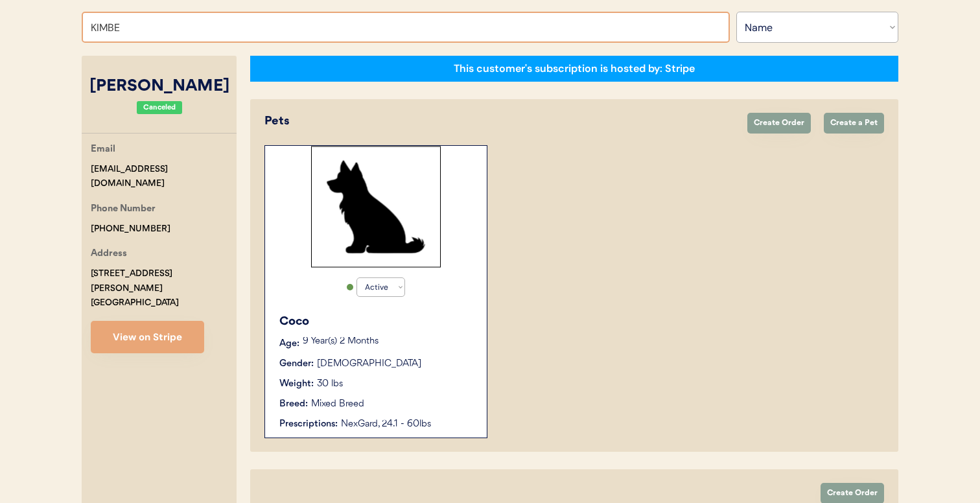
type input "KIMBER"
type input "KIMBERly haines"
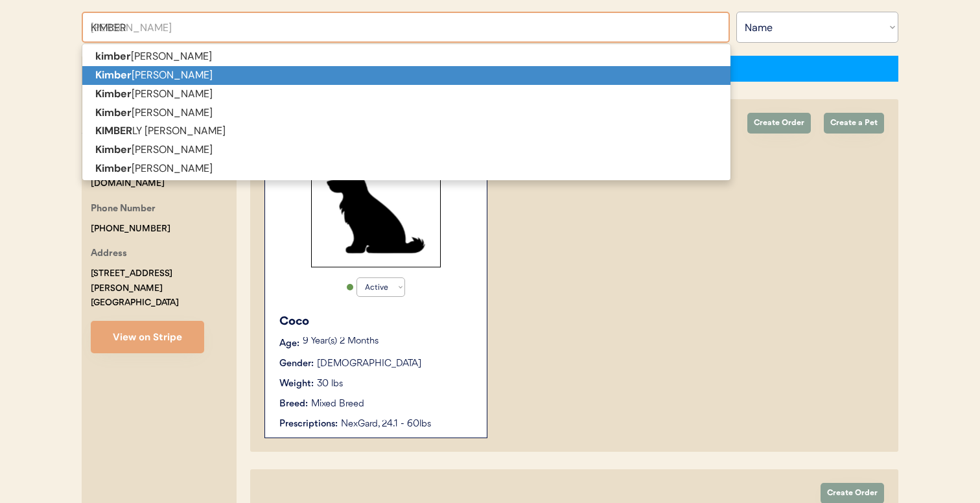
type input "KIMBERL"
type input "KIMBERLy haines"
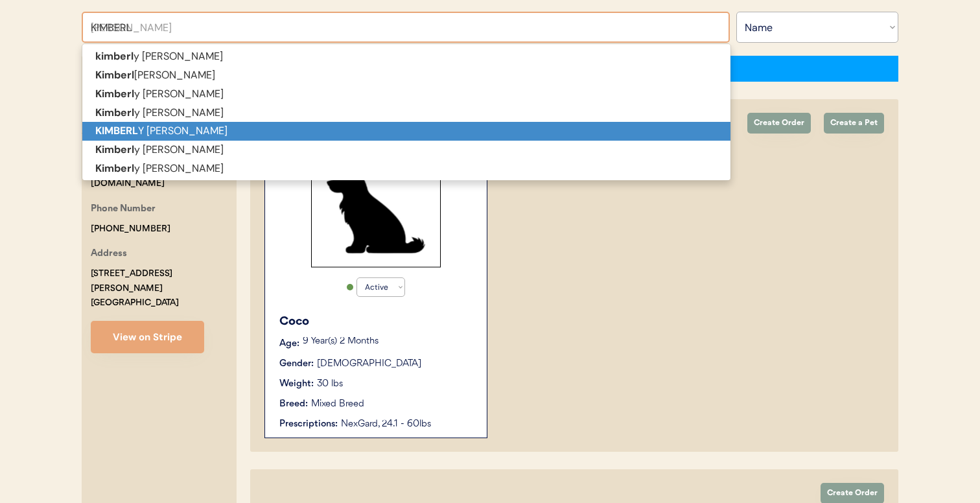
click at [264, 133] on p "KIMBERL Y KETCHAM" at bounding box center [406, 131] width 648 height 19
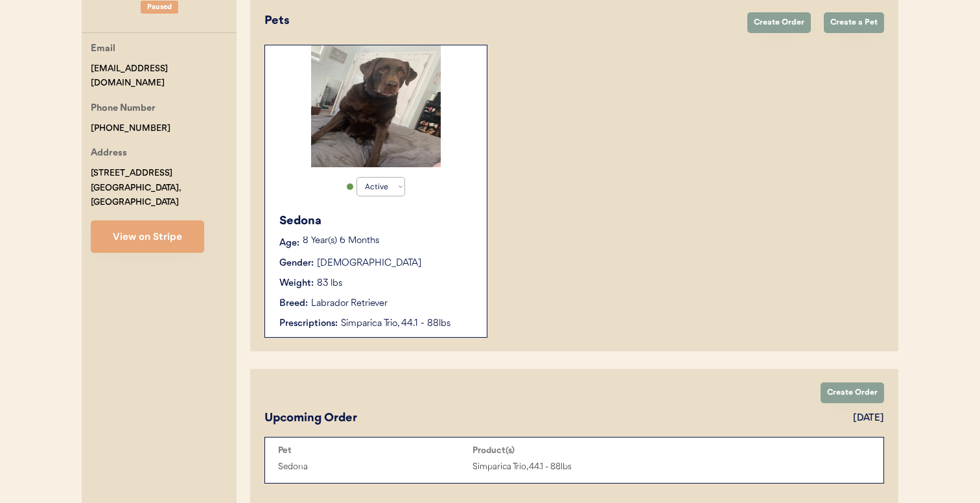
scroll to position [263, 0]
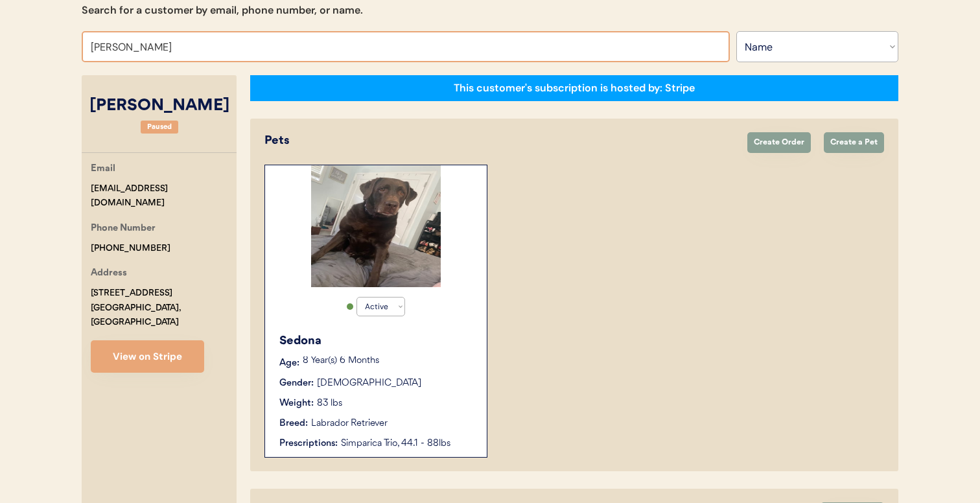
click at [217, 36] on input "KIMBERLY KETCHAM" at bounding box center [406, 46] width 648 height 31
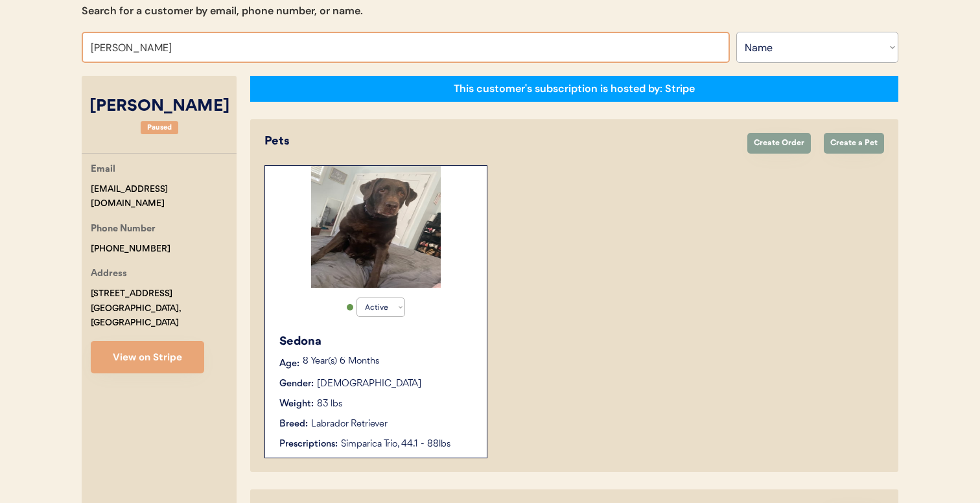
type input "TAYLOR BE"
type input "TAYLOR BEckmann"
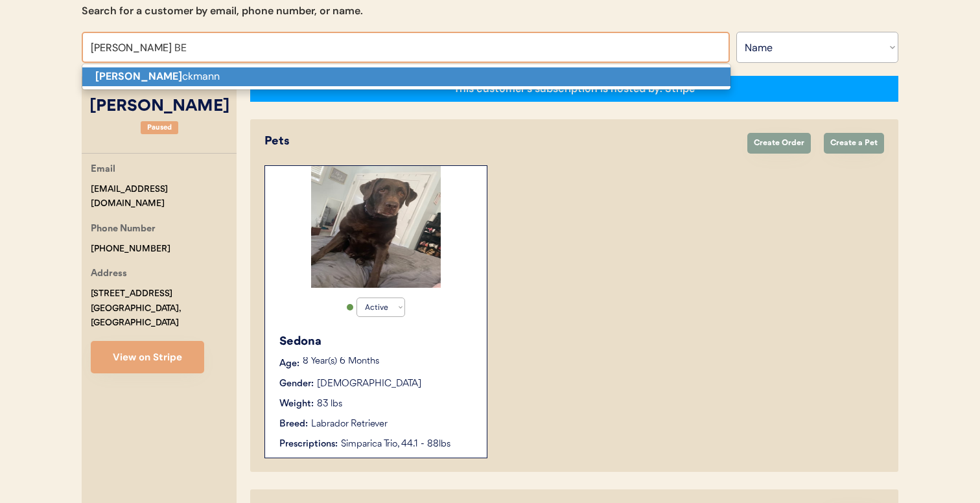
click at [304, 69] on p "Taylor Be ckmann" at bounding box center [406, 76] width 648 height 19
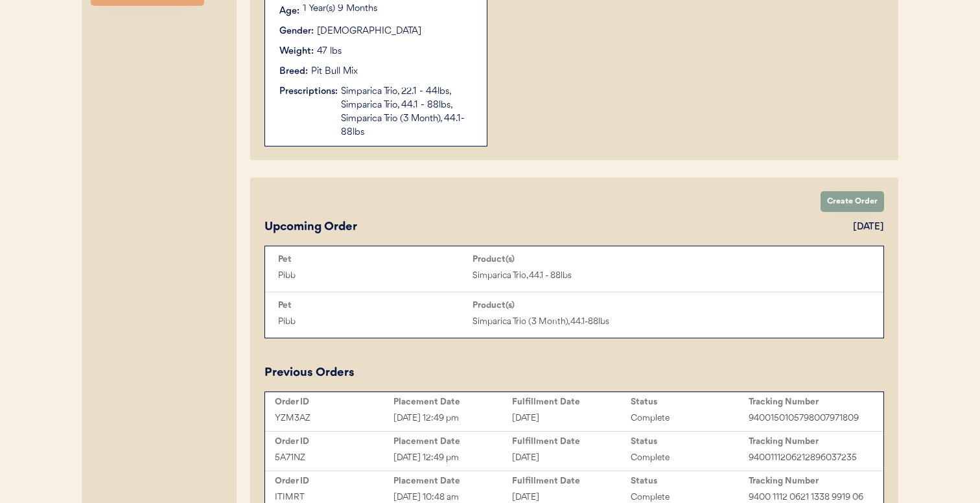
scroll to position [506, 0]
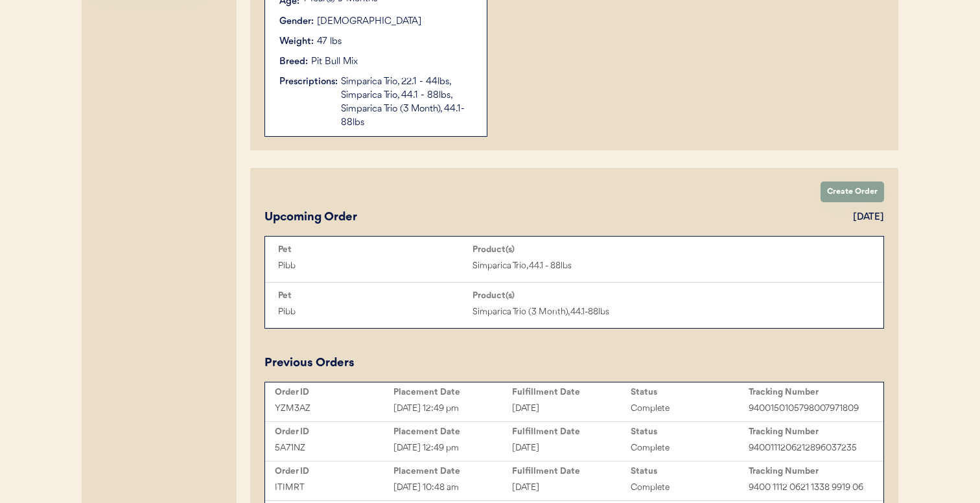
type input "Taylor Beckmann"
click at [356, 121] on div "Simparica Trio, 22.1 - 44lbs, Simparica Trio, 44.1 - 88lbs, Simparica Trio (3 M…" at bounding box center [407, 102] width 133 height 54
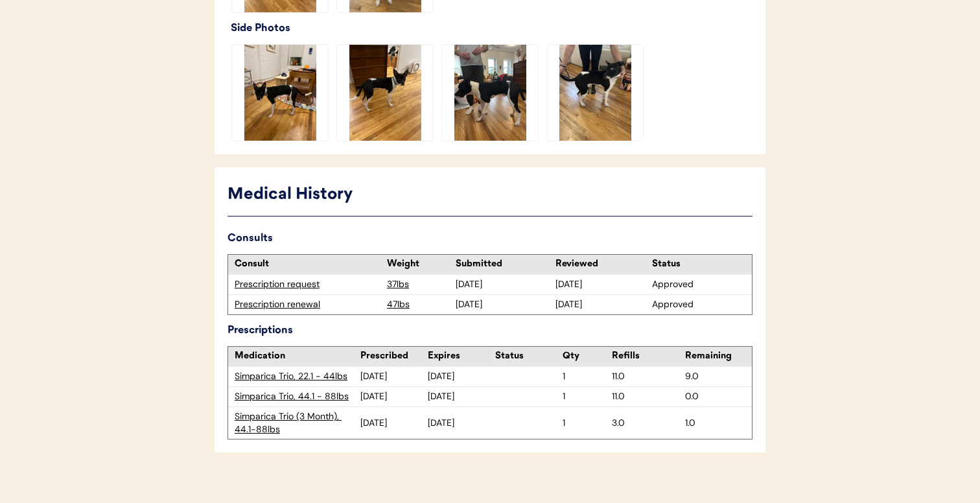
scroll to position [533, 0]
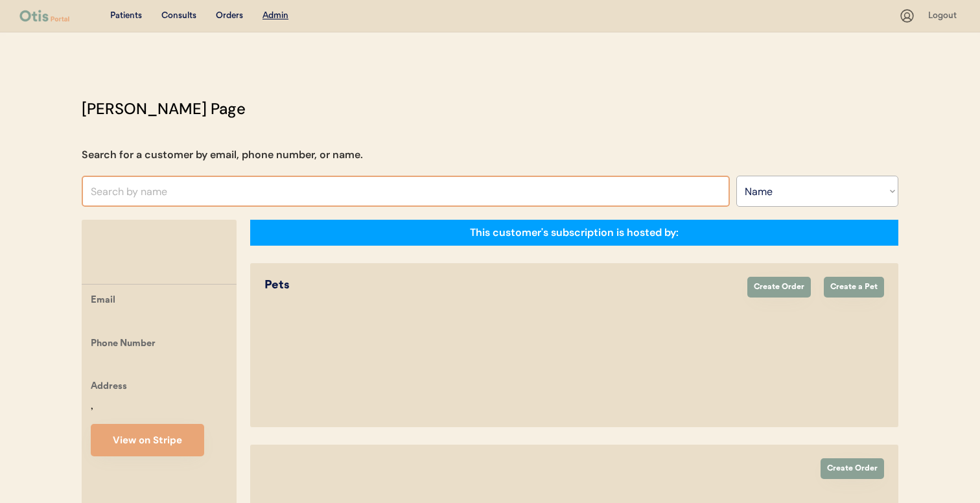
select select ""Name""
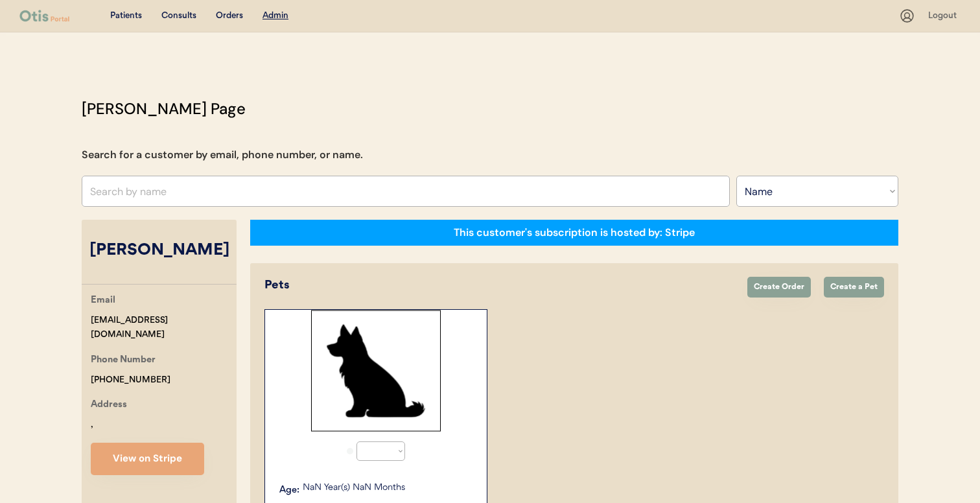
scroll to position [253, 0]
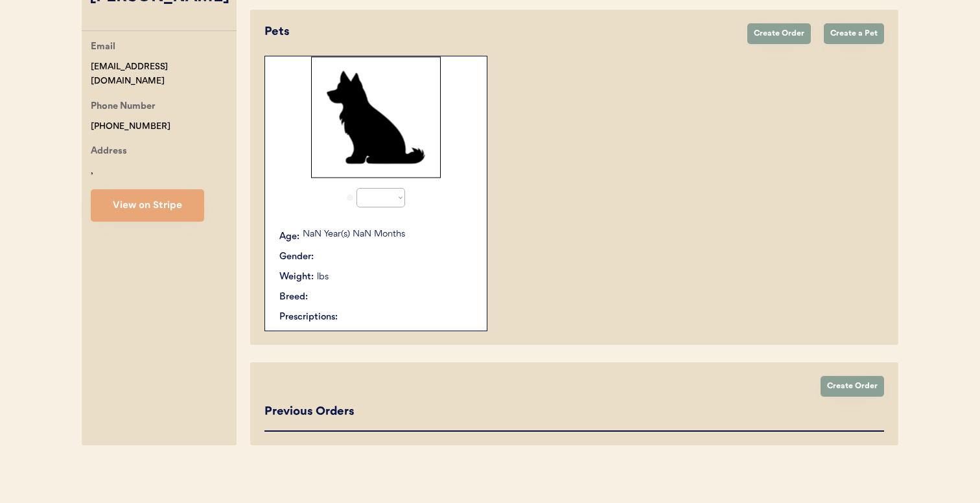
select select "true"
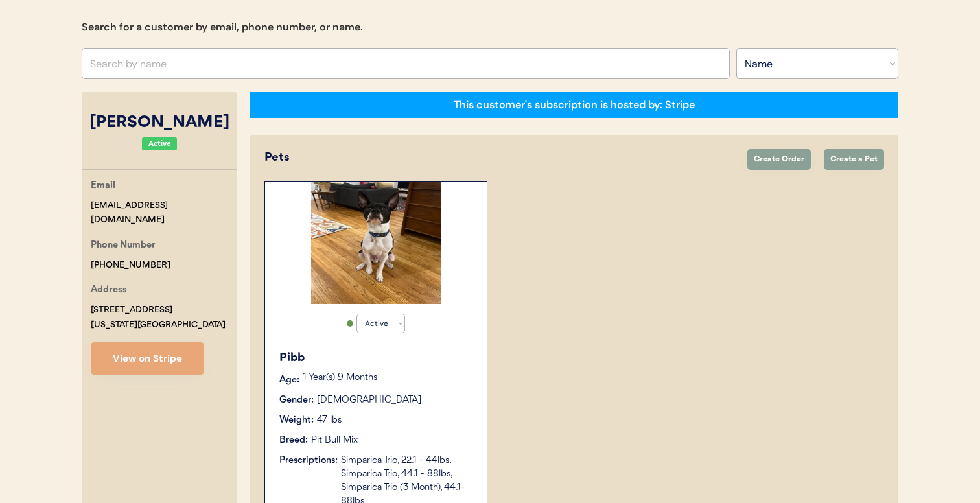
scroll to position [127, 0]
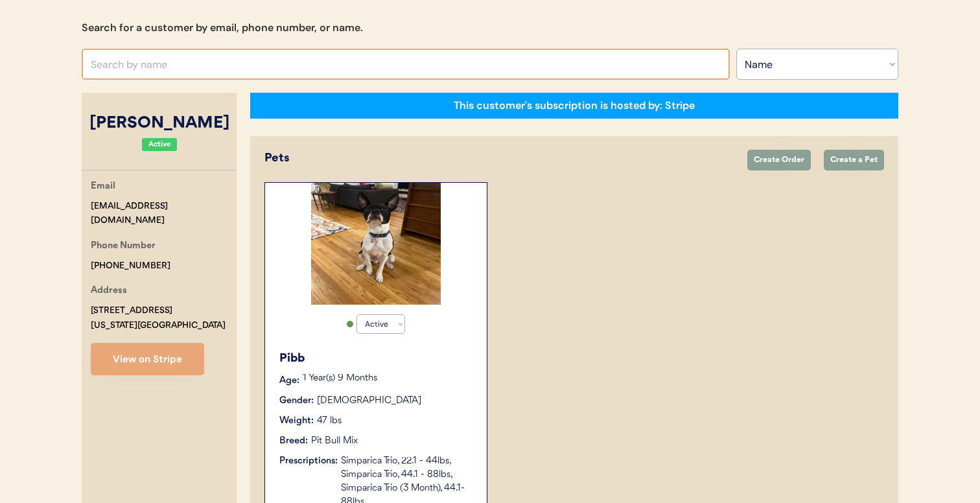
click at [314, 68] on input "text" at bounding box center [406, 64] width 648 height 31
type input "[PERSON_NAME]"
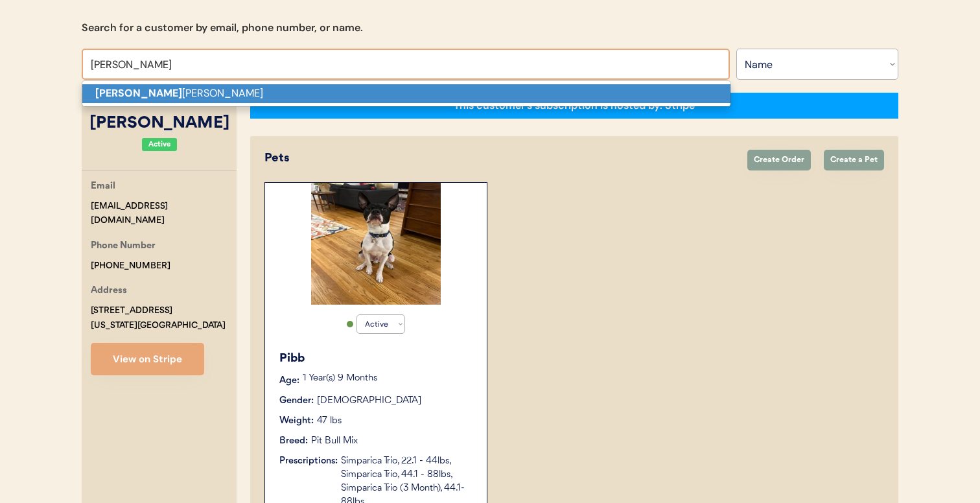
click at [309, 89] on p "[PERSON_NAME]" at bounding box center [406, 93] width 648 height 19
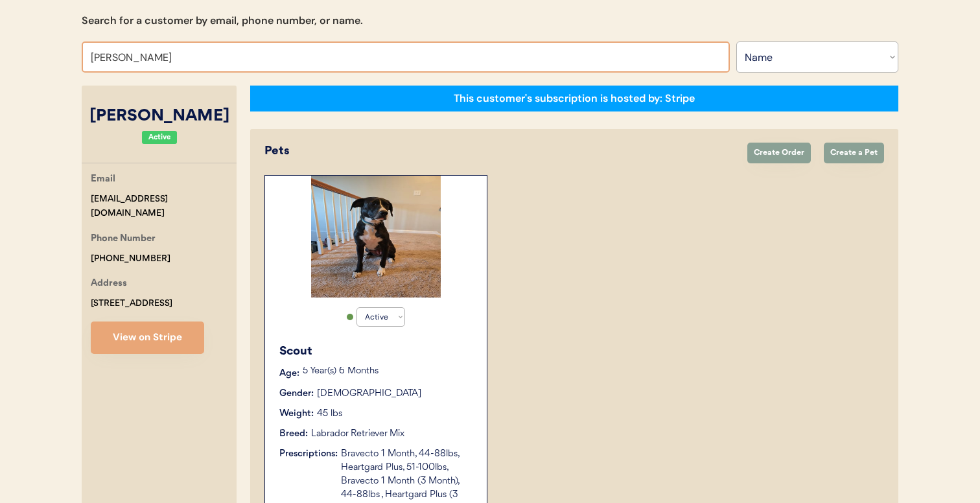
scroll to position [132, 0]
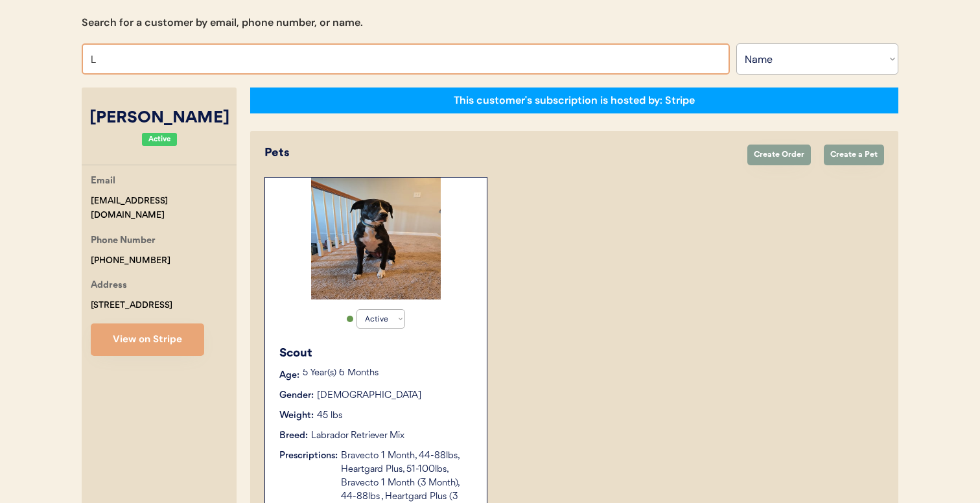
type input "LA"
type input "[PERSON_NAME]"
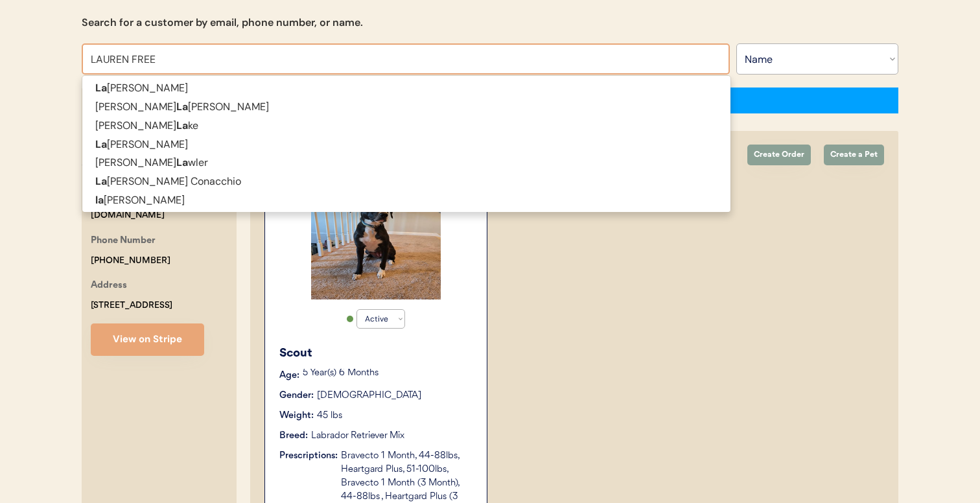
type input "[PERSON_NAME]"
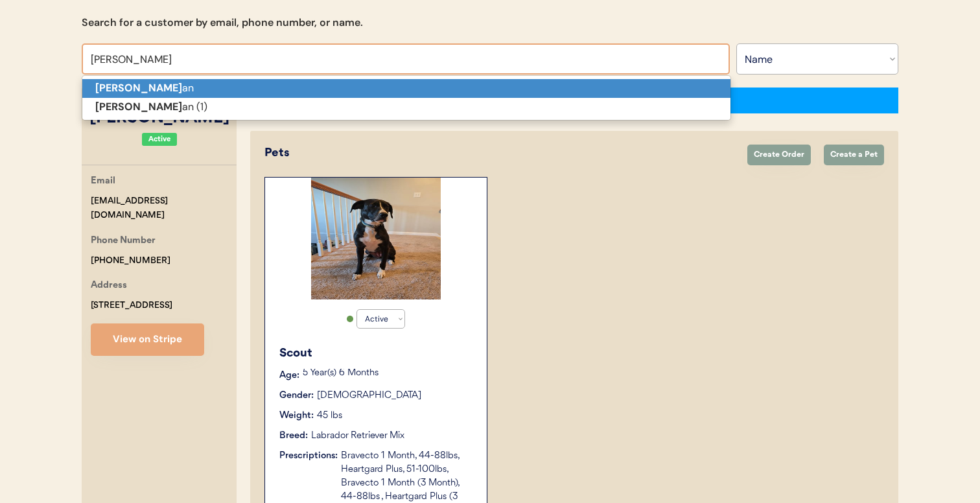
click at [292, 91] on p "[PERSON_NAME] an" at bounding box center [406, 88] width 648 height 19
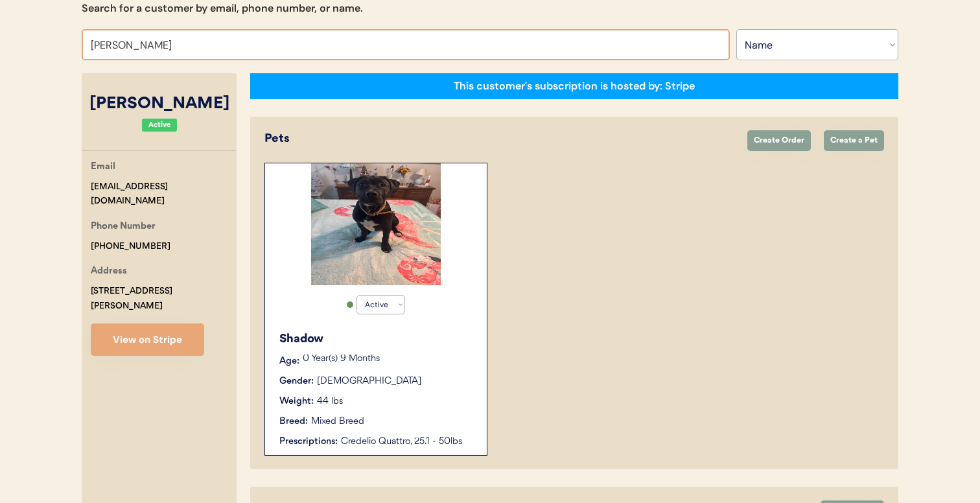
scroll to position [147, 0]
click at [300, 47] on input "[PERSON_NAME]" at bounding box center [406, 44] width 648 height 31
type input "[PERSON_NAME]"
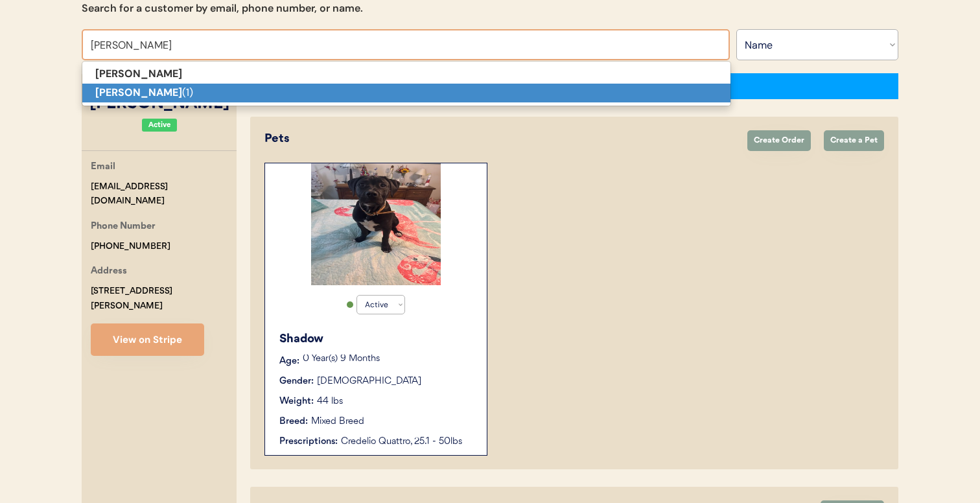
click at [277, 93] on p "[PERSON_NAME] (1)" at bounding box center [406, 93] width 648 height 19
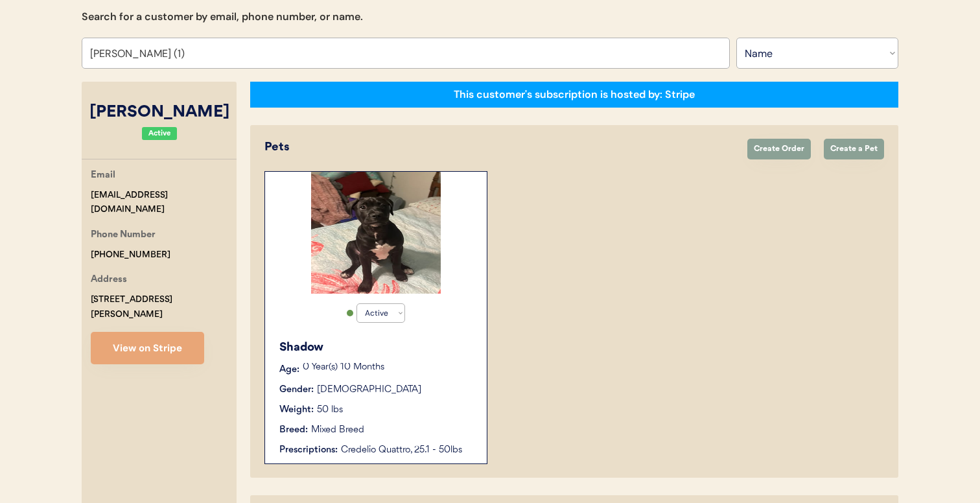
scroll to position [135, 0]
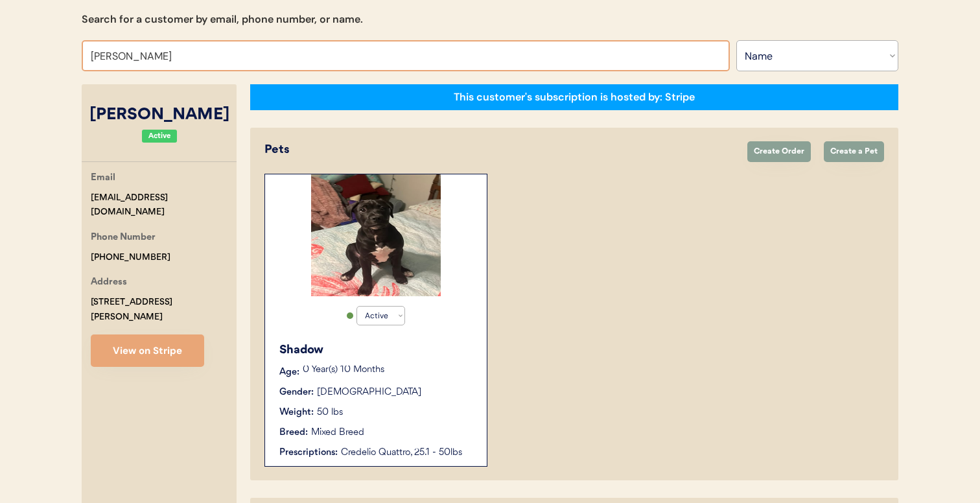
type input "LINSEY"
type input "[PERSON_NAME]"
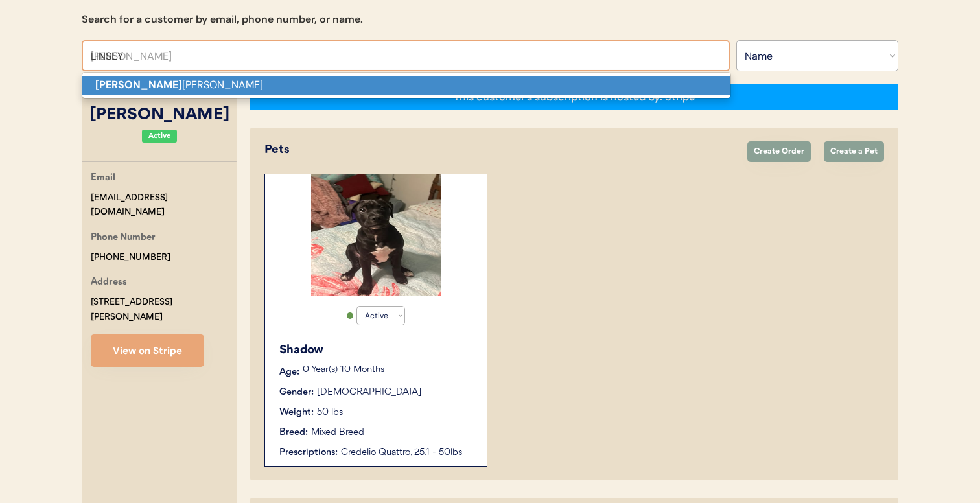
click at [285, 87] on p "[PERSON_NAME]" at bounding box center [406, 85] width 648 height 19
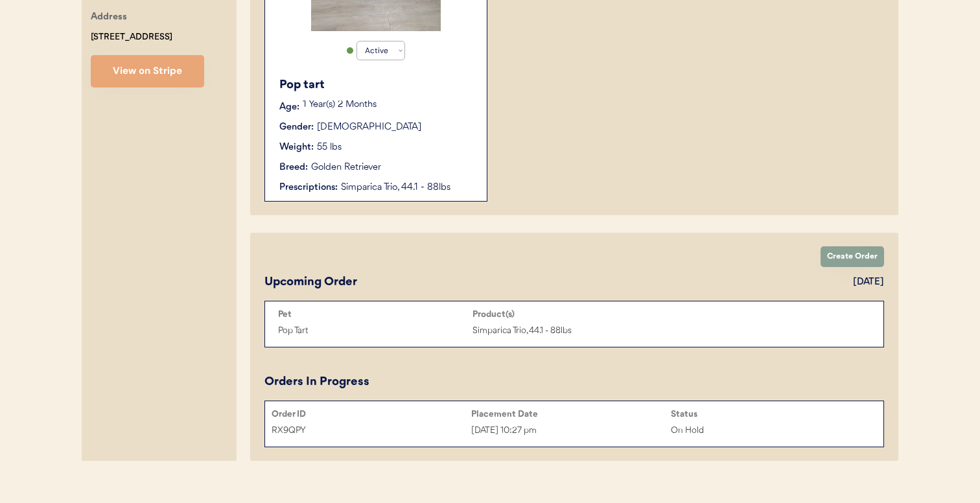
scroll to position [419, 0]
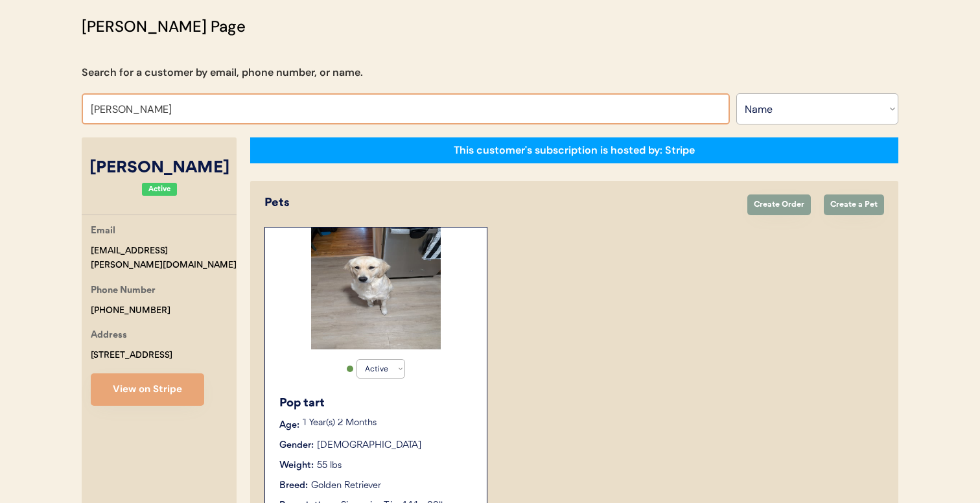
click at [327, 101] on input "[PERSON_NAME]" at bounding box center [406, 108] width 648 height 31
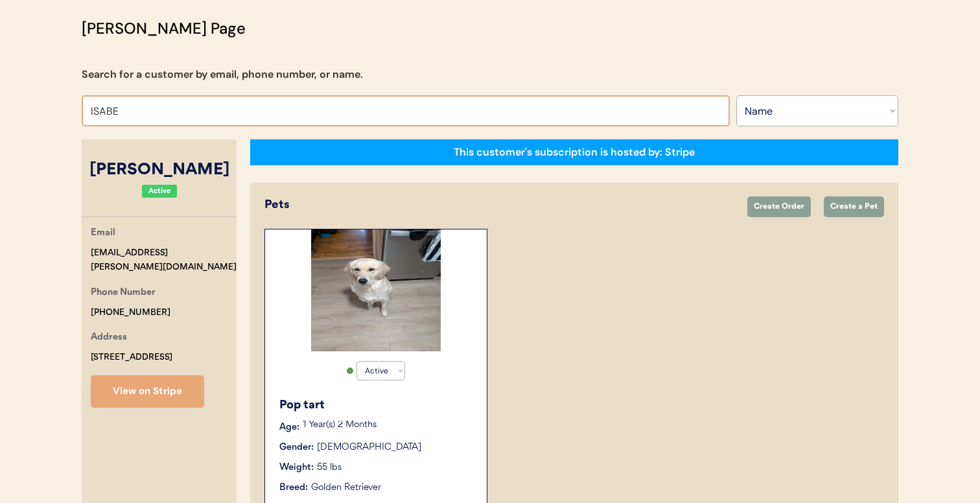
type input "[PERSON_NAME]"
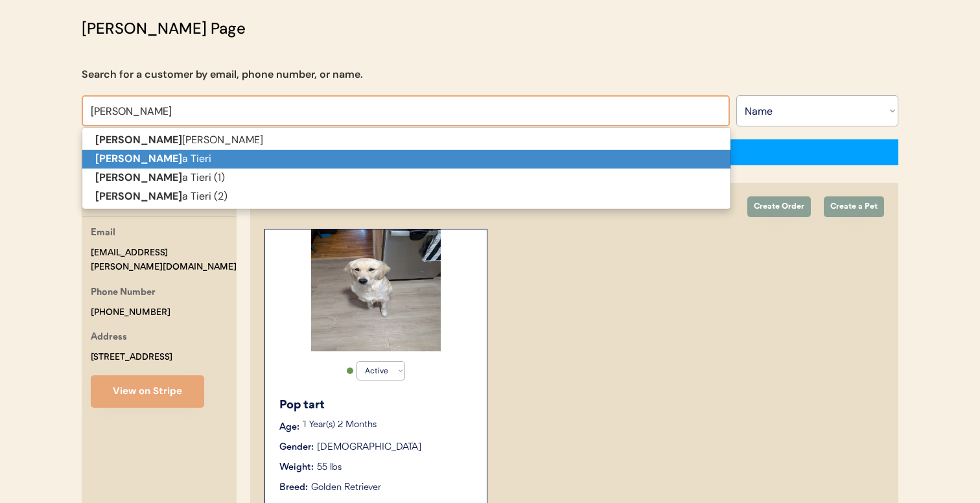
click at [324, 154] on p "[PERSON_NAME]" at bounding box center [406, 159] width 648 height 19
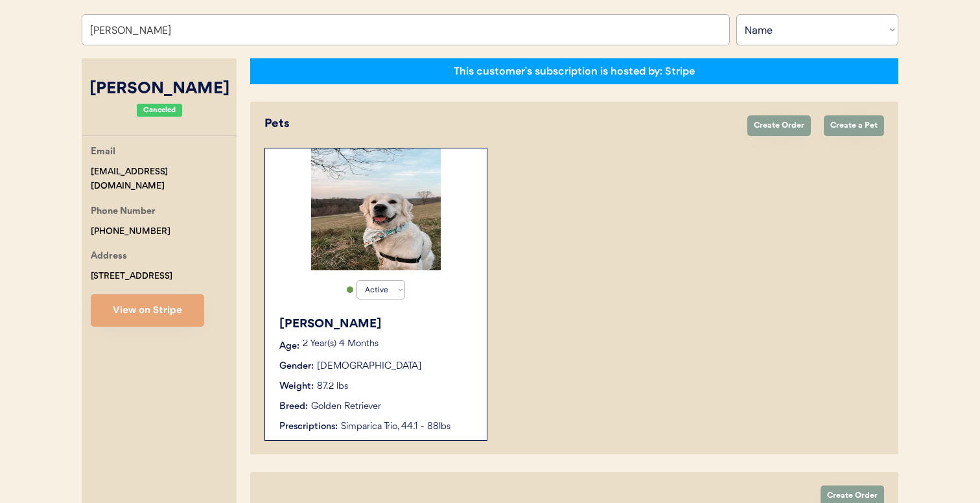
scroll to position [159, 0]
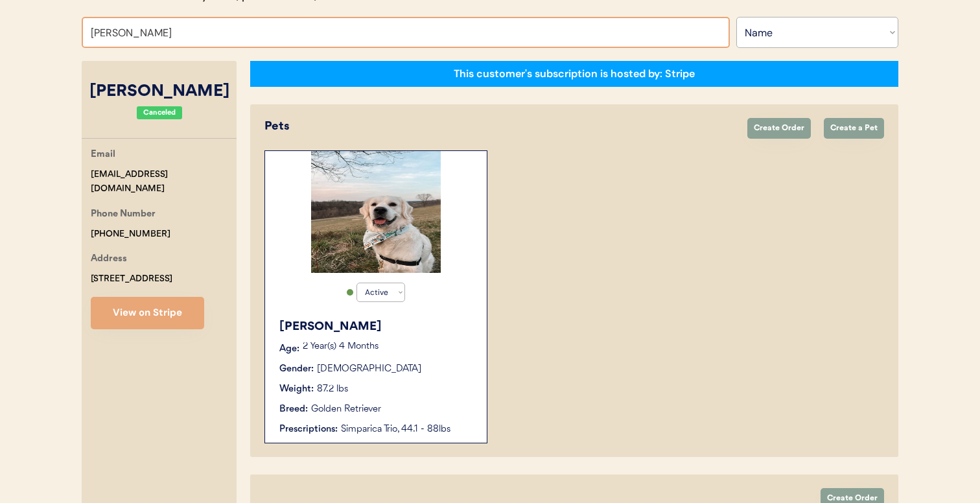
type input "ISABELA"
type input "[PERSON_NAME]"
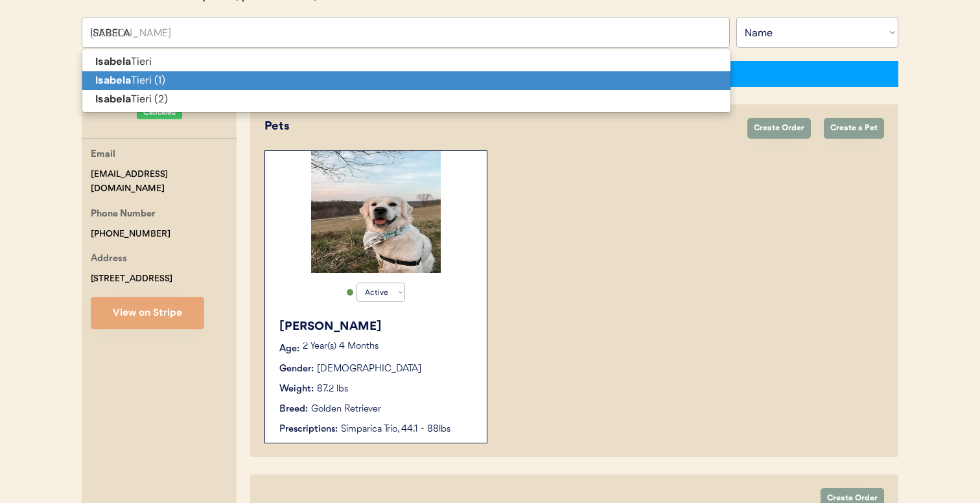
click at [287, 78] on p "[PERSON_NAME] (1)" at bounding box center [406, 80] width 648 height 19
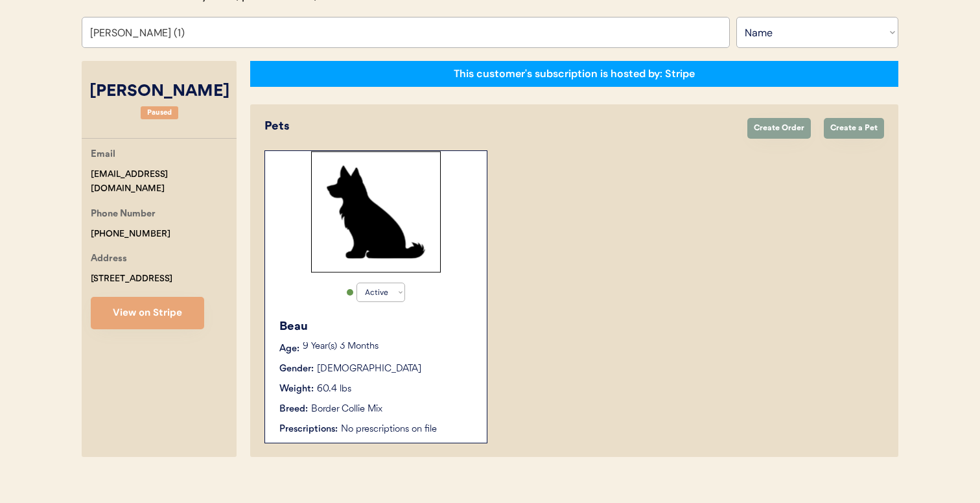
scroll to position [173, 0]
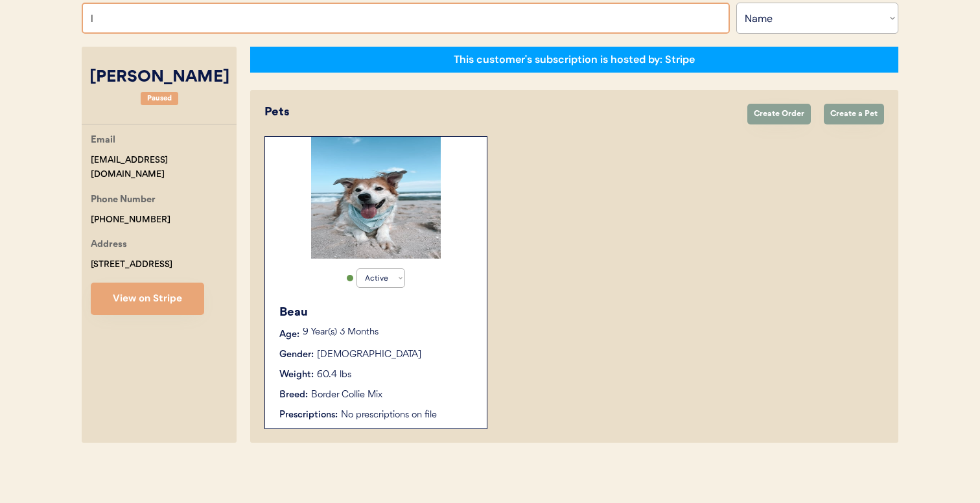
type input "IS"
type input "[PERSON_NAME]"
type input "ISA"
type input "[PERSON_NAME]"
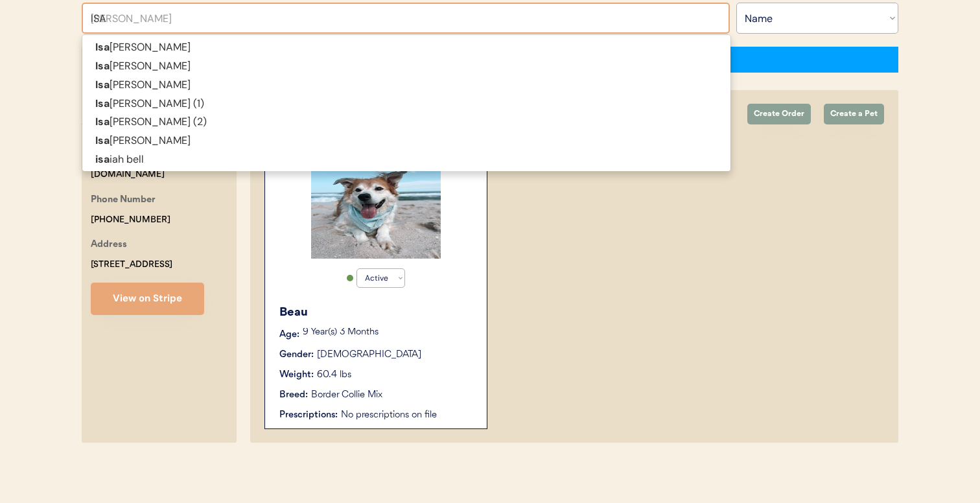
type input "ISAB"
type input "[PERSON_NAME]"
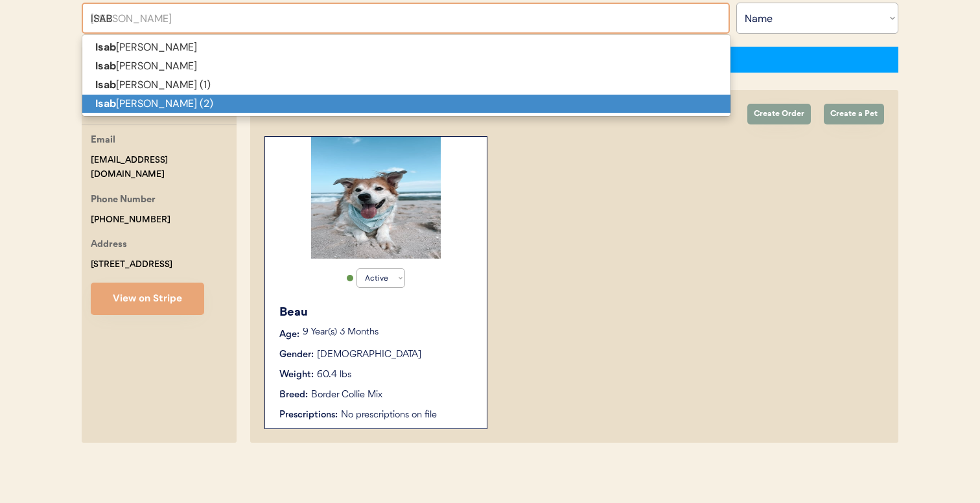
click at [477, 104] on p "Isab ela Tieri (2)" at bounding box center [406, 104] width 648 height 19
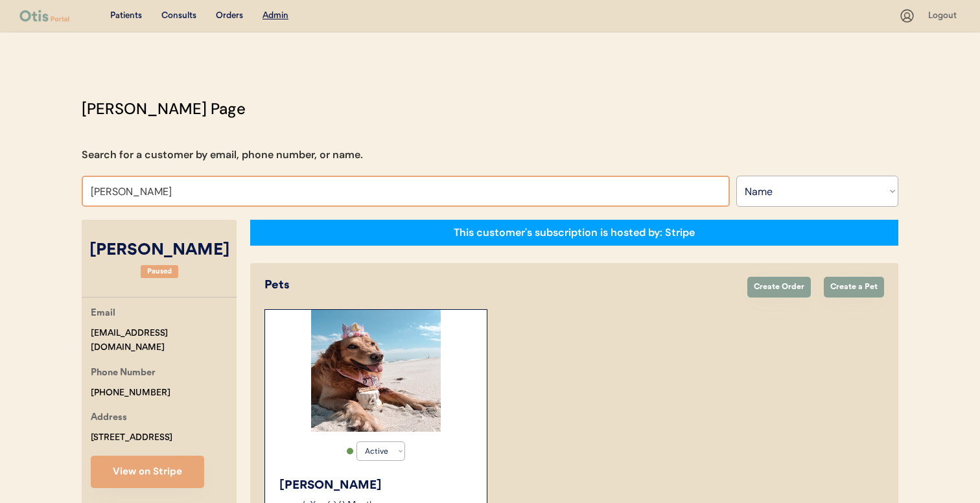
type input "MAR"
type input "MARie Hannold"
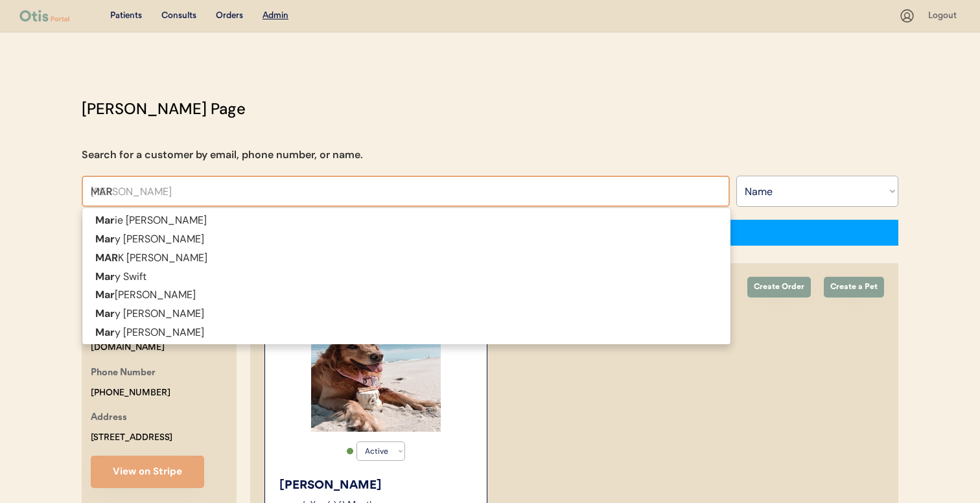
type input "MA"
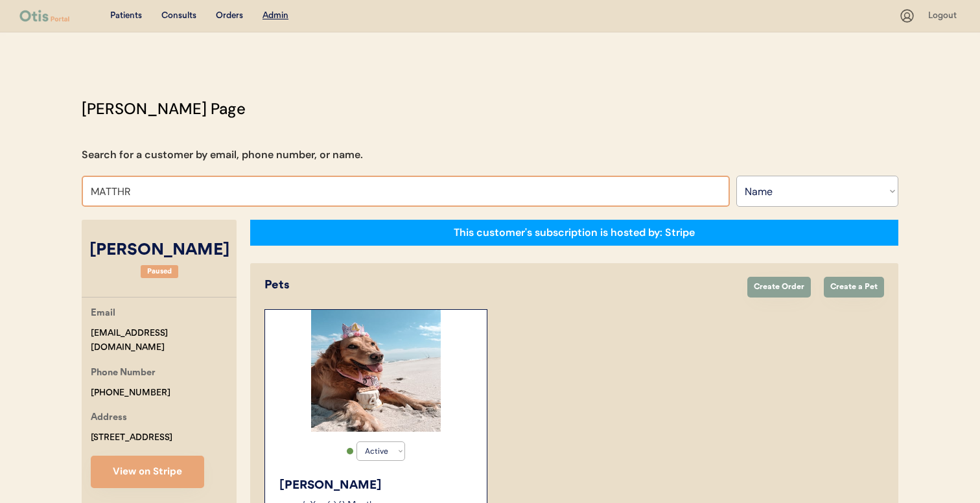
type input "MATTH"
type input "MATTHew Sheaffer"
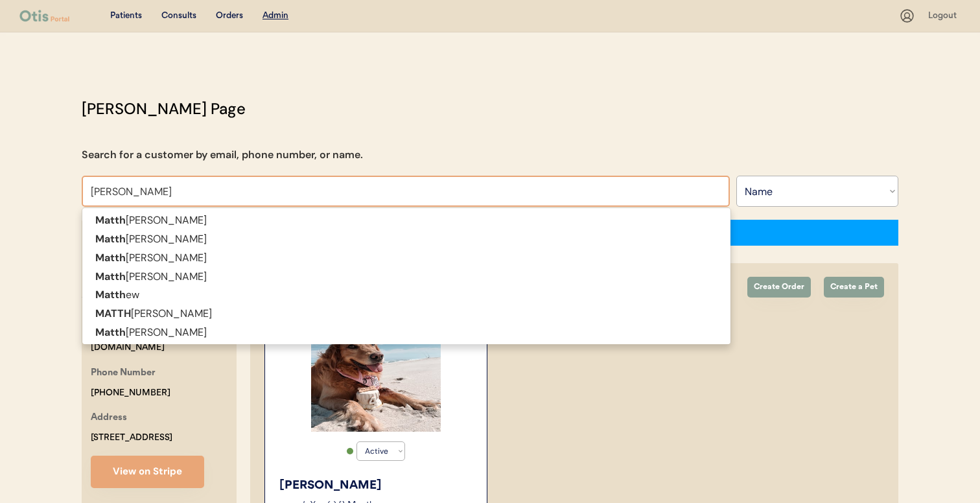
type input "MATTHEW ST"
type input "MATTHEW SToner"
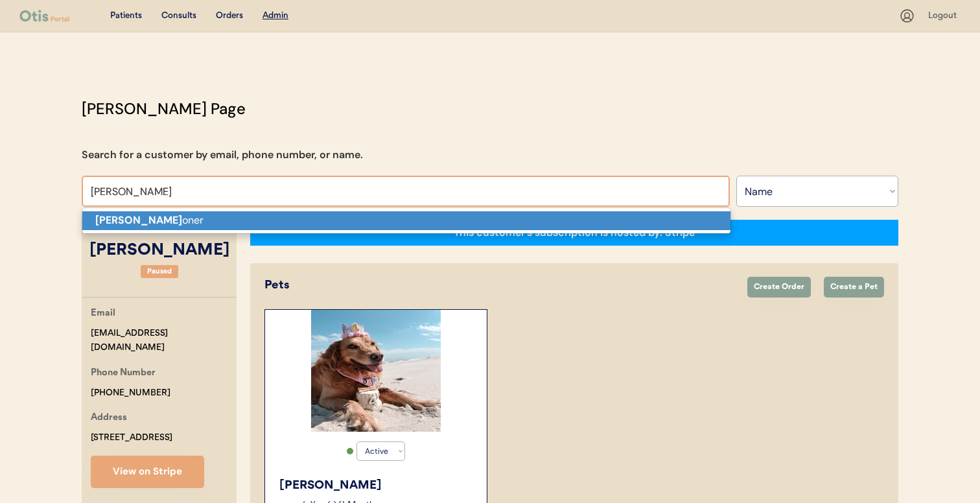
click at [258, 219] on p "Matthew st oner" at bounding box center [406, 220] width 648 height 19
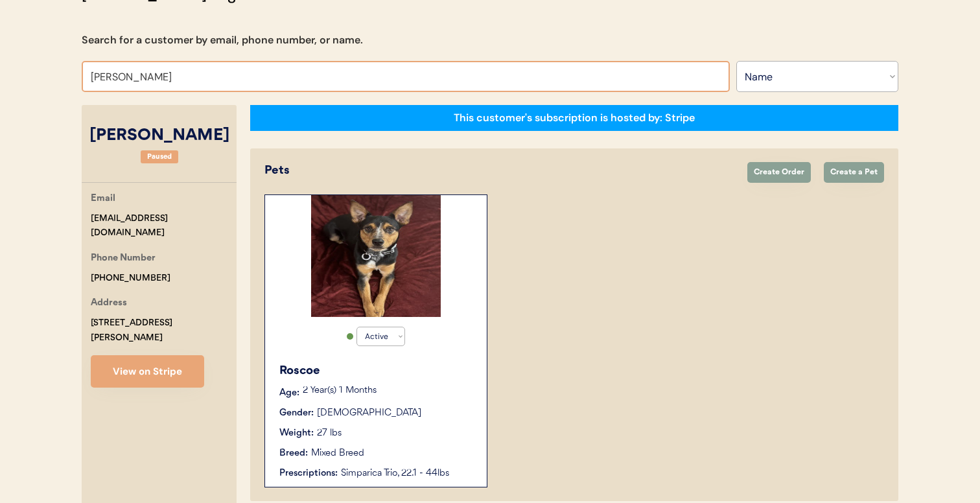
scroll to position [93, 0]
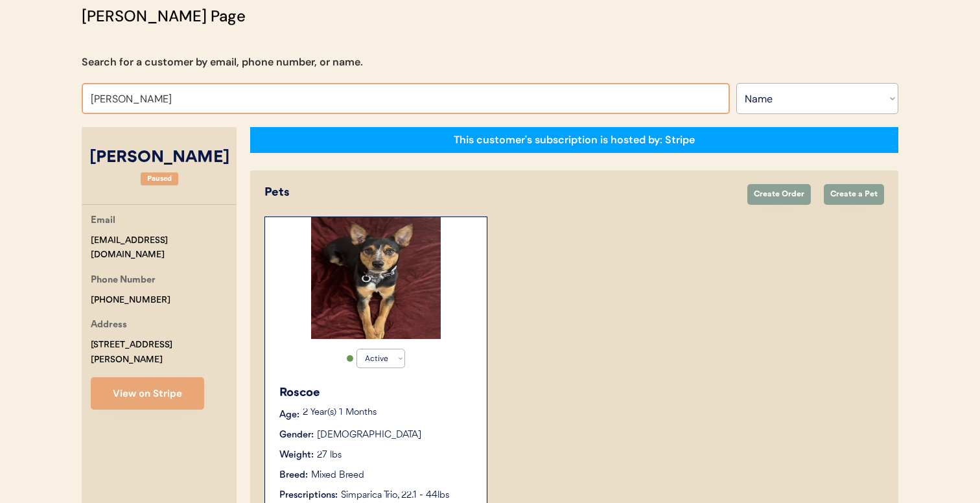
click at [217, 104] on input "Matthew stoner" at bounding box center [406, 98] width 648 height 31
paste input "mellophoneohs@gmail.com"
type input "mellophoneohs@gmail.com"
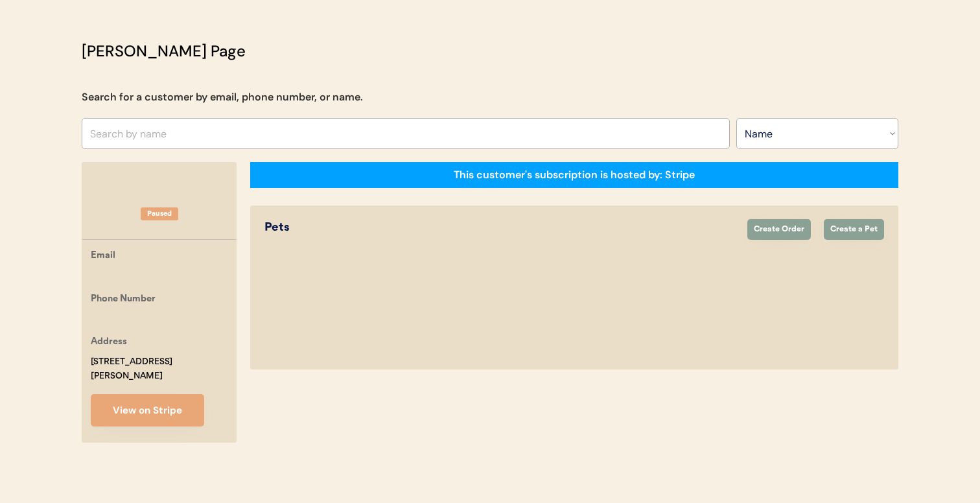
scroll to position [58, 0]
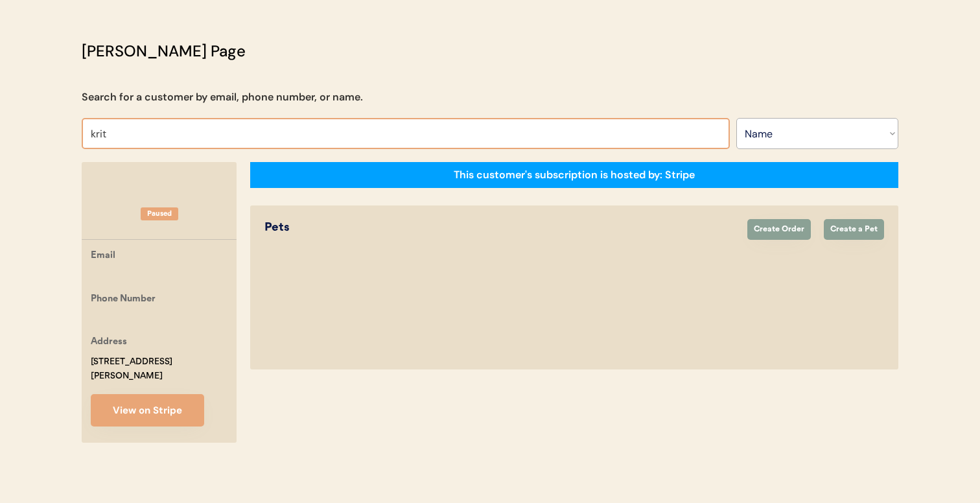
type input "kri"
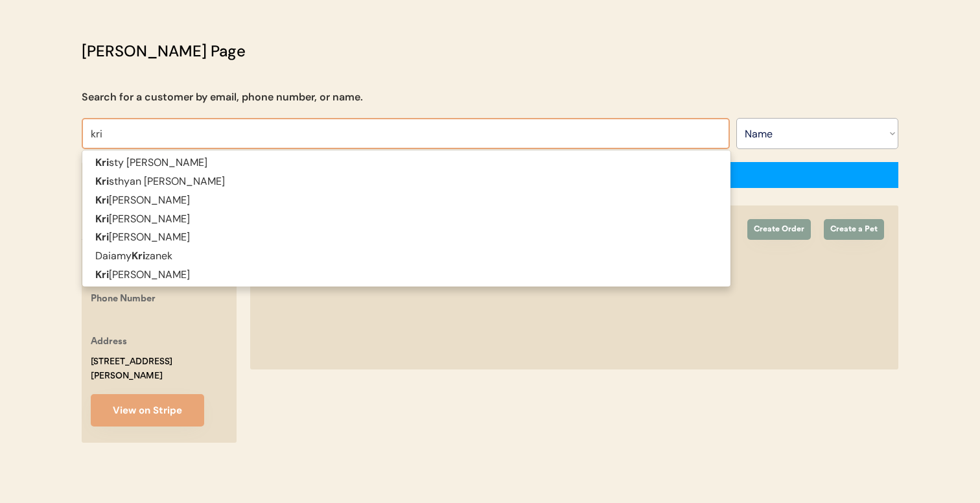
type input "kristy Tennant"
type input "krist"
type input "kristen es"
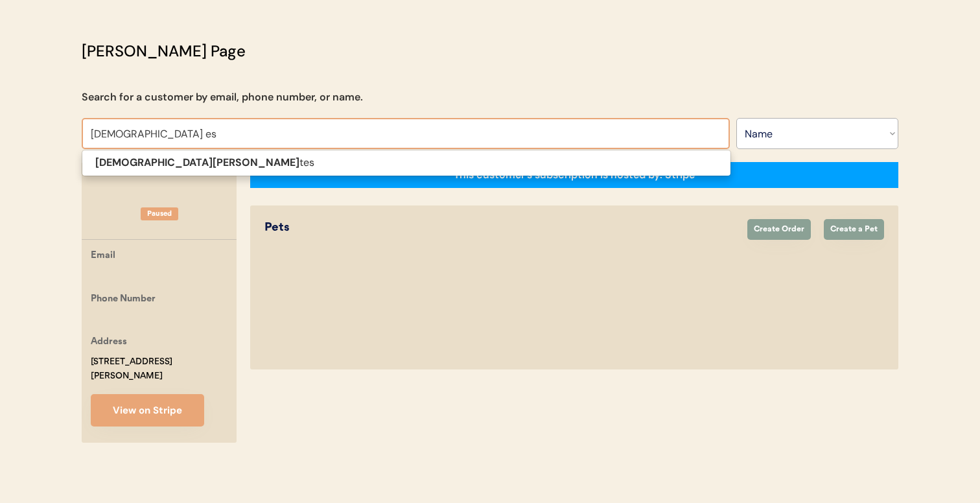
type input "kristen estes"
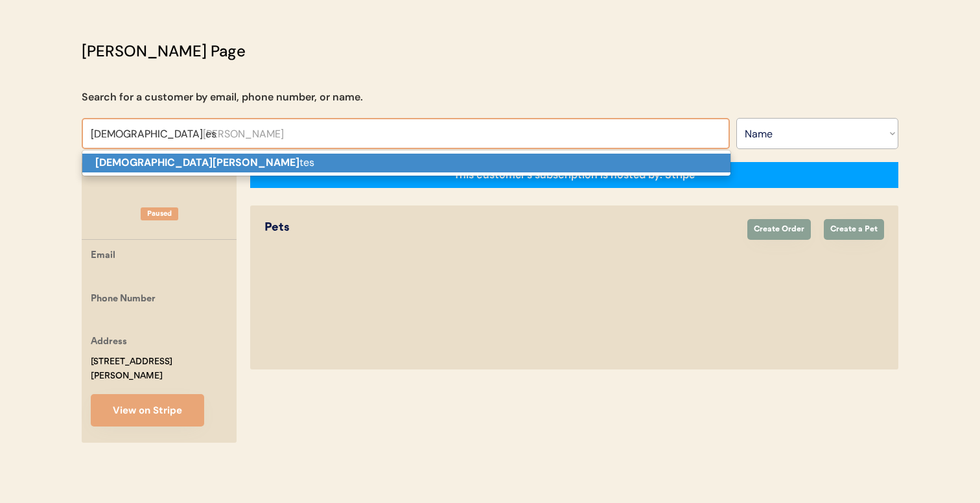
click at [318, 163] on p "Kristen Es tes" at bounding box center [406, 163] width 648 height 19
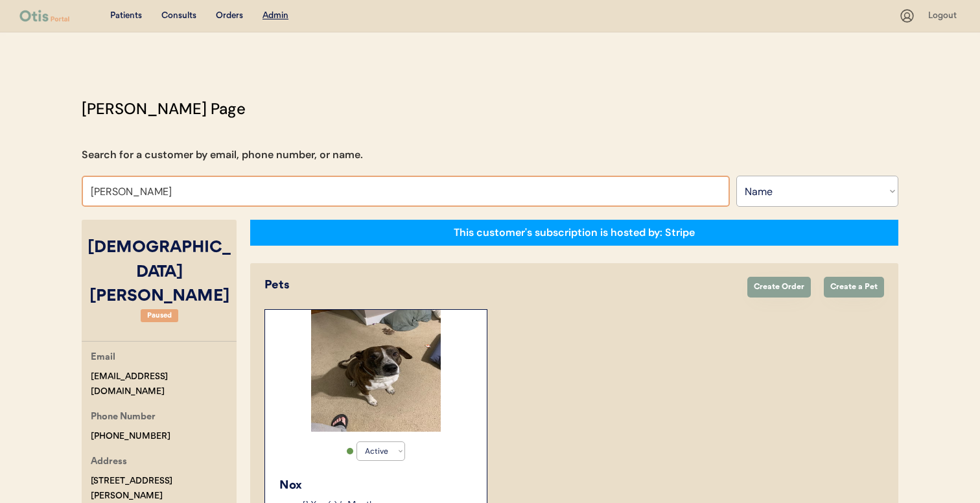
type input "jess trou"
type input "jess troupe"
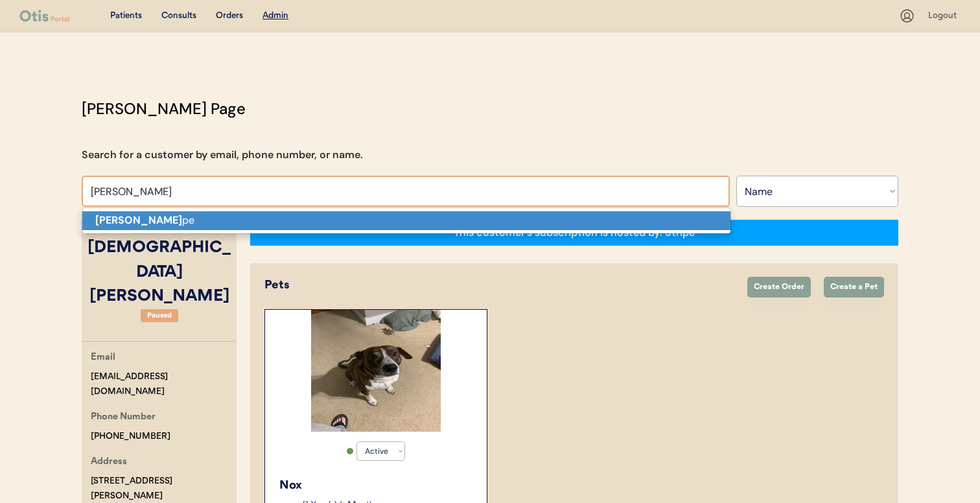
click at [306, 217] on p "Jess Trou pe" at bounding box center [406, 220] width 648 height 19
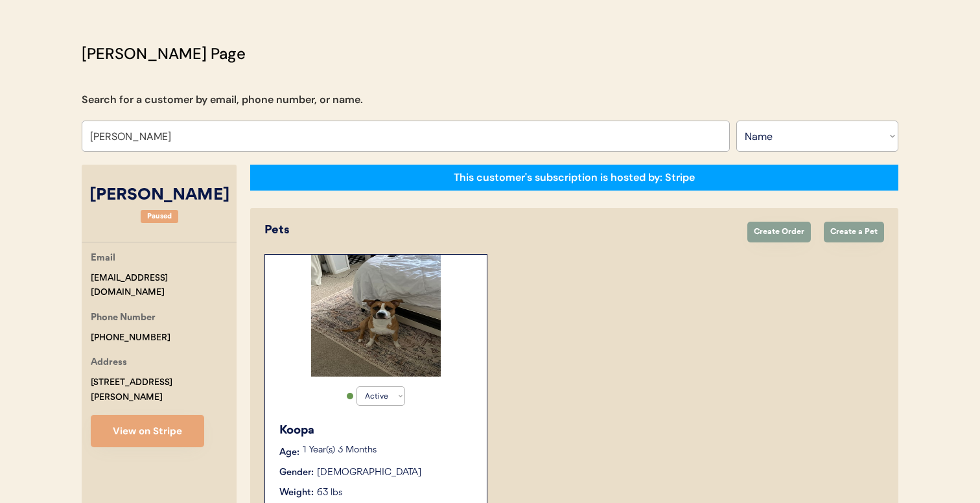
scroll to position [54, 0]
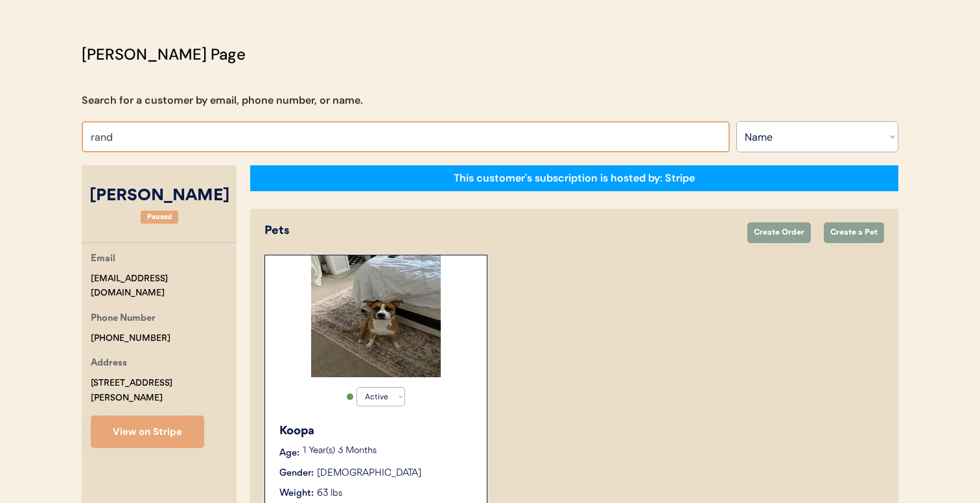
type input "randa"
type input "randall Young"
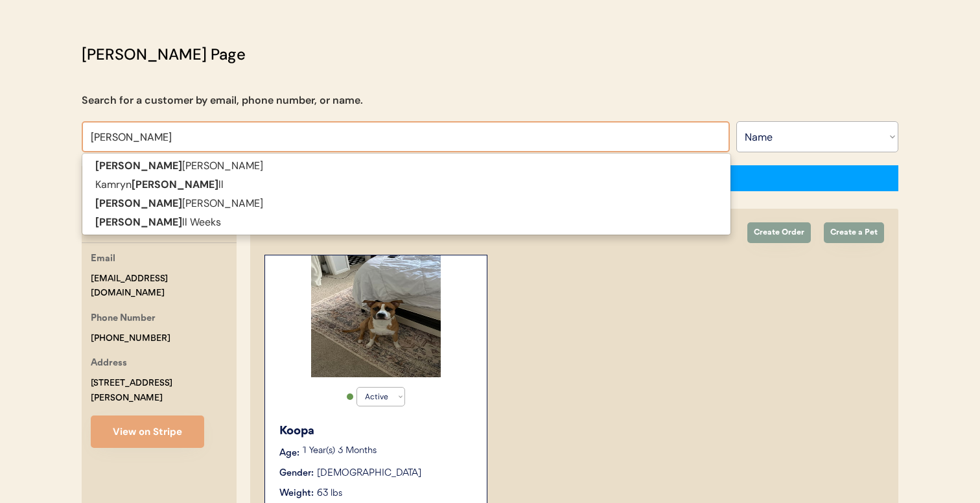
type input "randall"
type input "randall ell"
type input "randall ellis"
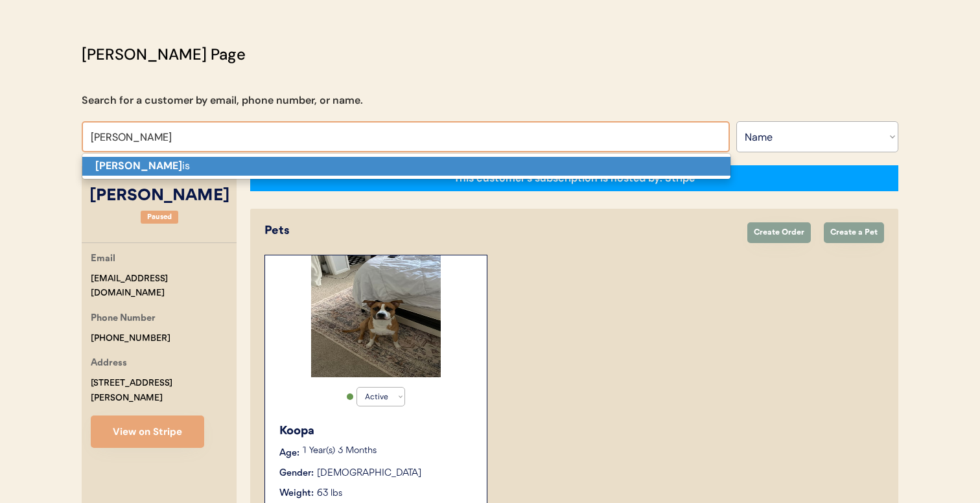
click at [265, 167] on p "Randall Ell is" at bounding box center [406, 166] width 648 height 19
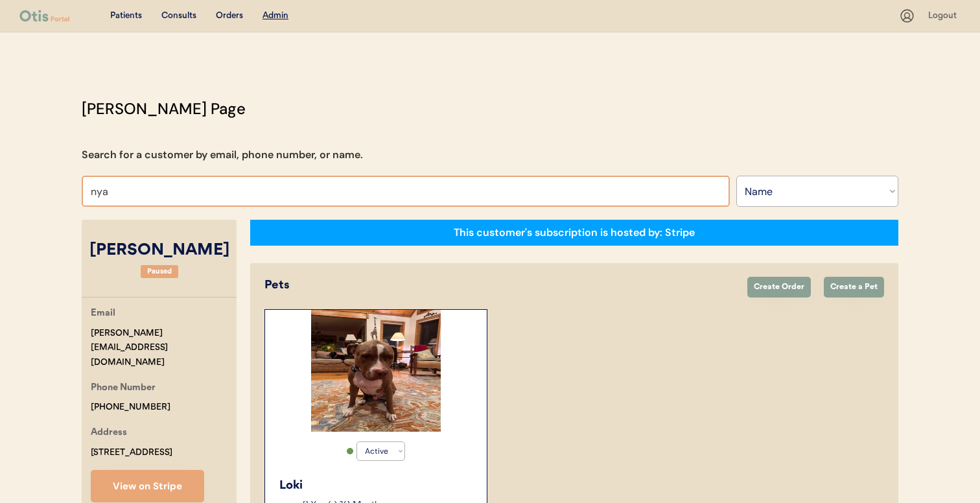
type input "nyah"
type input "nyah Rodriguez"
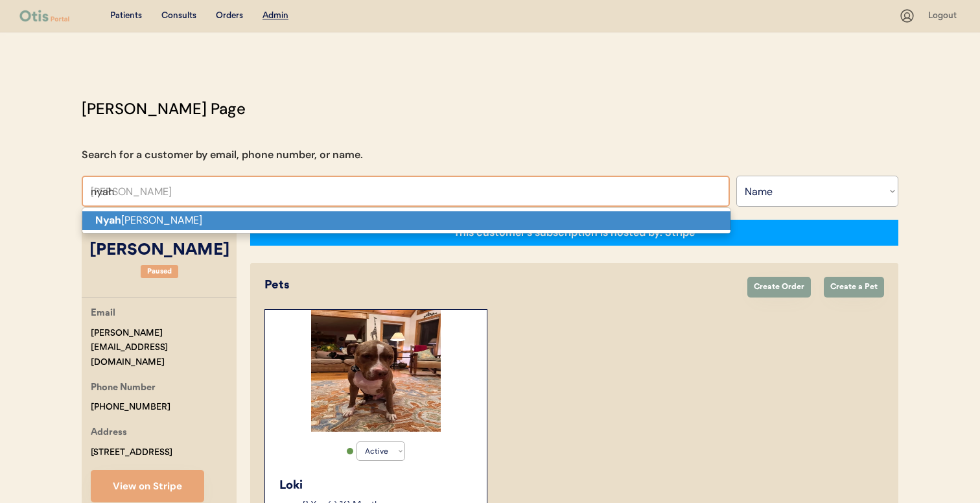
click at [283, 224] on p "Nyah Rodriguez" at bounding box center [406, 220] width 648 height 19
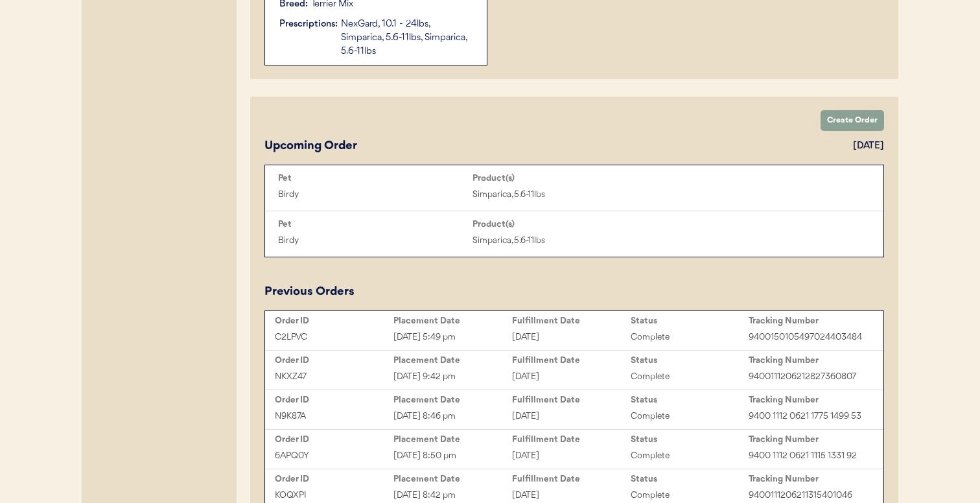
scroll to position [828, 0]
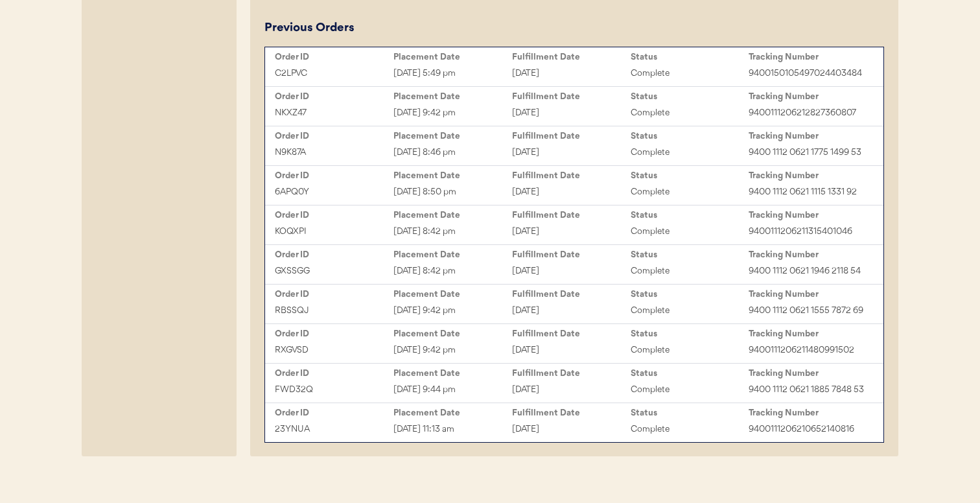
type input "[PERSON_NAME]"
click at [558, 425] on div "Order ID Placement Date Fulfillment Date Status Tracking Number 23YNUA Jul 30, …" at bounding box center [574, 422] width 618 height 39
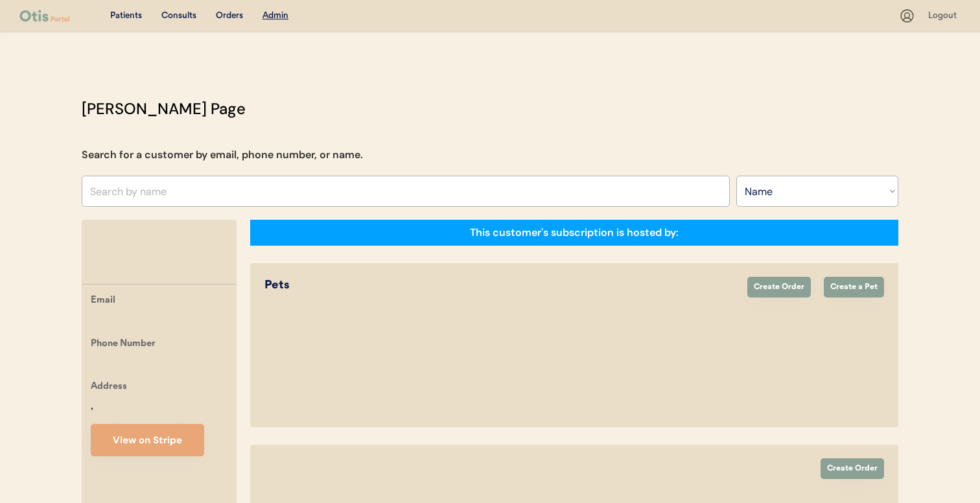
select select ""Name""
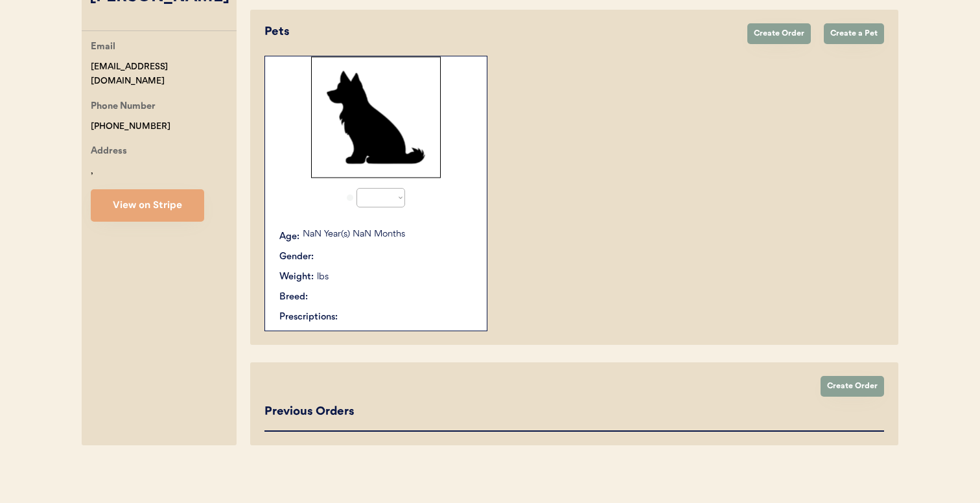
select select "true"
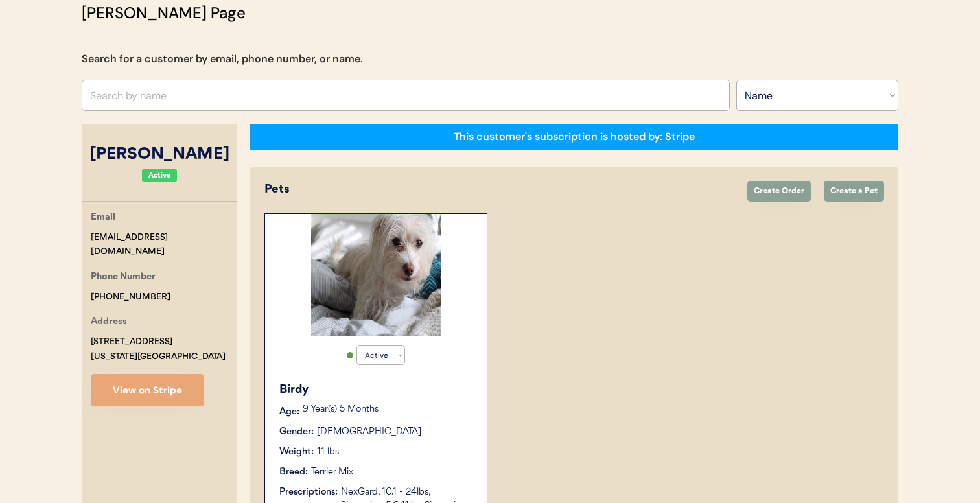
scroll to position [95, 0]
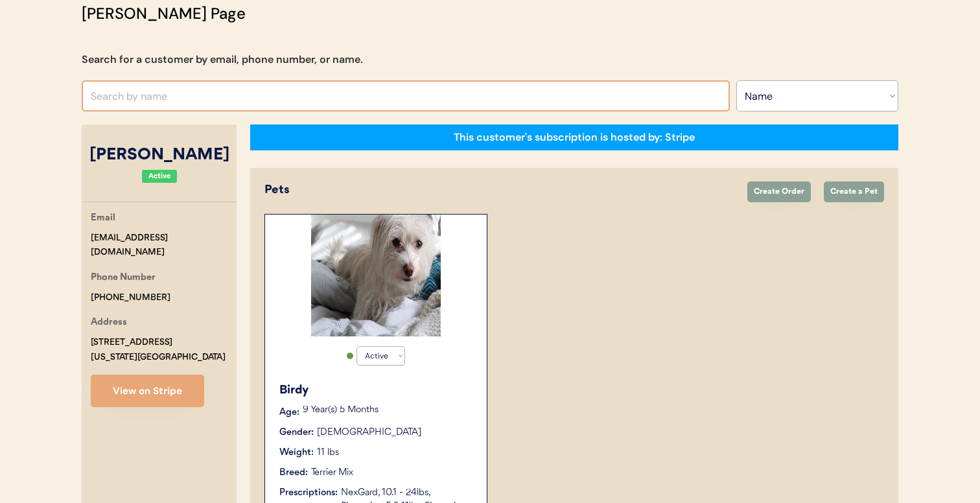
click at [394, 92] on input "text" at bounding box center [406, 95] width 648 height 31
type input "[PERSON_NAME] arm"
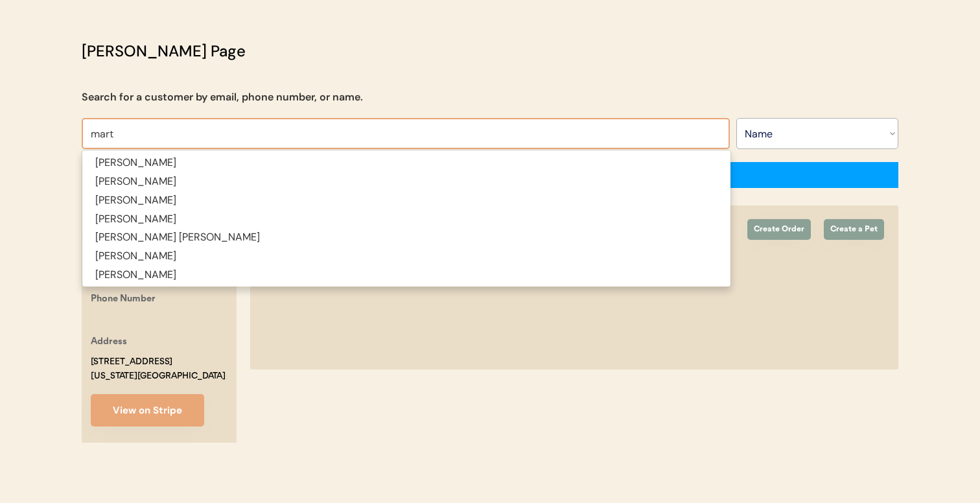
type input "mart"
type input "[PERSON_NAME]"
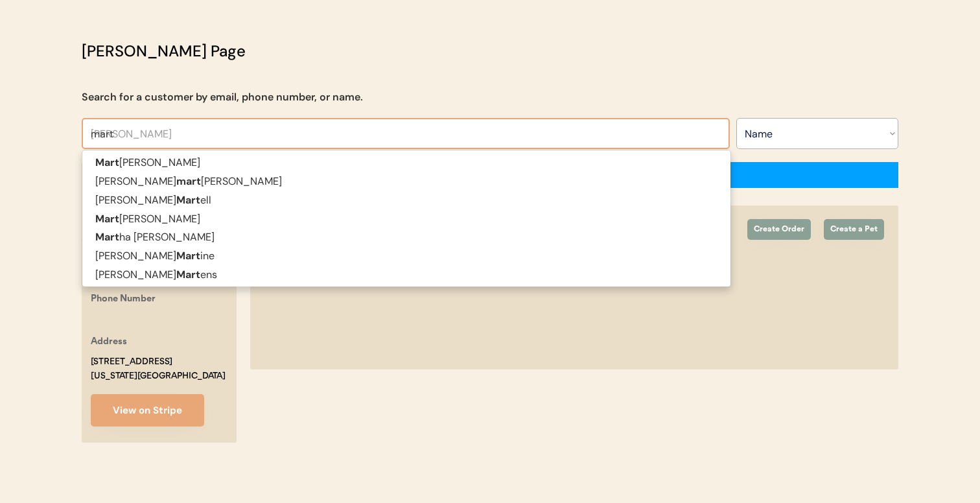
type input "mar"
type input "[PERSON_NAME]"
type input "[PERSON_NAME] ca"
type input "mary camp"
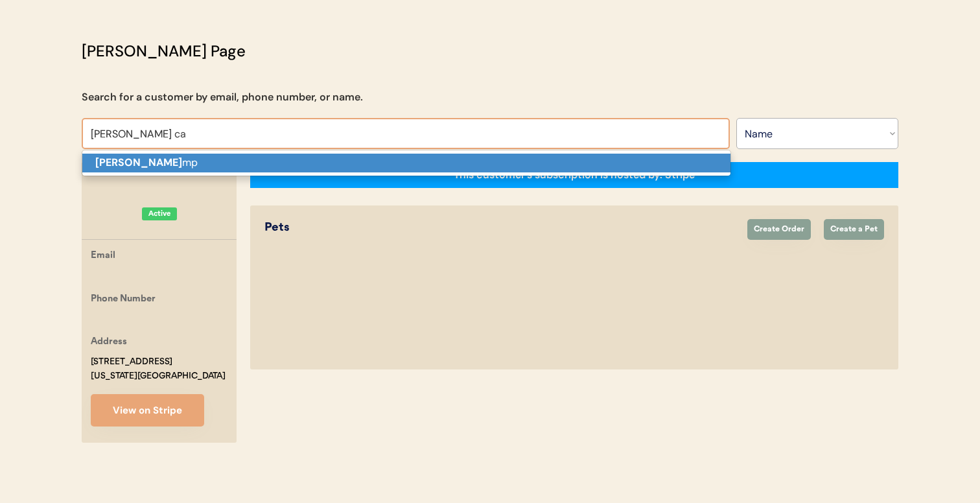
click at [343, 154] on p "Mary Ca mp" at bounding box center [406, 163] width 648 height 19
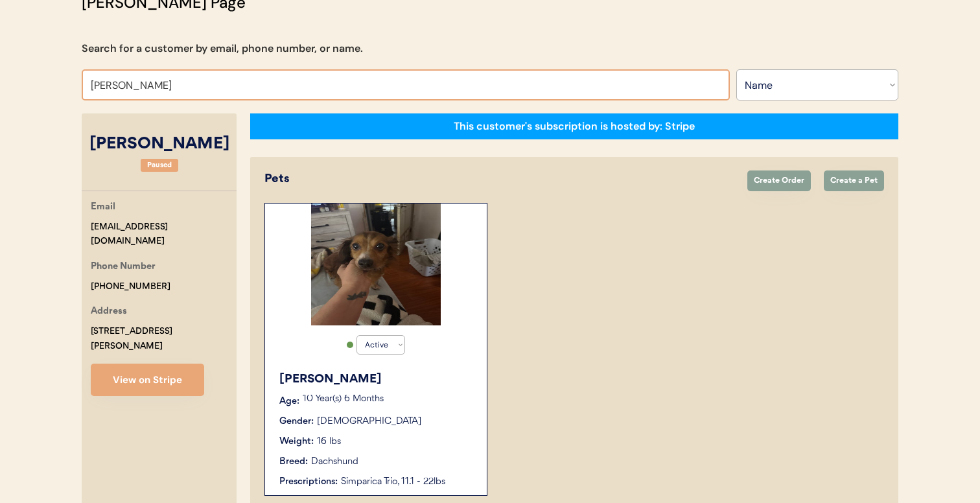
scroll to position [96, 0]
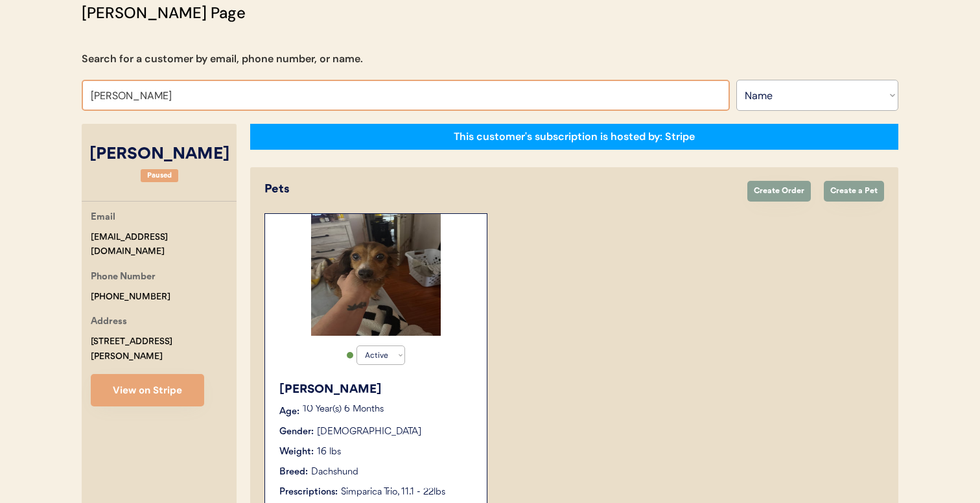
type input "stephanie mon"
type input "stephanie montez"
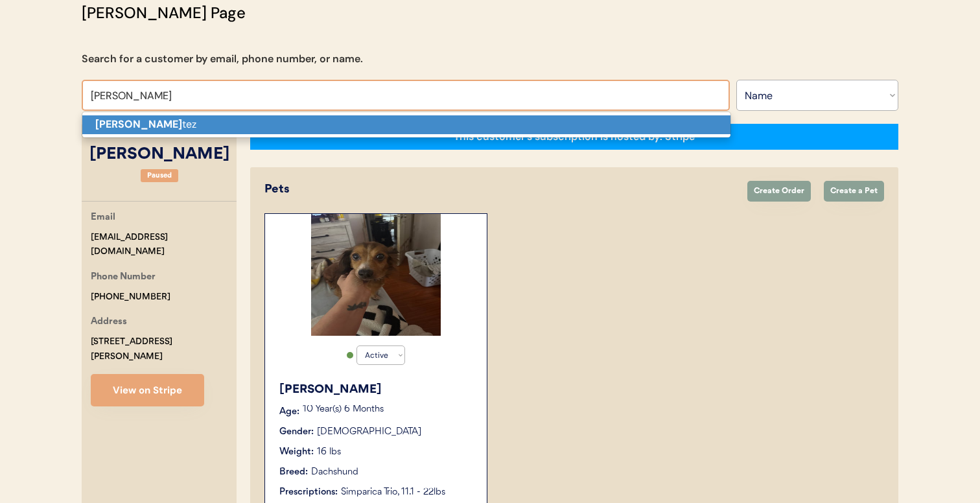
click at [279, 124] on p "Stephanie Mon tez" at bounding box center [406, 124] width 648 height 19
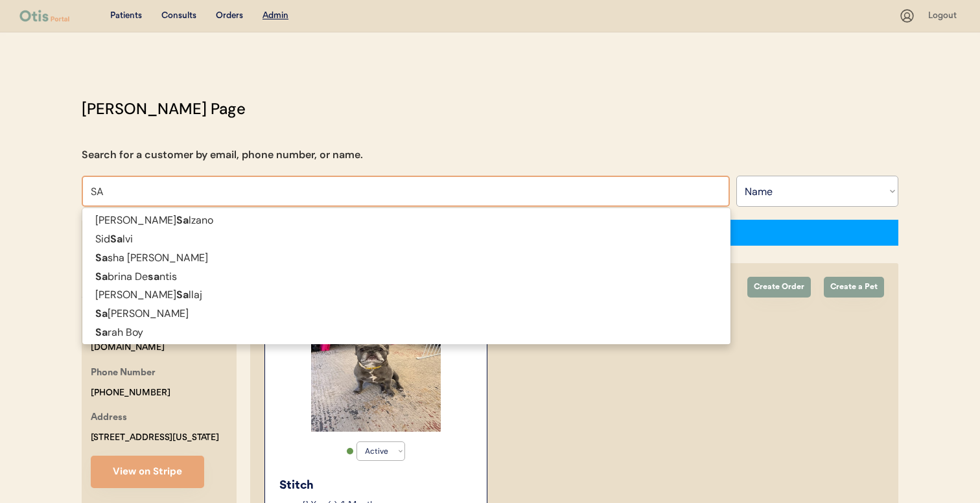
type input "SAM"
type input "SAMantha Diaz"
type input "SAMA"
type input "SAMAntha Diaz"
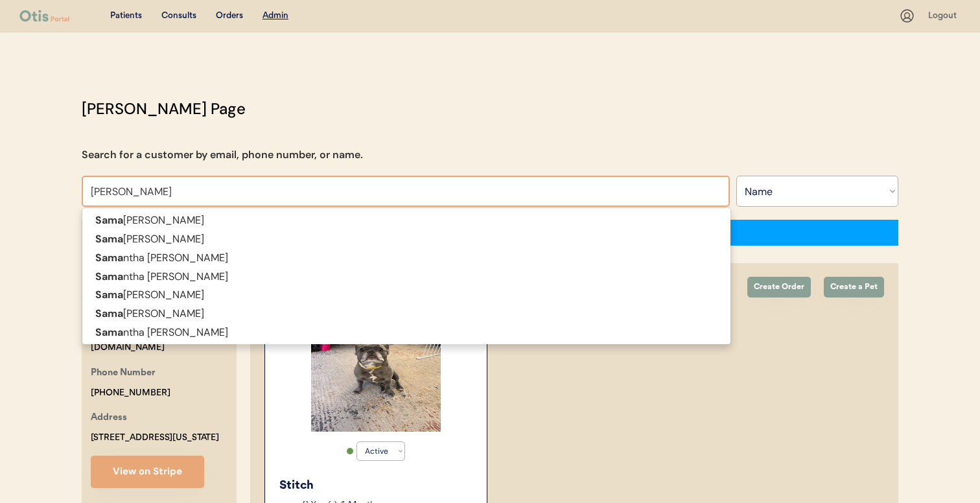
type input "SAMANTHA RO"
type input "SAMANTHA ROberts"
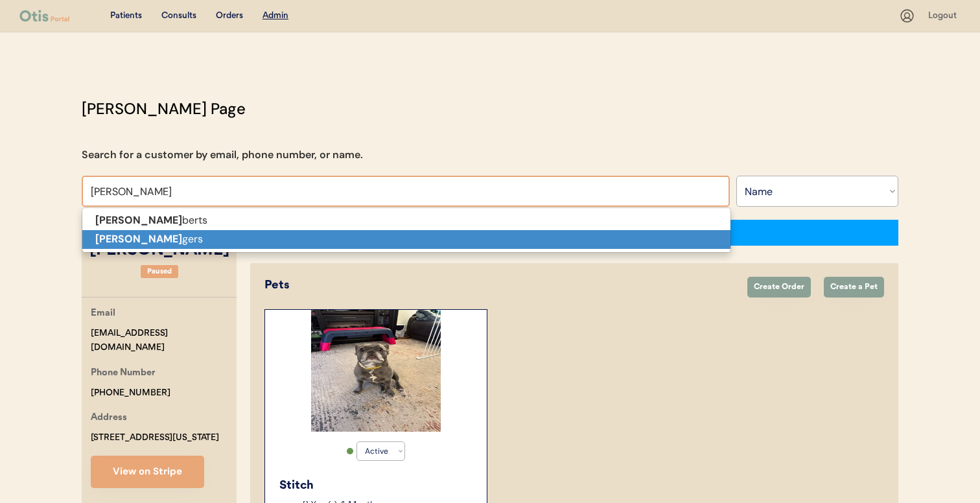
click at [276, 236] on p "Samantha Ro gers" at bounding box center [406, 239] width 648 height 19
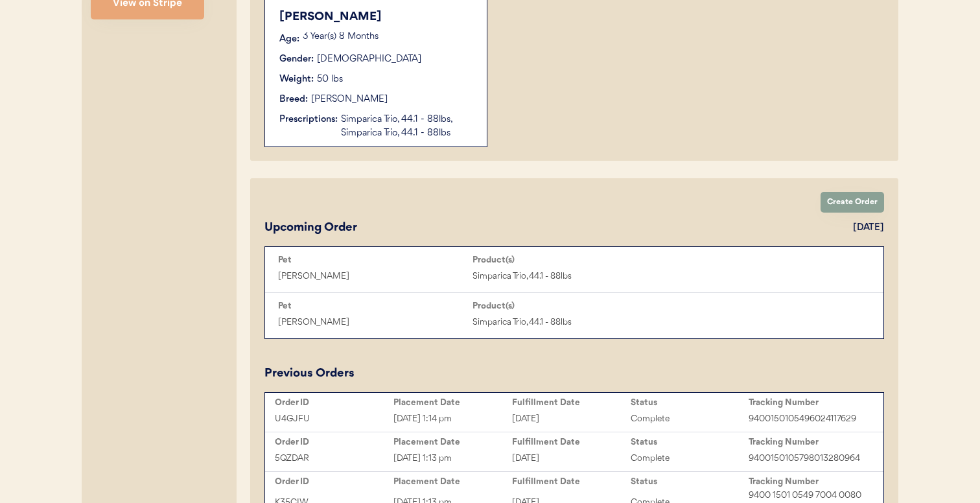
scroll to position [466, 0]
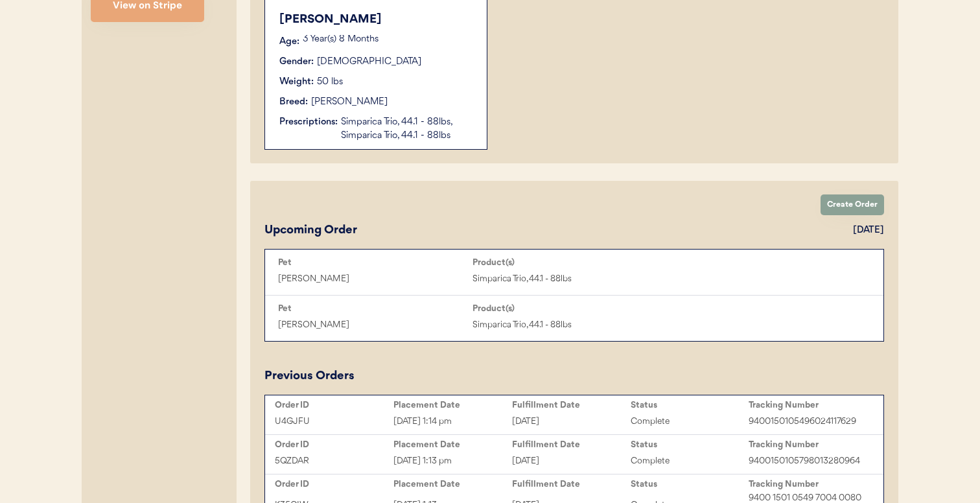
type input "Samantha Rogers"
click at [383, 133] on div "Simparica Trio, 44.1 - 88lbs, Simparica Trio, 44.1 - 88lbs" at bounding box center [407, 128] width 133 height 27
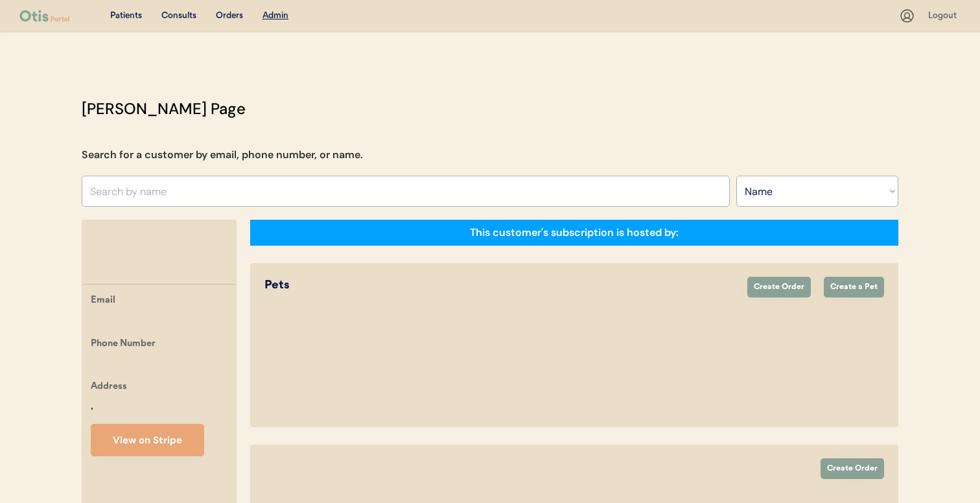
select select ""Name""
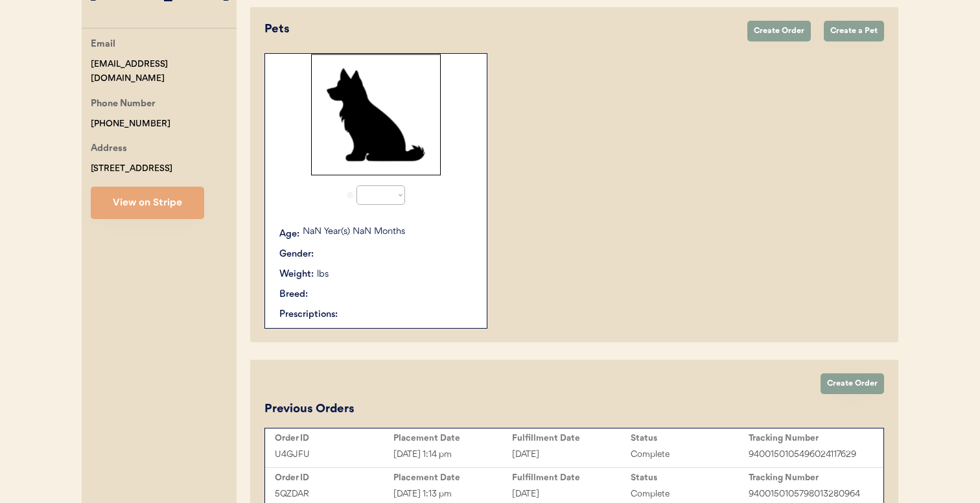
select select "true"
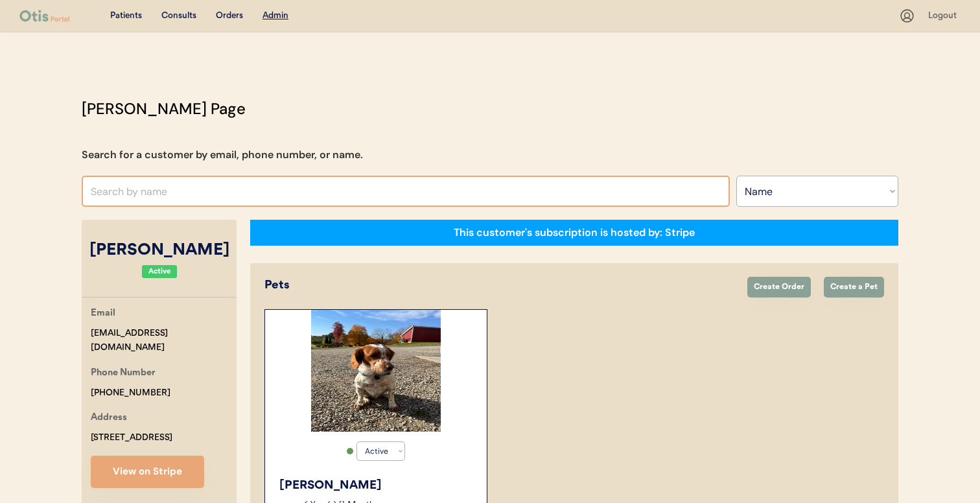
click at [251, 177] on input "text" at bounding box center [406, 191] width 648 height 31
type input "susa"
type input "susan Keller"
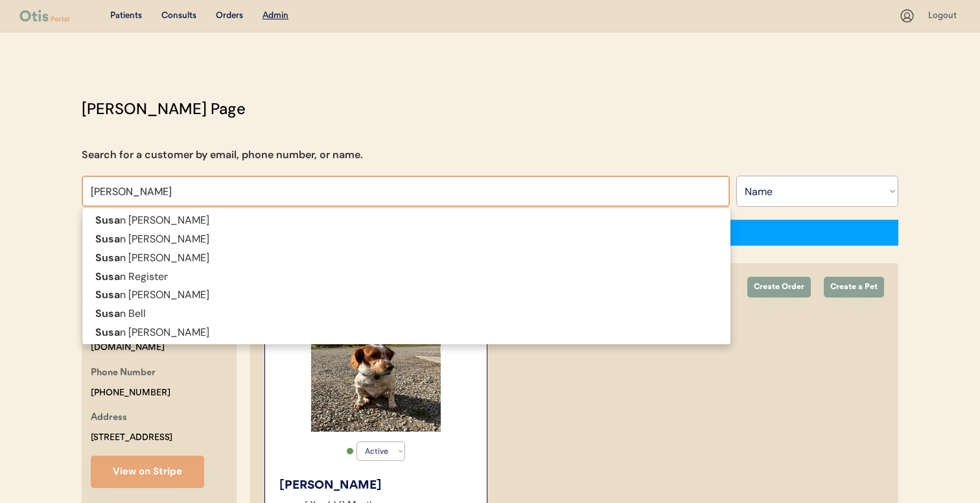
type input "susan"
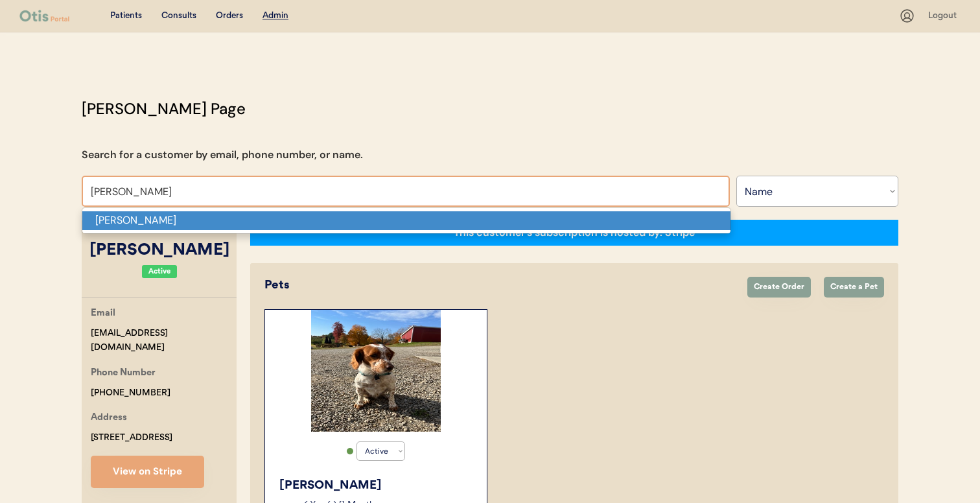
click at [244, 215] on p "Susan L Hartman" at bounding box center [406, 220] width 648 height 19
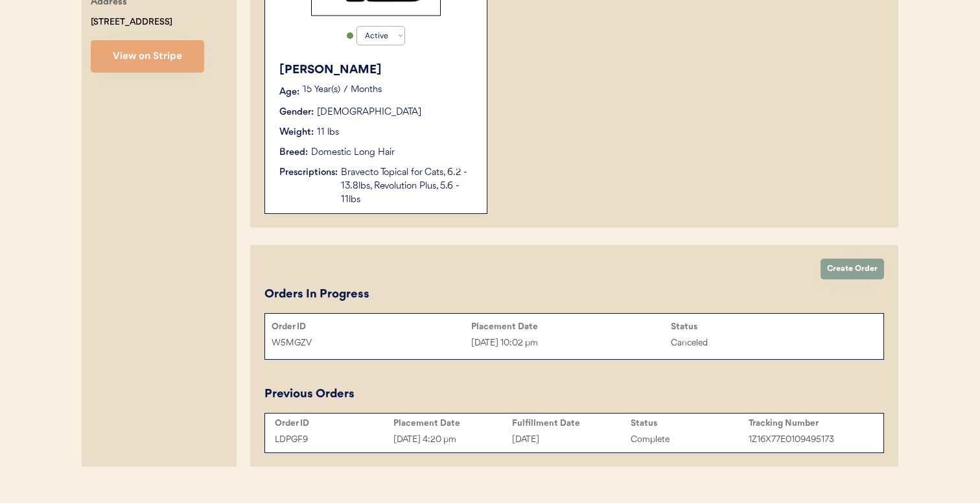
scroll to position [440, 0]
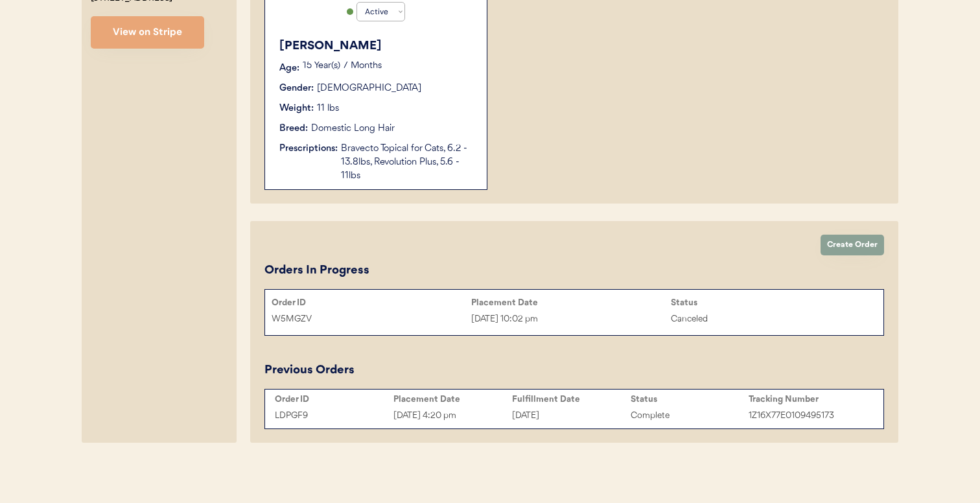
type input "Susan L Hartman"
click at [326, 410] on div "LDPGF9" at bounding box center [334, 415] width 119 height 15
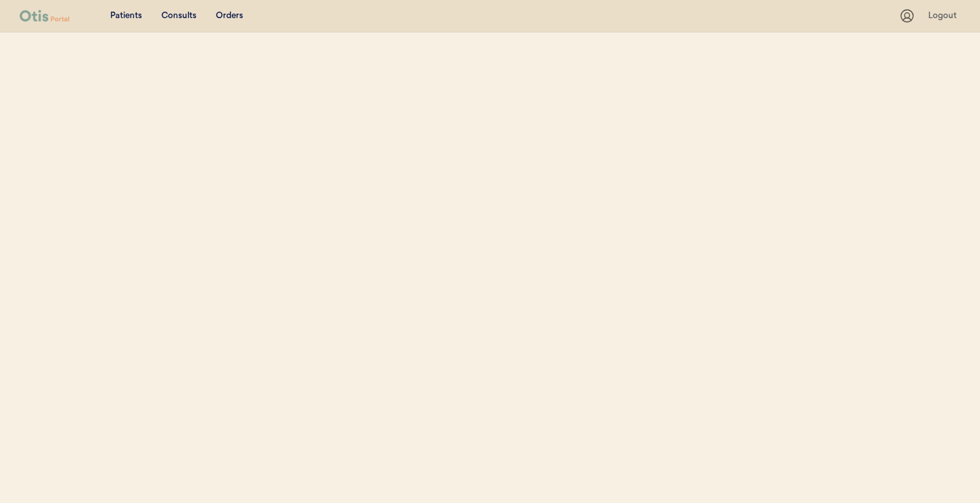
select select ""Name""
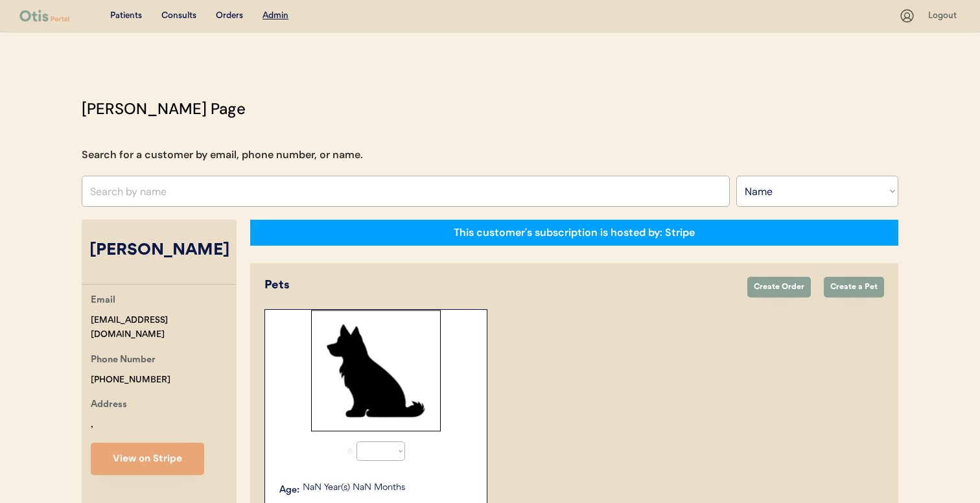
select select "true"
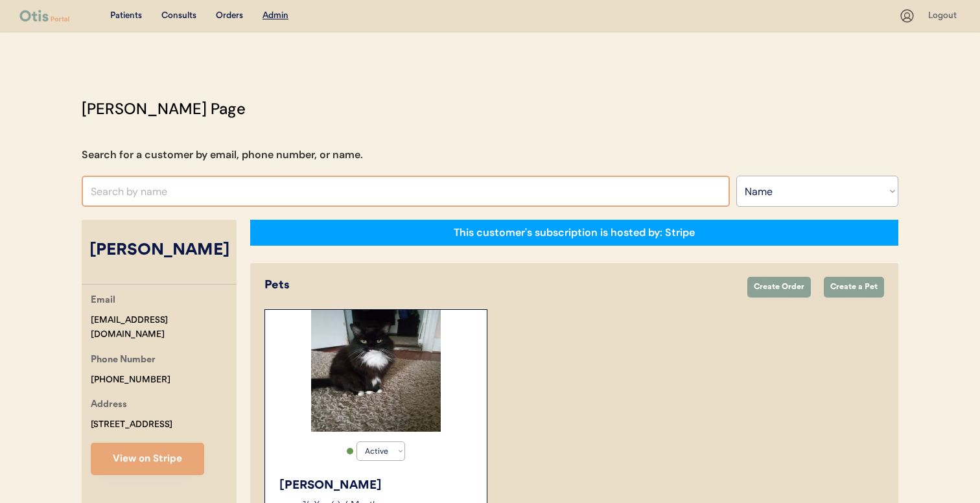
click at [299, 194] on input "text" at bounding box center [406, 191] width 648 height 31
type input "shar"
type input "[PERSON_NAME]"
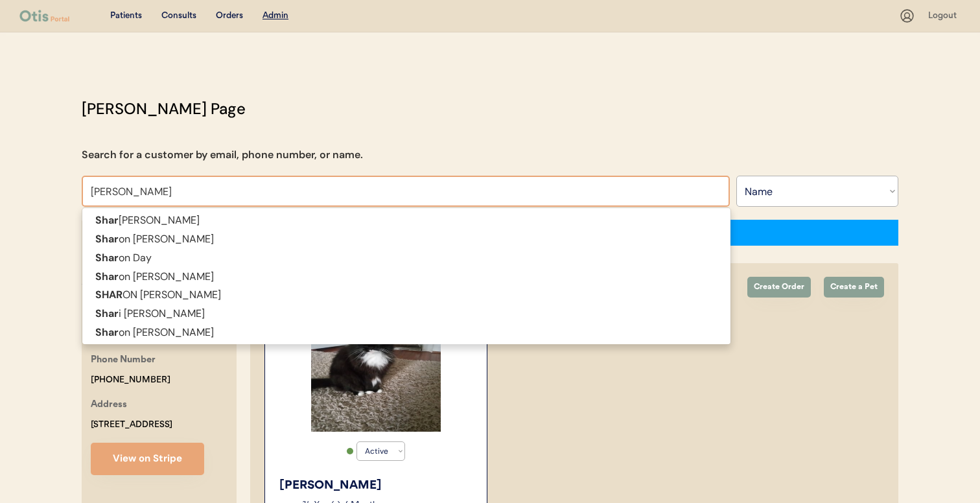
type input "[PERSON_NAME]"
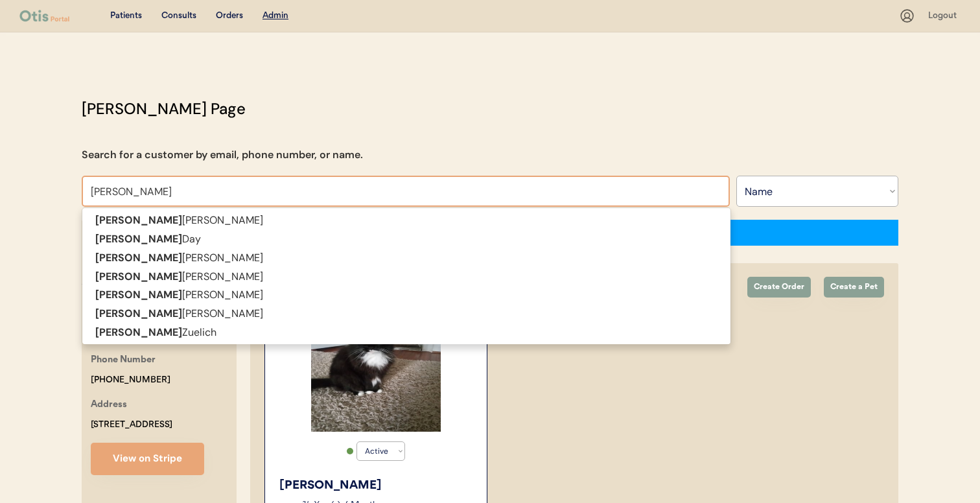
type input "[PERSON_NAME]"
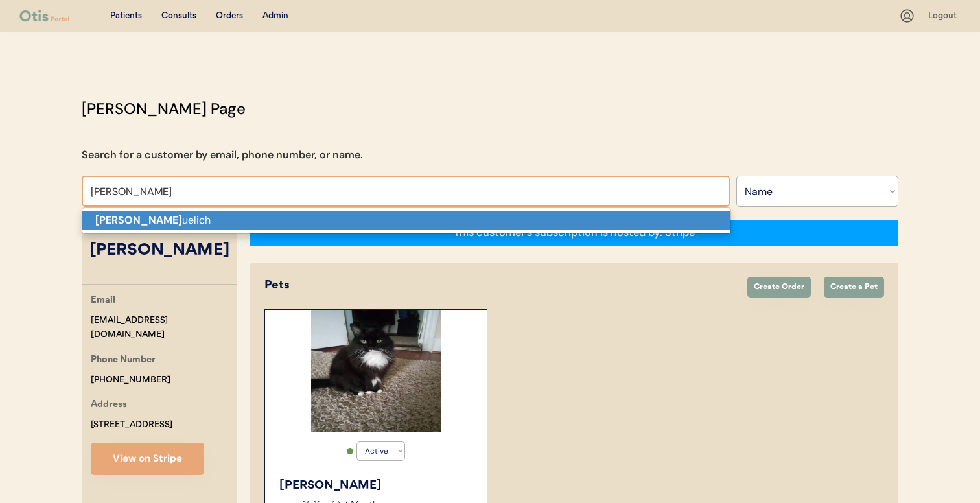
click at [296, 223] on p "[PERSON_NAME]" at bounding box center [406, 220] width 648 height 19
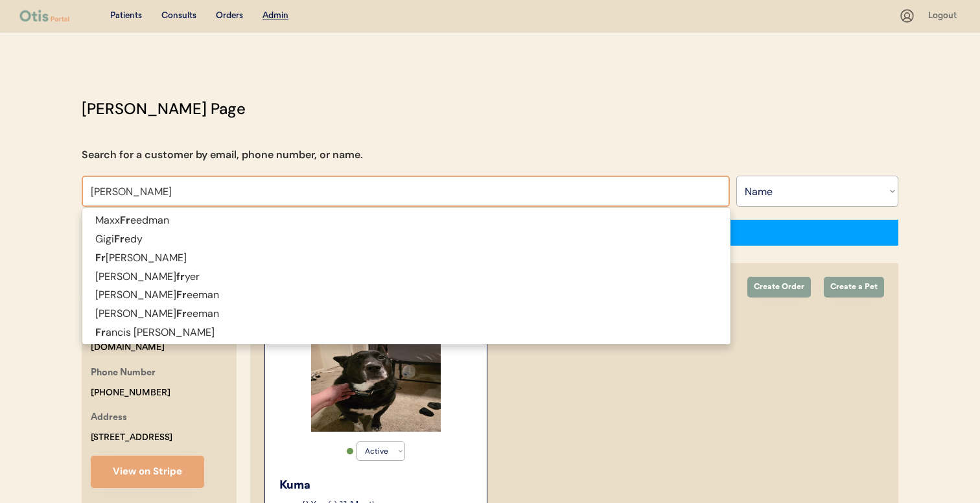
type input "frank fre"
type input "frank freeman"
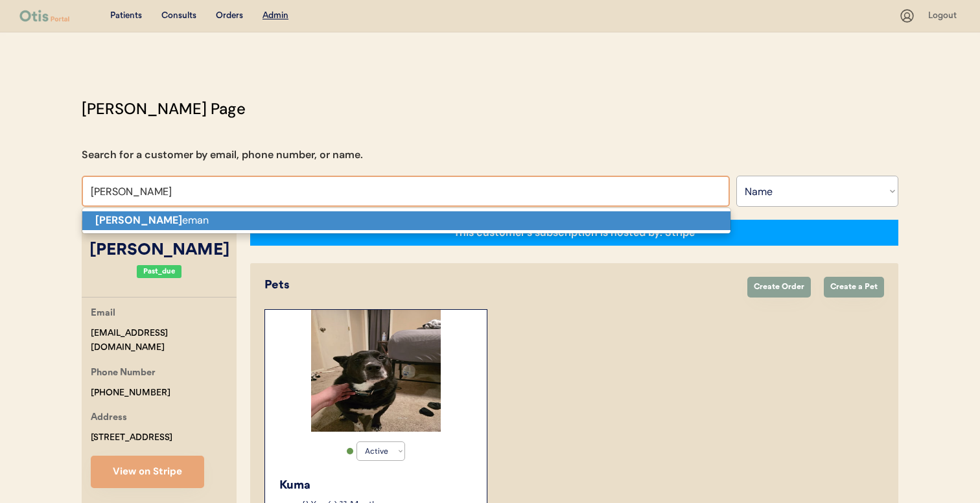
click at [259, 221] on p "Frank Fre eman" at bounding box center [406, 220] width 648 height 19
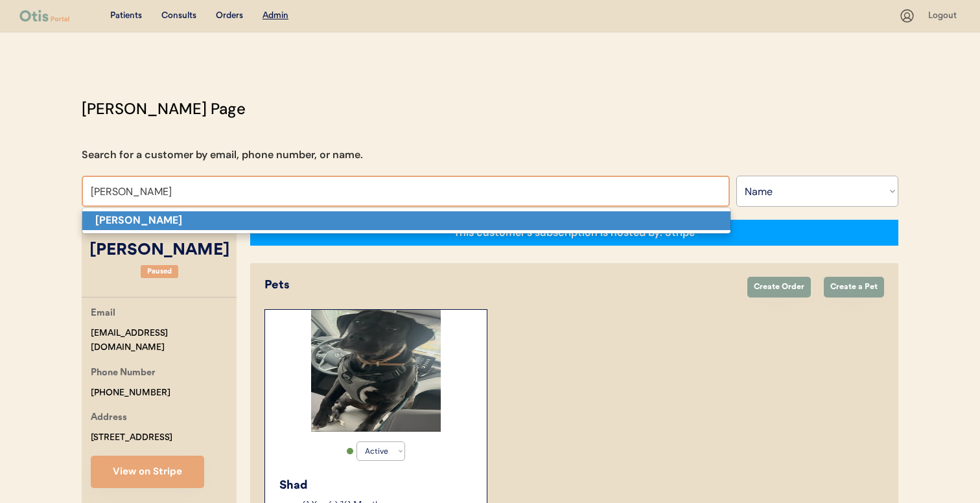
click at [250, 219] on p "[PERSON_NAME]" at bounding box center [406, 220] width 648 height 19
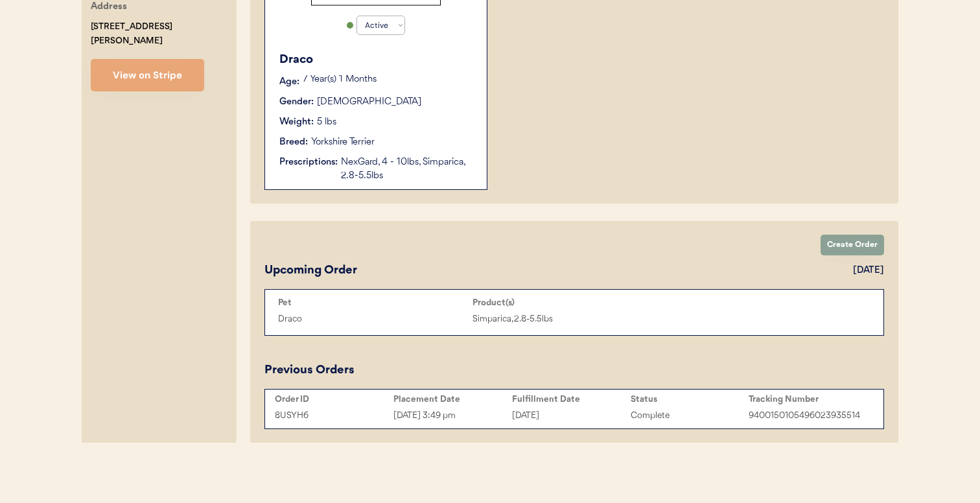
scroll to position [426, 0]
type input "[PERSON_NAME]"
click at [601, 419] on div "August 19, 2025" at bounding box center [571, 415] width 119 height 15
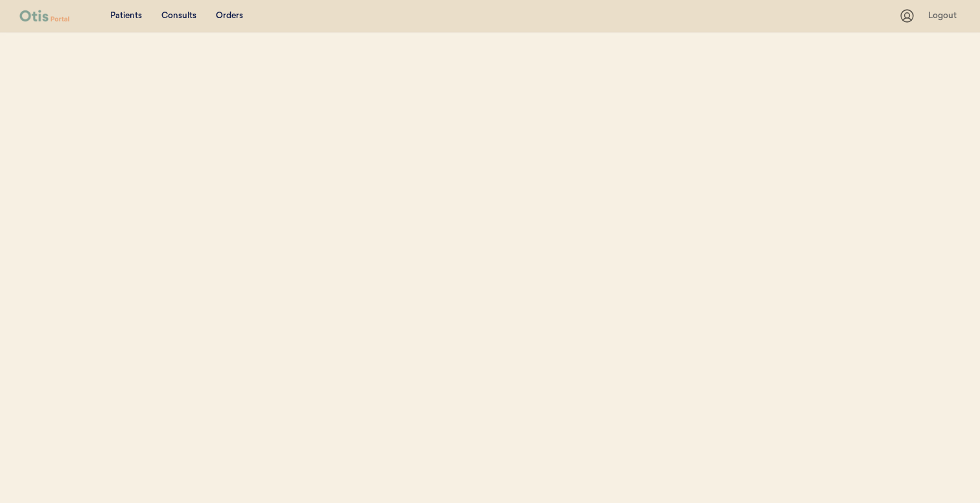
select select ""Name""
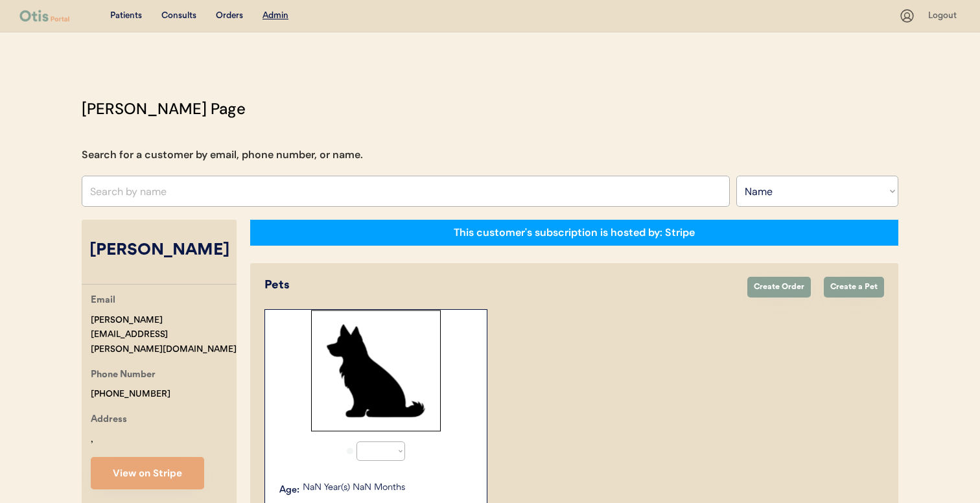
select select "true"
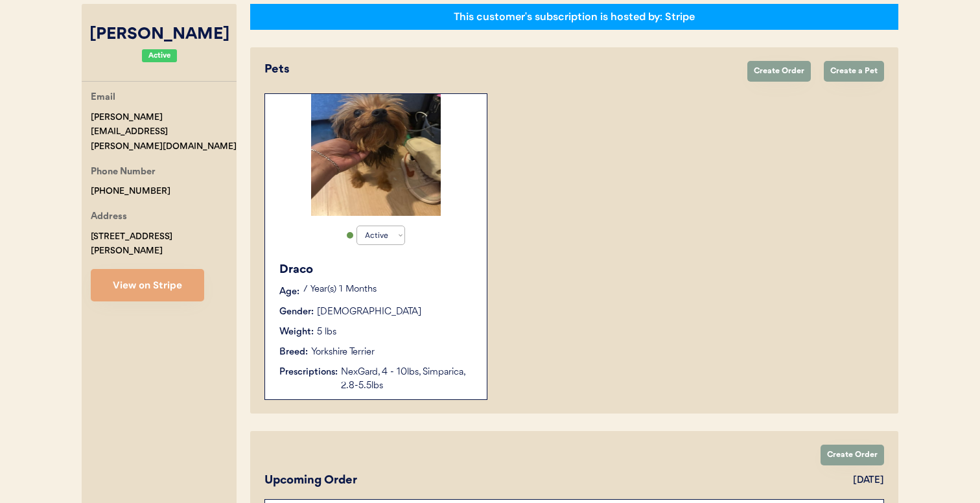
scroll to position [78, 0]
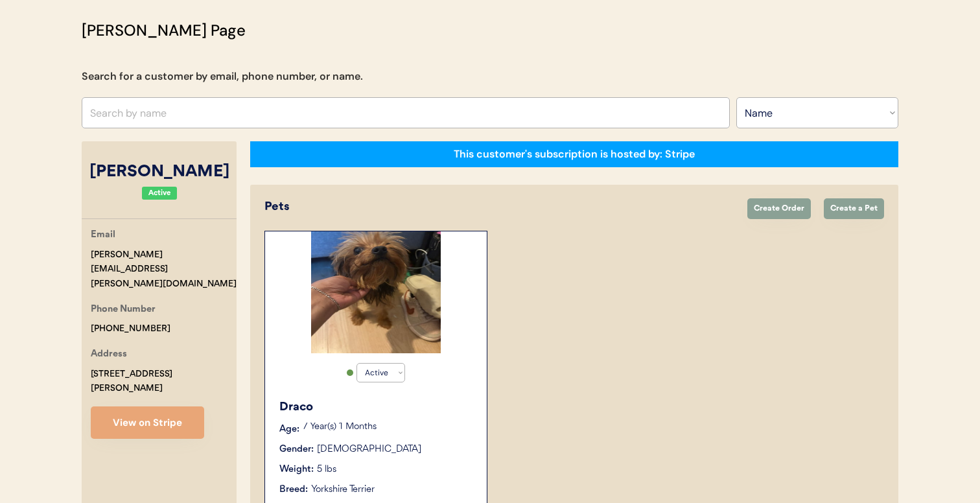
click at [281, 115] on input "text" at bounding box center [406, 112] width 648 height 31
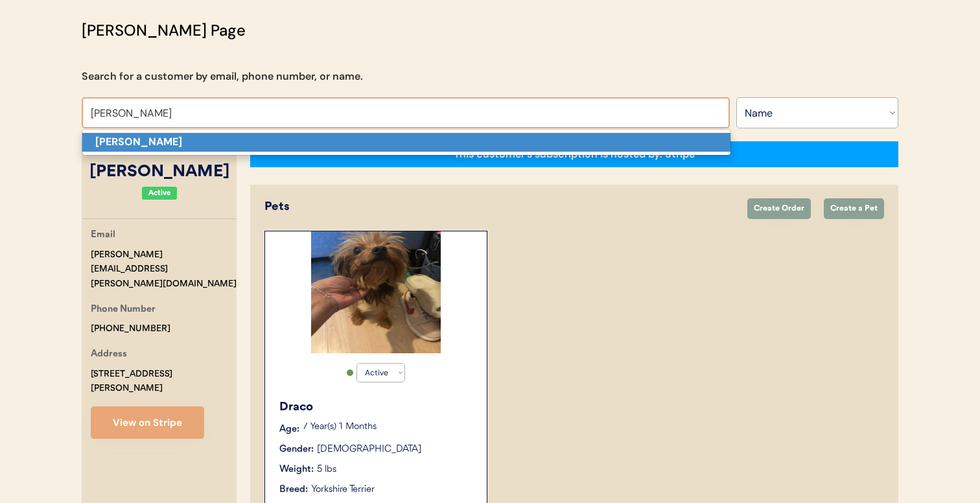
click at [274, 141] on p "Travis Hoffman" at bounding box center [406, 142] width 648 height 19
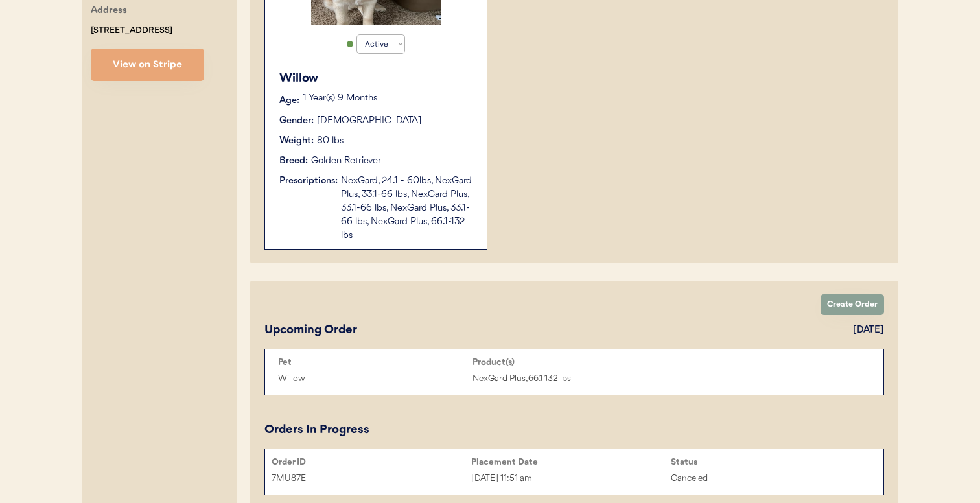
scroll to position [414, 0]
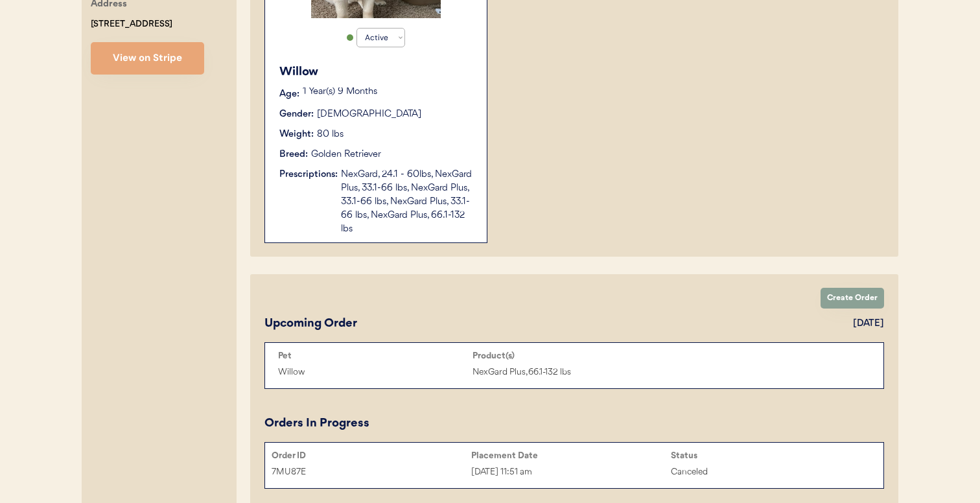
type input "Travis Hoffman"
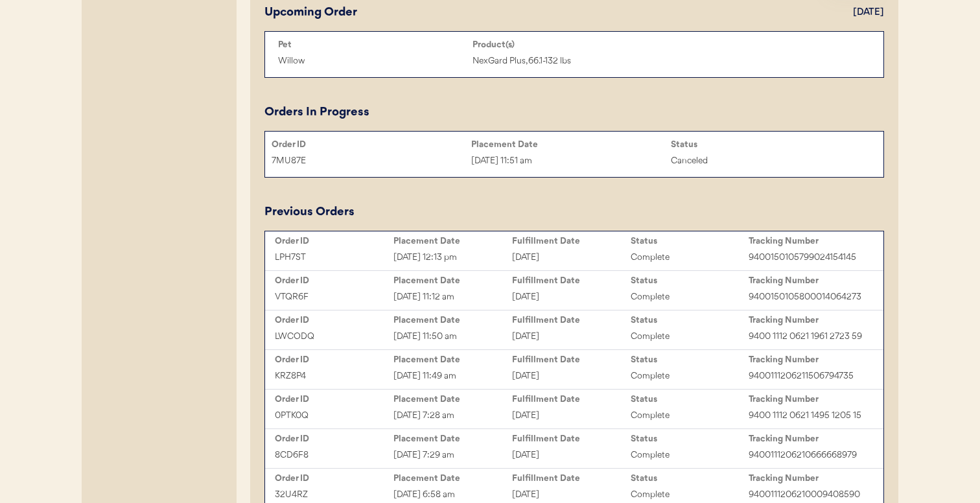
scroll to position [804, 0]
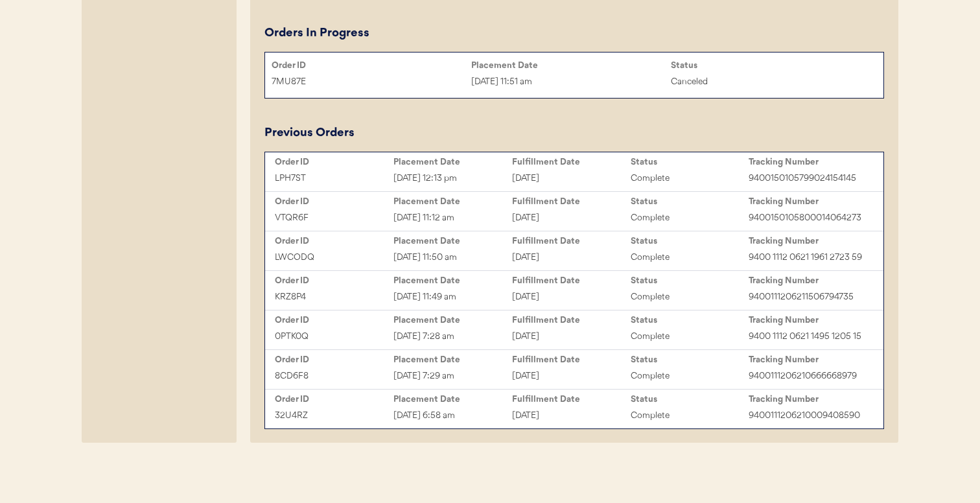
click at [388, 399] on div "Order ID" at bounding box center [334, 399] width 119 height 10
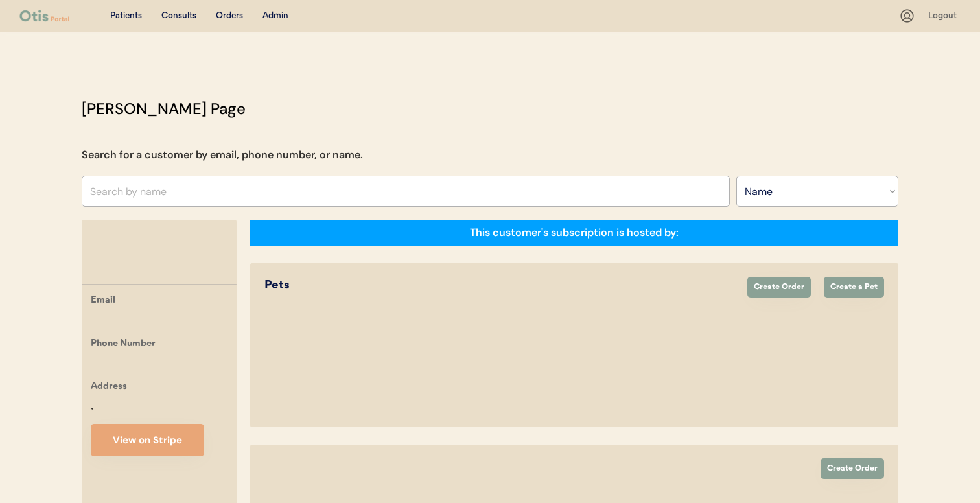
select select ""Name""
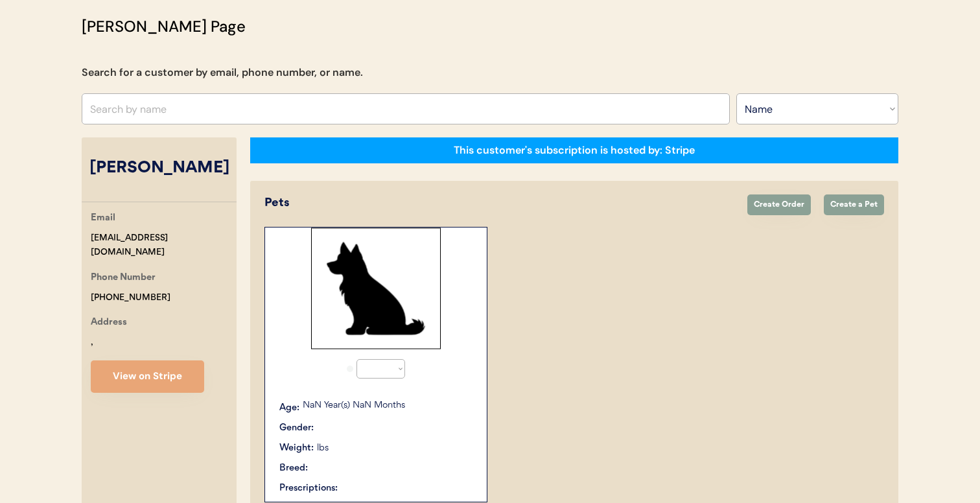
select select "true"
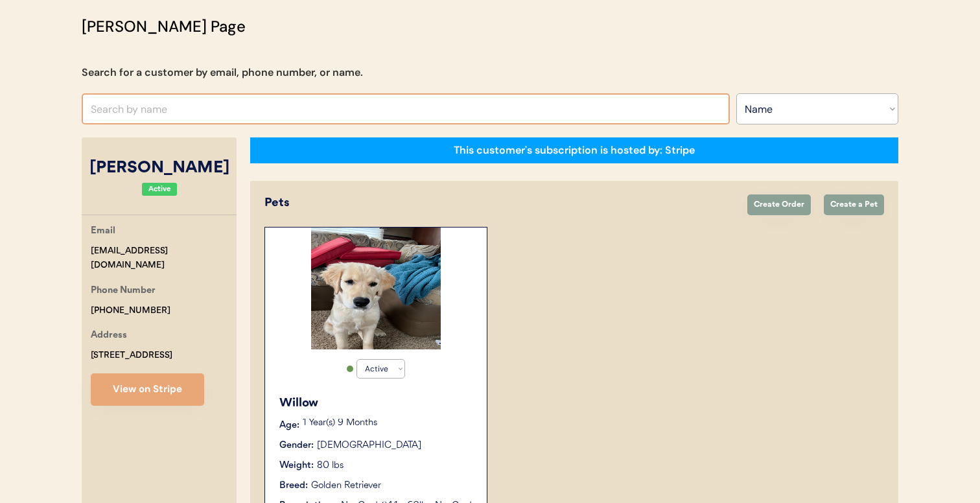
click at [344, 104] on input "text" at bounding box center [406, 108] width 648 height 31
type input "tosha he"
type input "tosha hession"
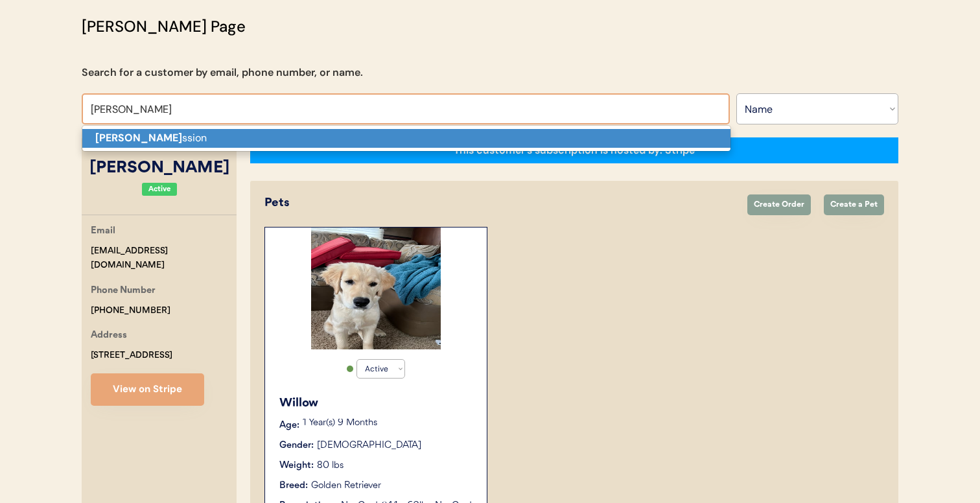
click at [333, 143] on p "Tosha He ssion" at bounding box center [406, 138] width 648 height 19
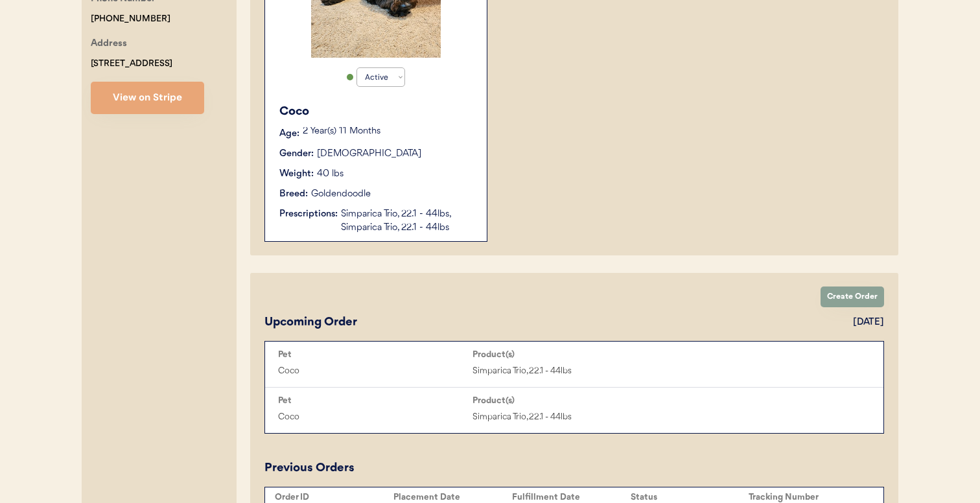
scroll to position [374, 0]
type input "Tosha Hession"
click at [340, 155] on div "[DEMOGRAPHIC_DATA]" at bounding box center [369, 154] width 104 height 14
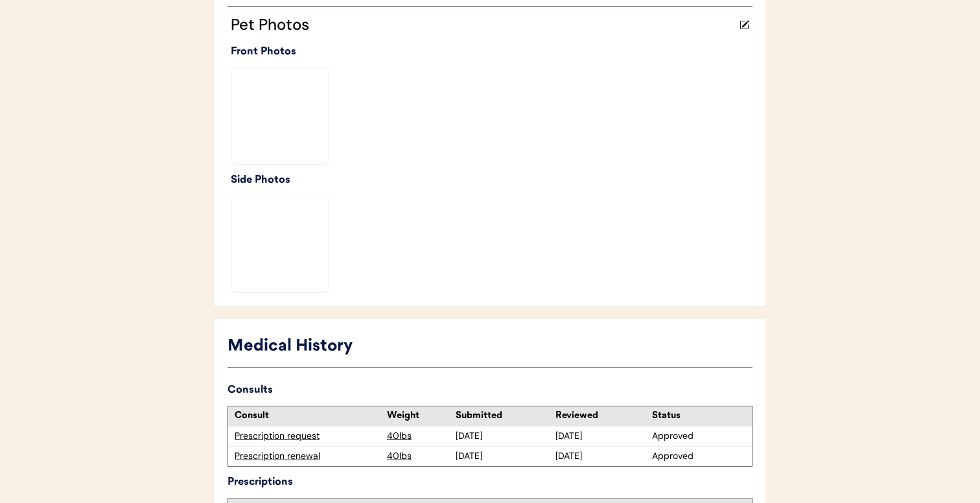
scroll to position [354, 0]
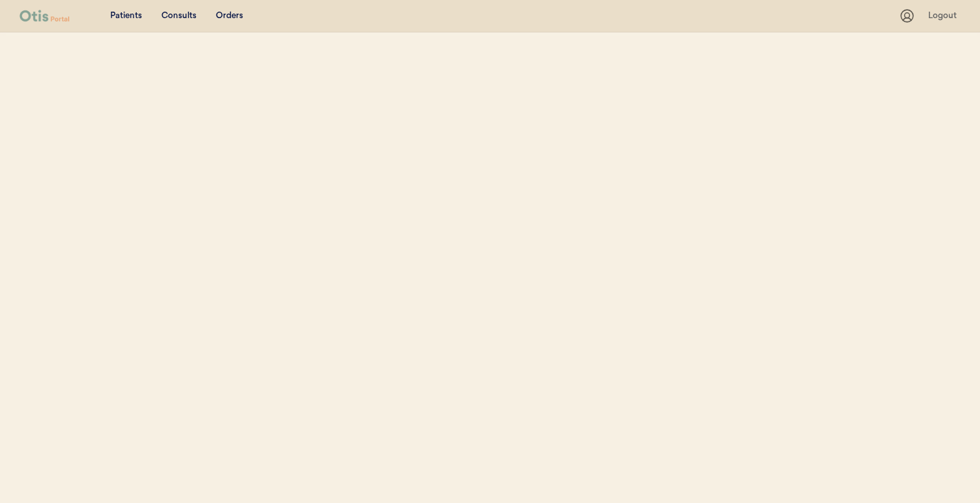
select select ""Name""
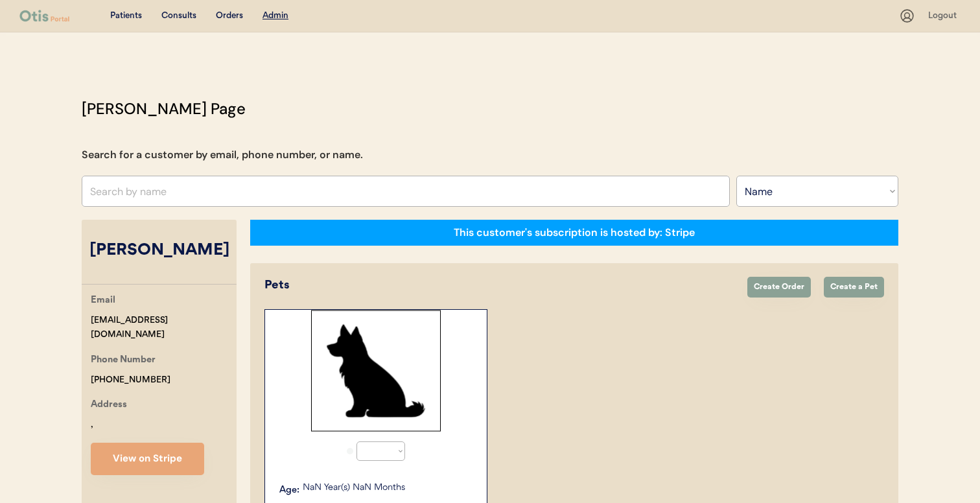
select select "true"
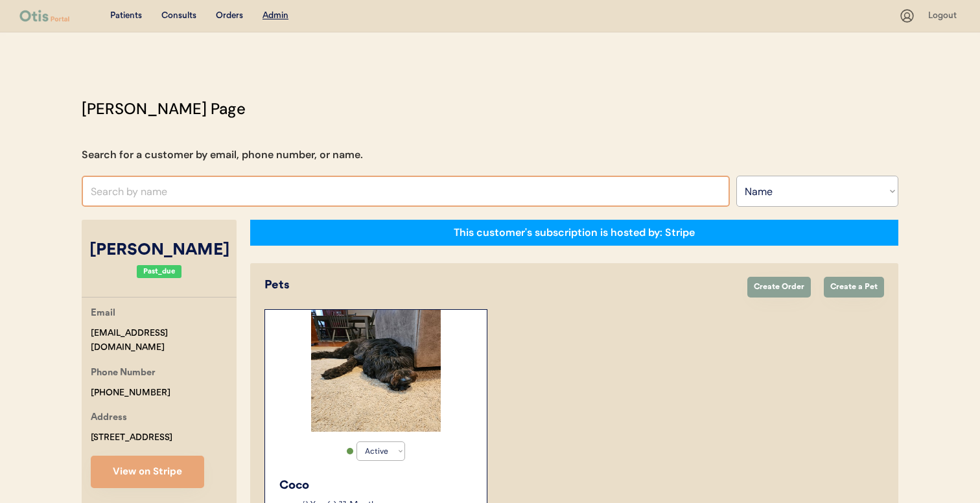
click at [301, 178] on input "text" at bounding box center [406, 191] width 648 height 31
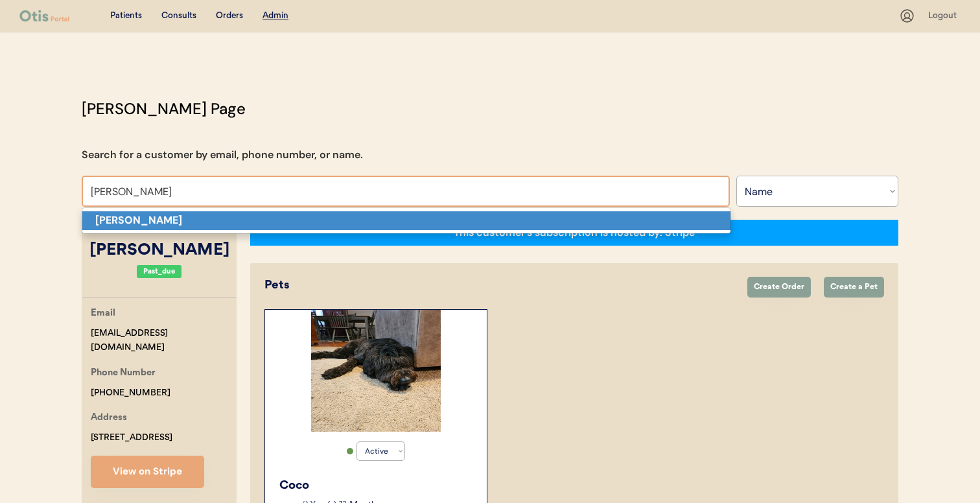
click at [283, 220] on p "[PERSON_NAME]" at bounding box center [406, 220] width 648 height 19
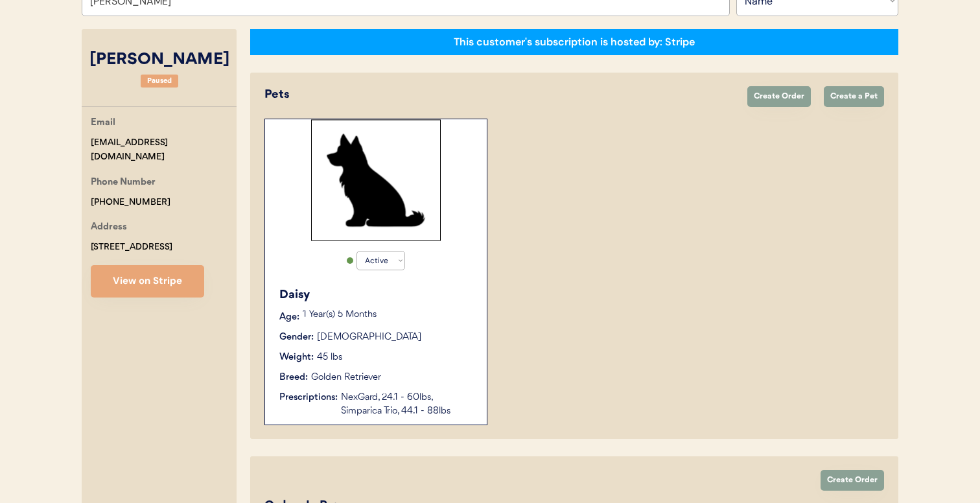
scroll to position [515, 0]
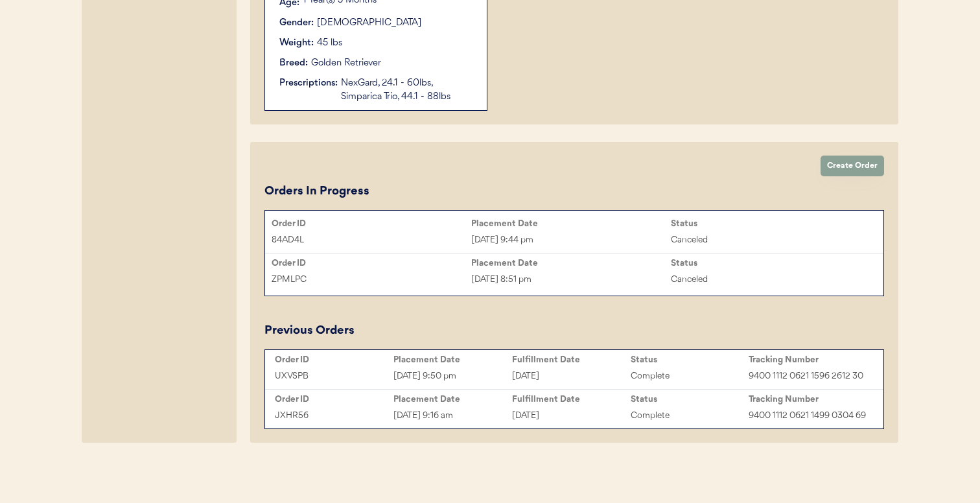
type input "[PERSON_NAME]"
click at [558, 411] on div "[DATE]" at bounding box center [571, 415] width 119 height 15
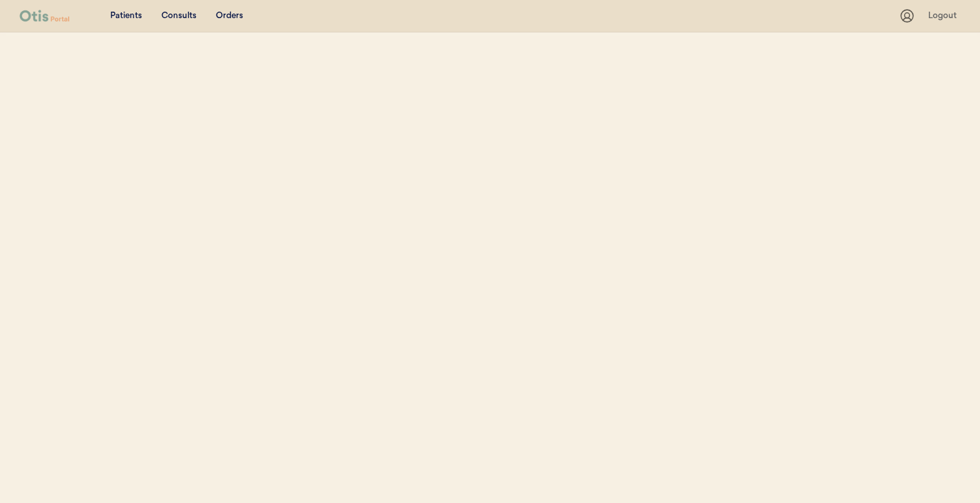
select select ""Name""
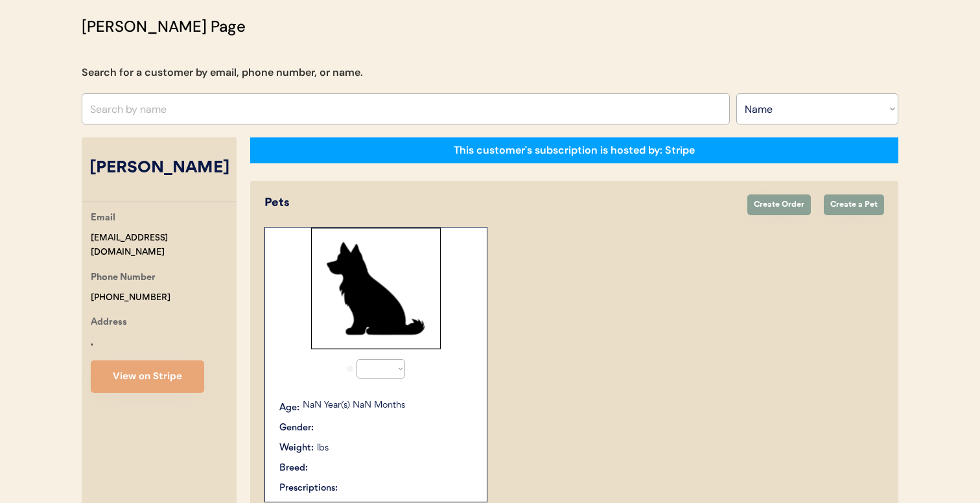
select select "true"
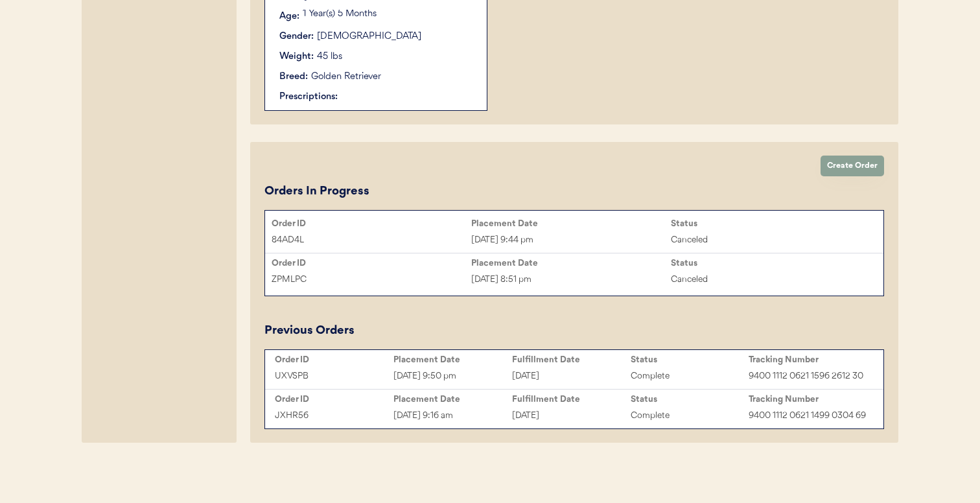
scroll to position [515, 0]
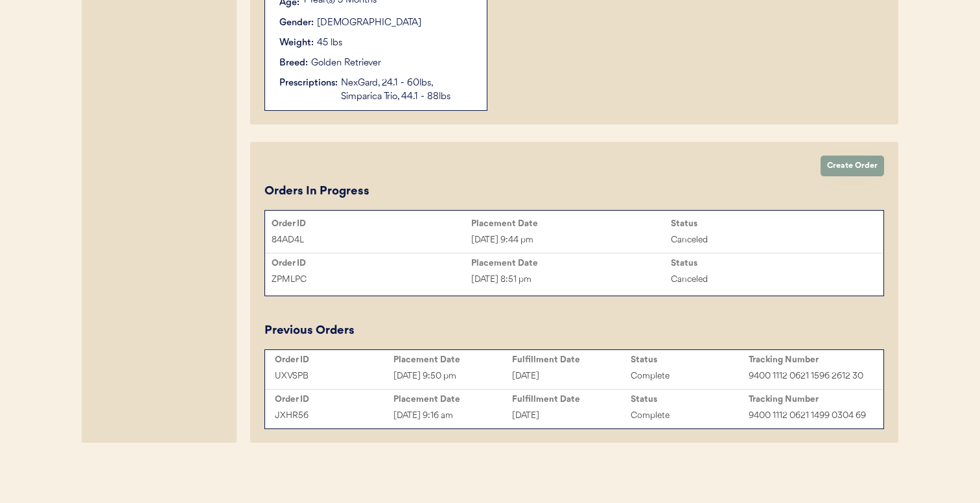
click at [556, 355] on div "Fulfillment Date" at bounding box center [571, 360] width 119 height 10
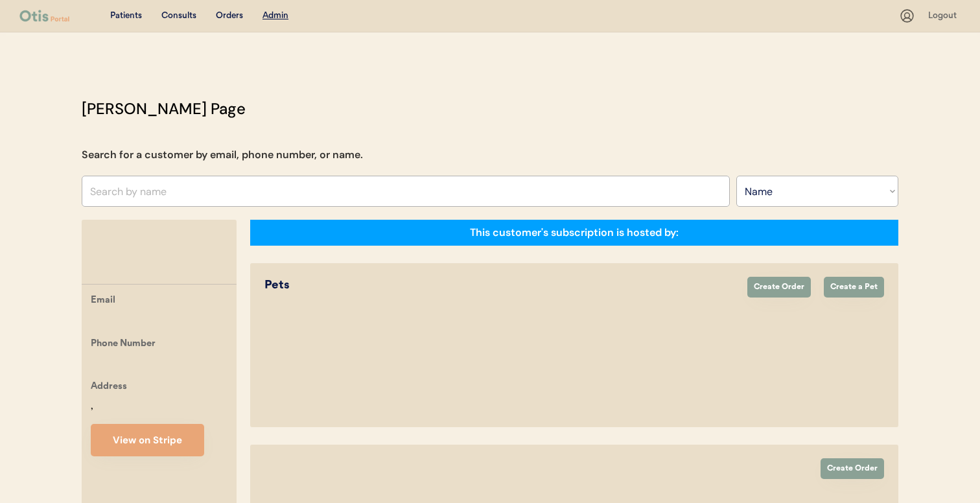
select select ""Name""
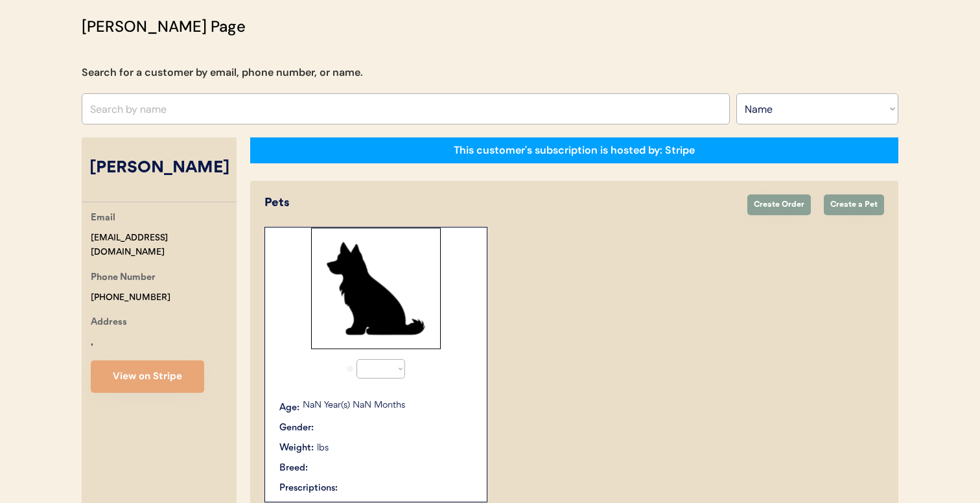
select select "true"
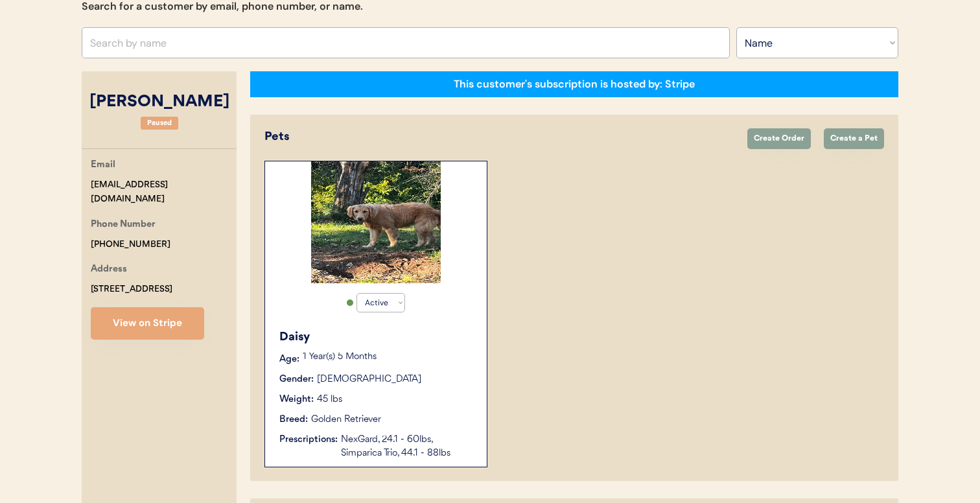
scroll to position [515, 0]
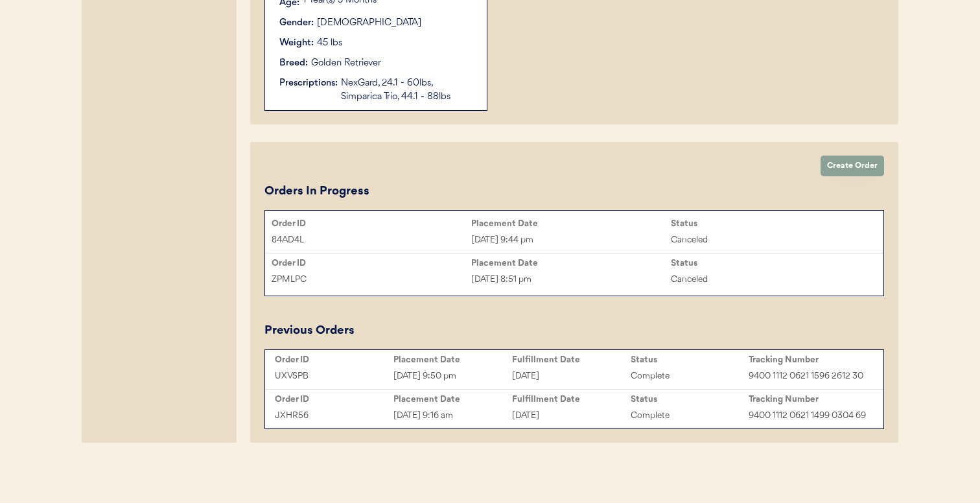
click at [434, 87] on div "NexGard, 24.1 - 60lbs, Simparica Trio, 44.1 - 88lbs" at bounding box center [407, 90] width 133 height 27
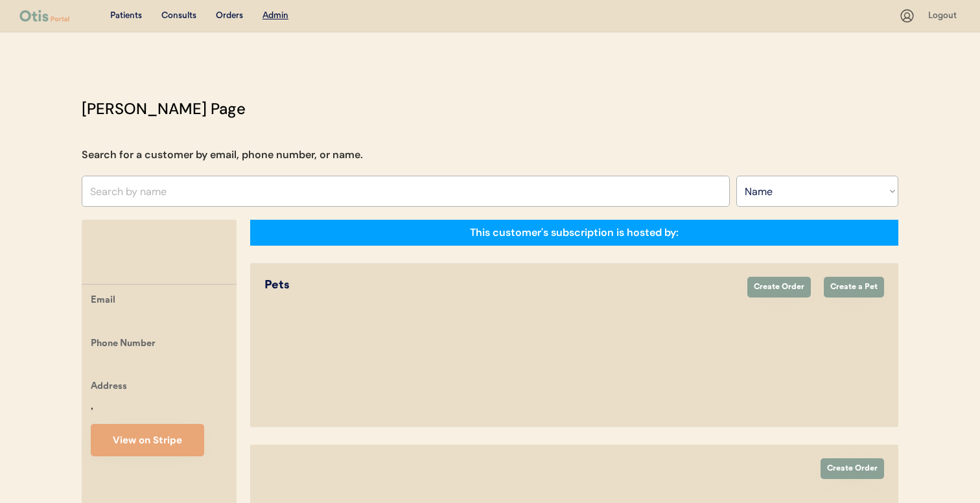
select select ""Name""
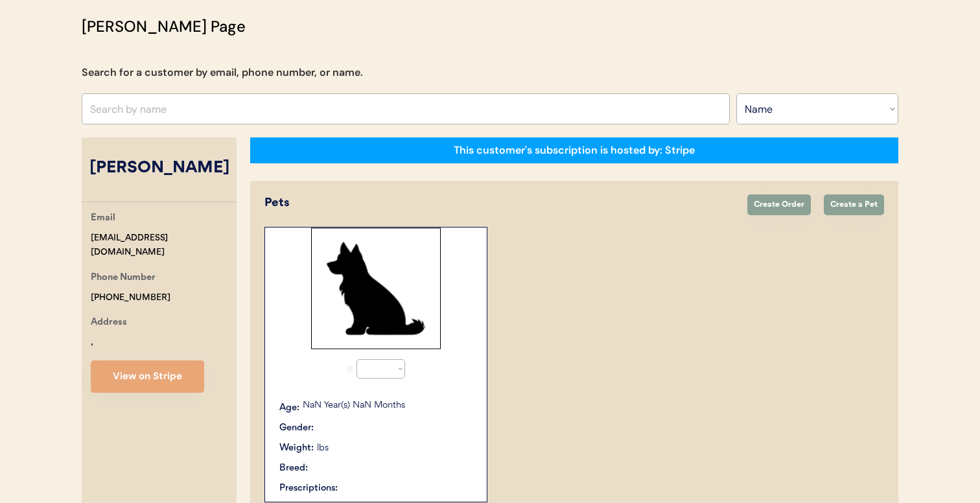
select select "true"
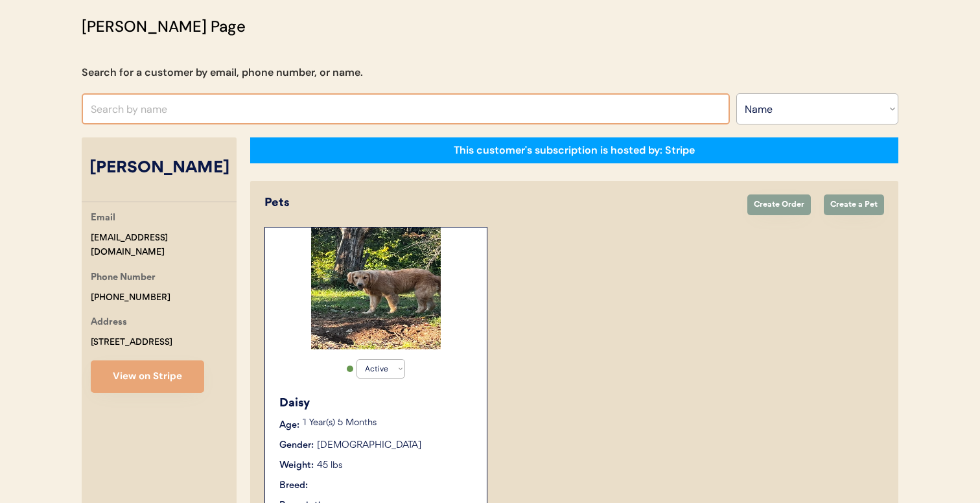
click at [300, 121] on input "text" at bounding box center [406, 108] width 648 height 31
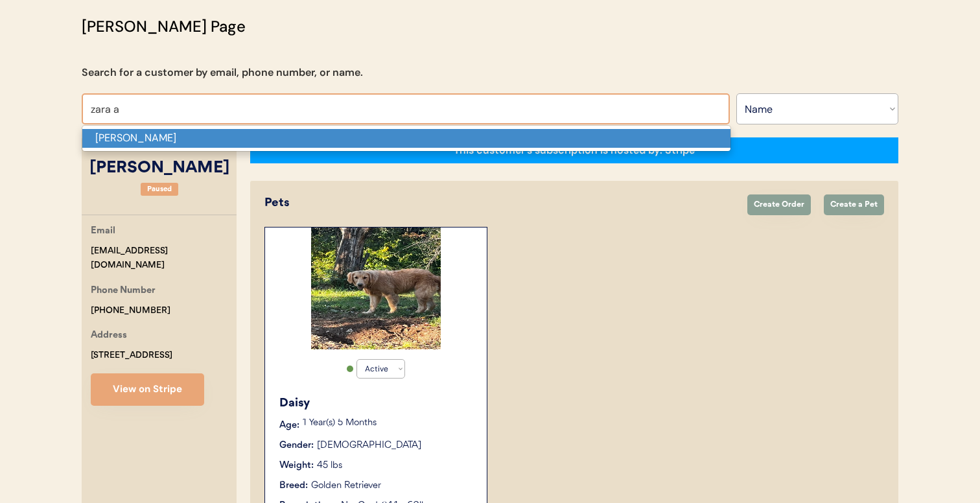
click at [285, 139] on p "[PERSON_NAME]" at bounding box center [406, 138] width 648 height 19
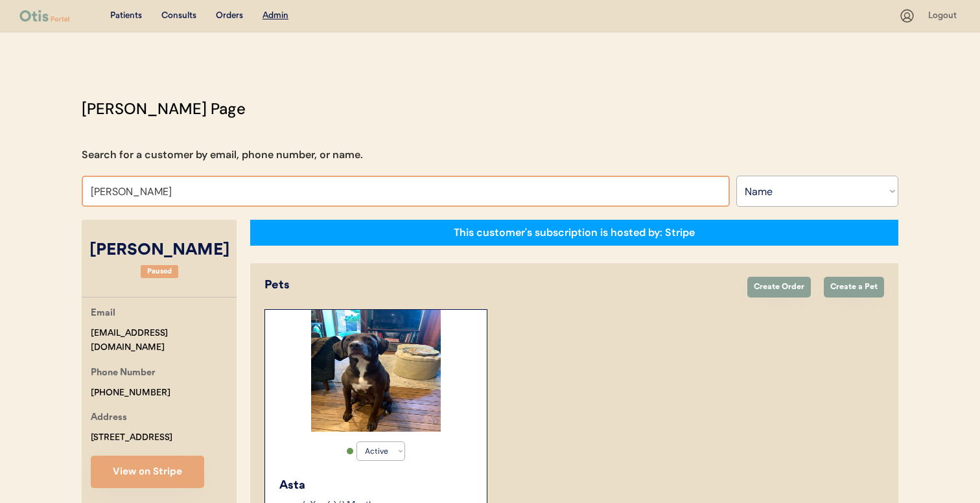
type input "[PERSON_NAME]"
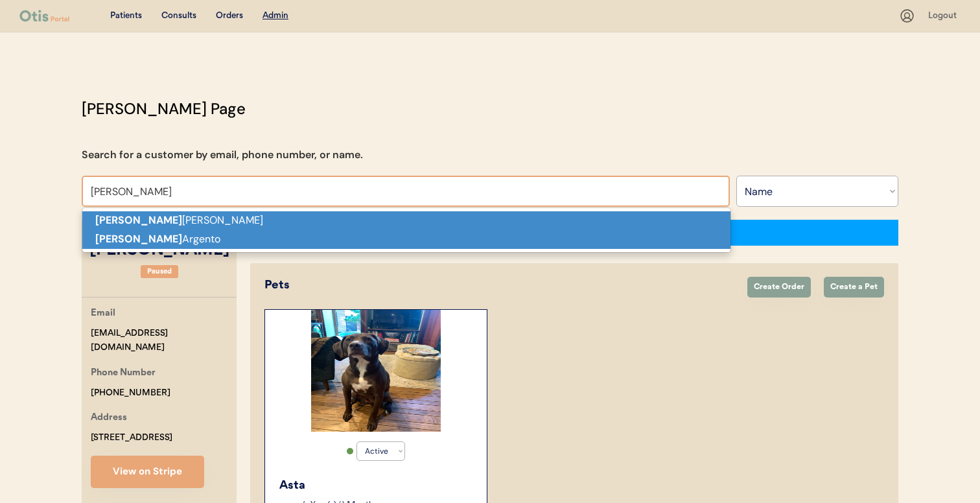
type input "[PERSON_NAME]"
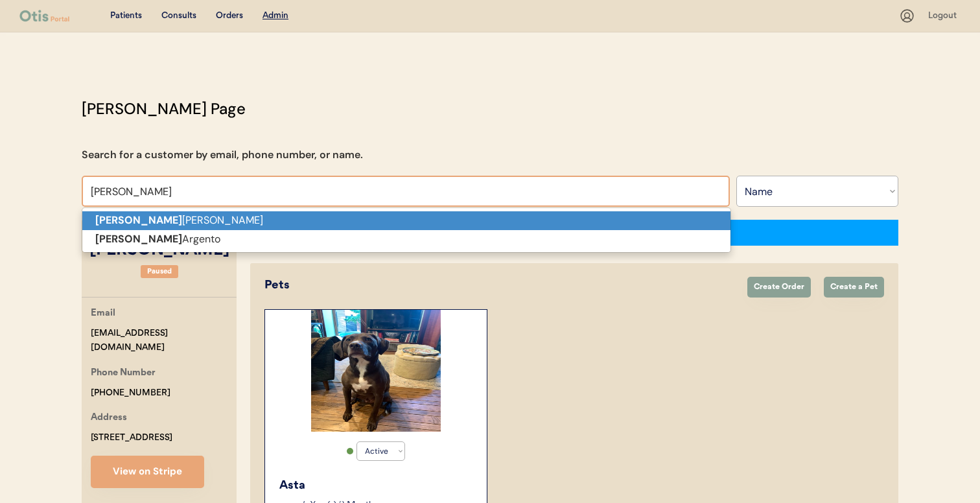
click at [312, 220] on p "[PERSON_NAME]" at bounding box center [406, 220] width 648 height 19
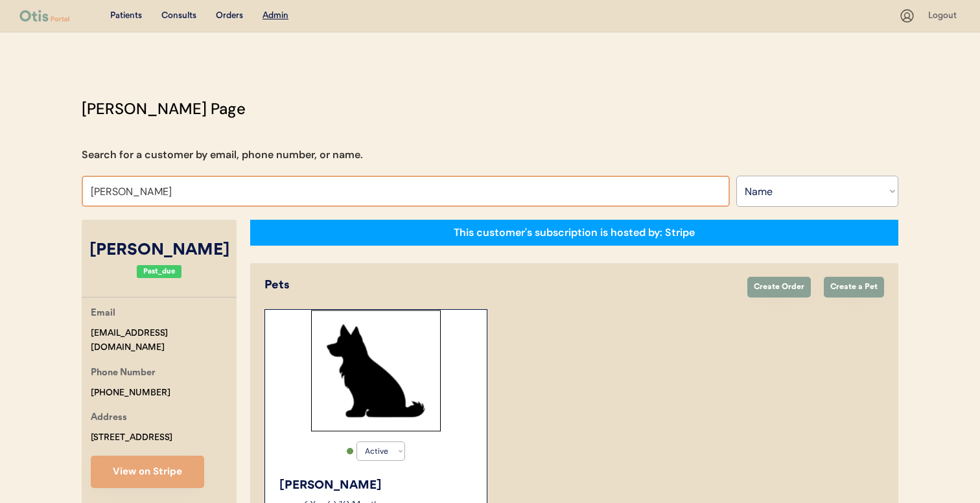
click at [369, 194] on input "Hilda Henriques" at bounding box center [406, 191] width 648 height 31
type input "hil"
type input "hilda Henriques"
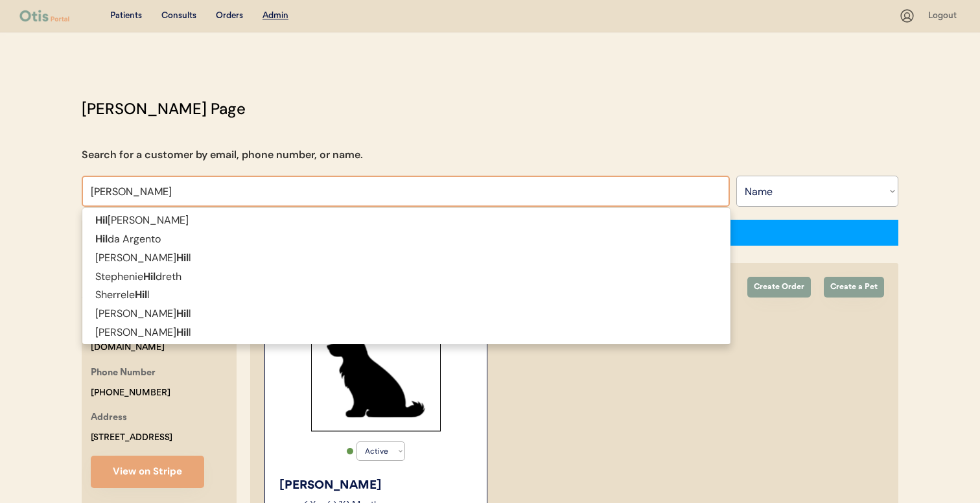
type input "hilda"
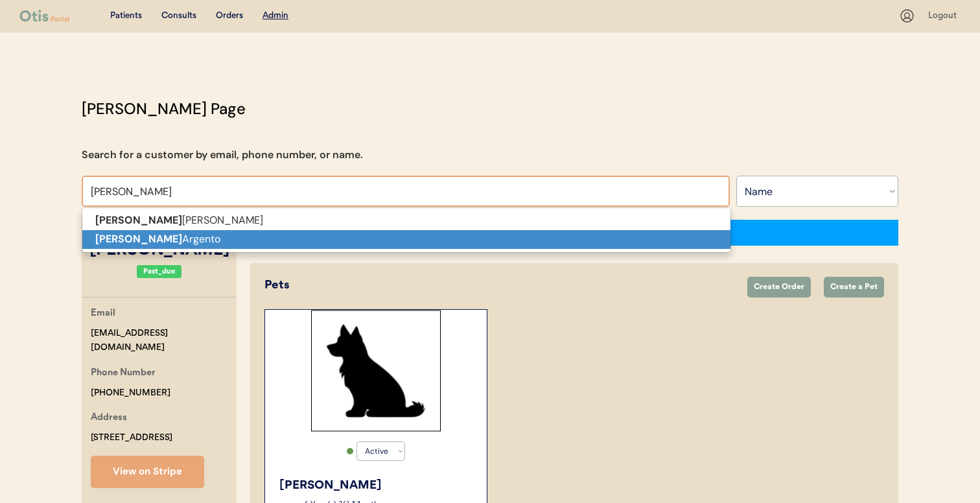
click at [329, 231] on p "Hilda Argento" at bounding box center [406, 239] width 648 height 19
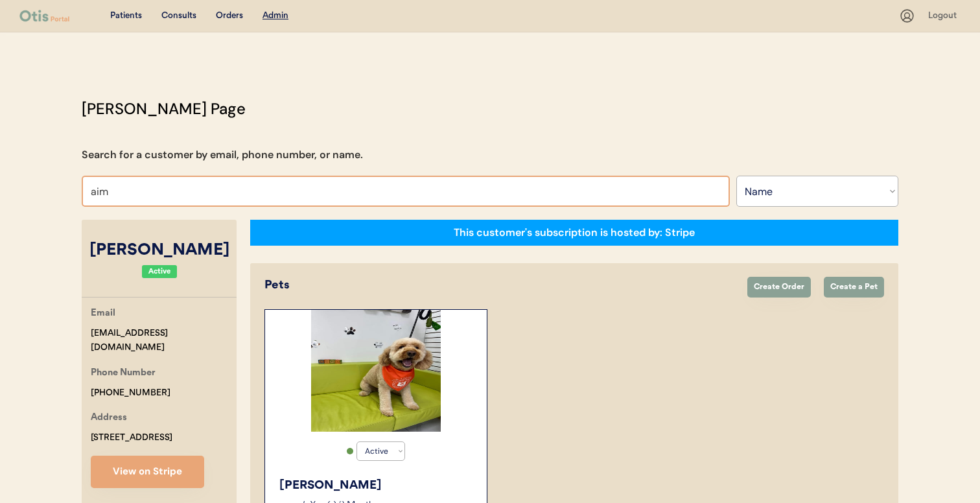
type input "aime"
type input "aimee West"
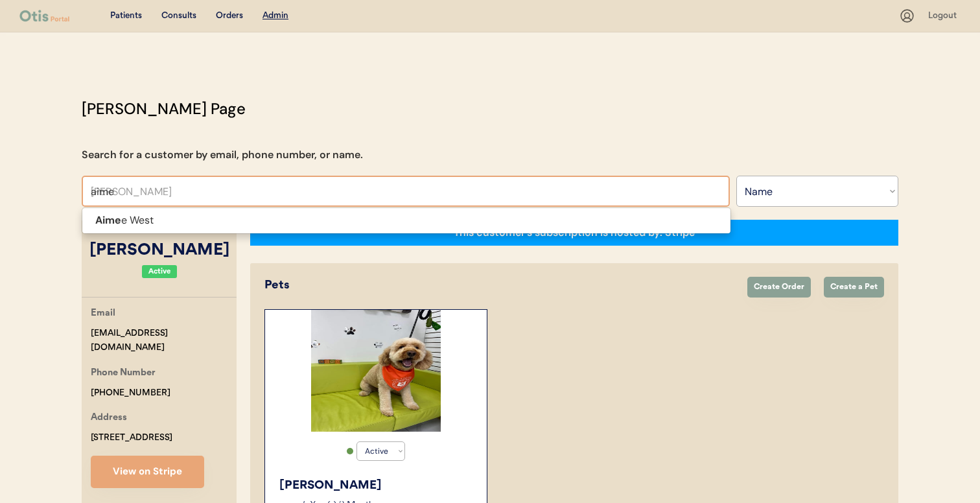
click at [299, 210] on span "Aime e West" at bounding box center [407, 220] width 650 height 27
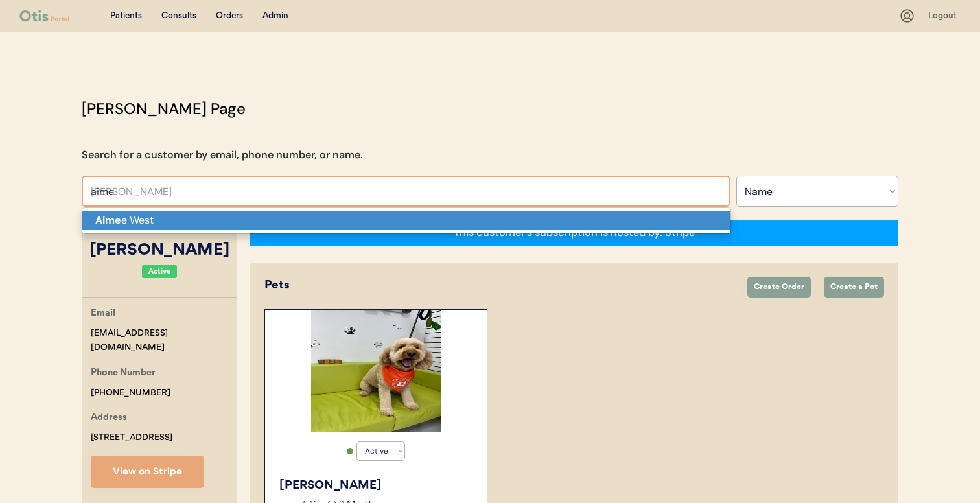
click at [296, 227] on p "Aime e West" at bounding box center [406, 220] width 648 height 19
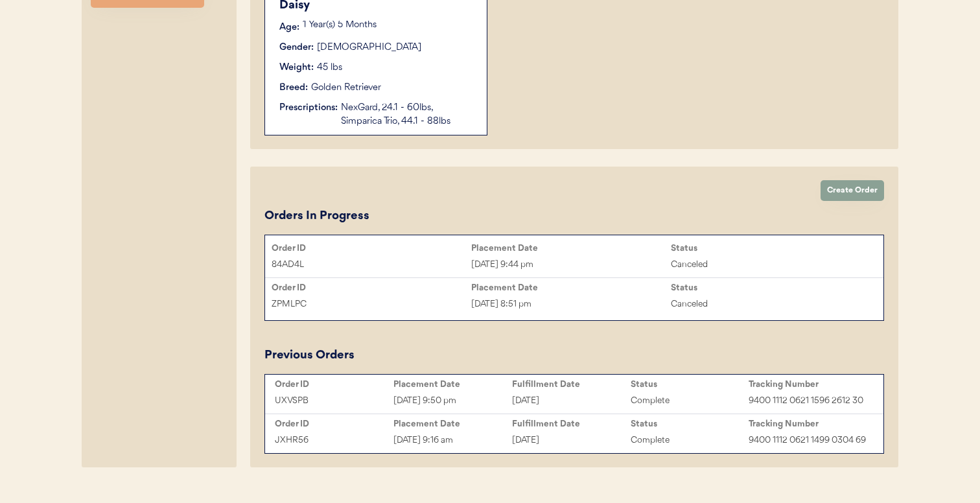
scroll to position [515, 0]
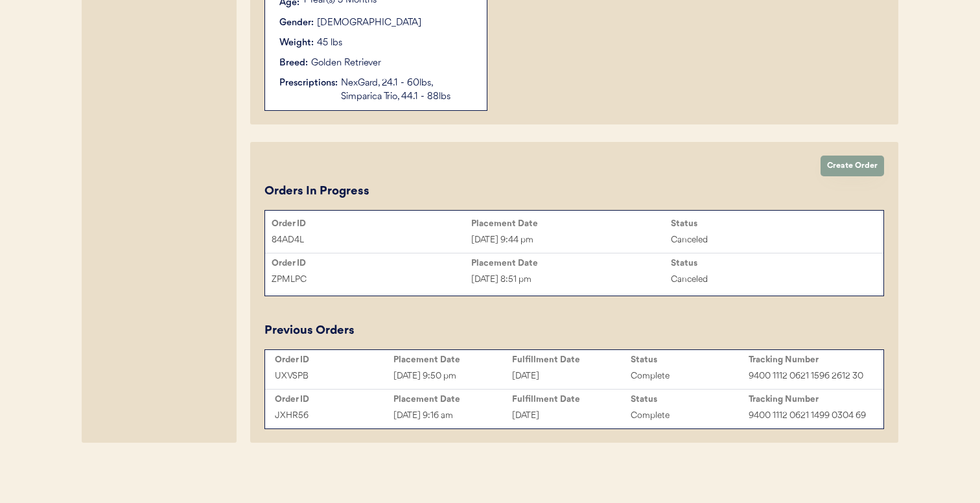
type input "[PERSON_NAME]"
click at [381, 369] on div "UXVSPB" at bounding box center [334, 376] width 119 height 15
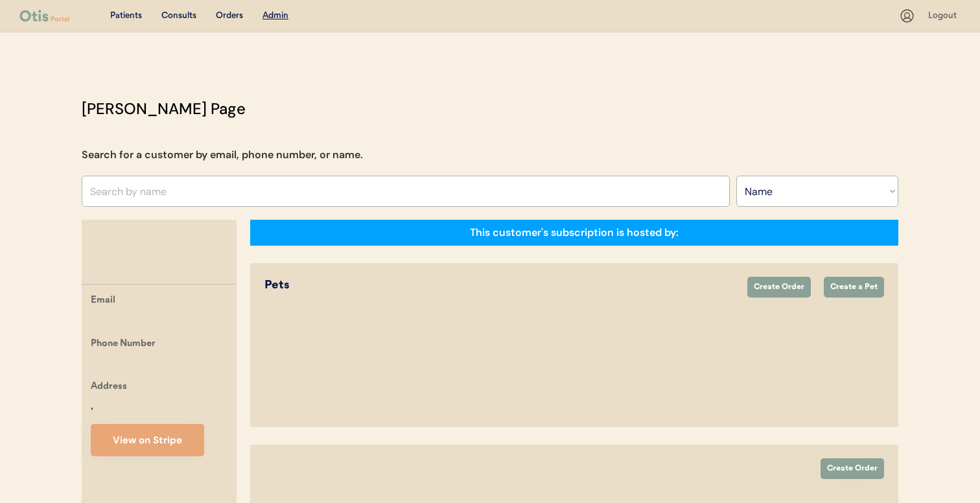
select select ""Name""
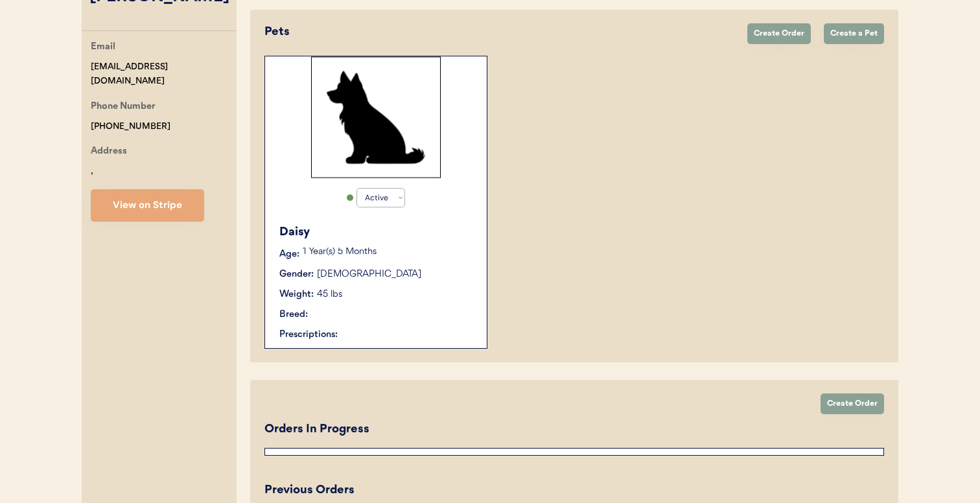
select select "true"
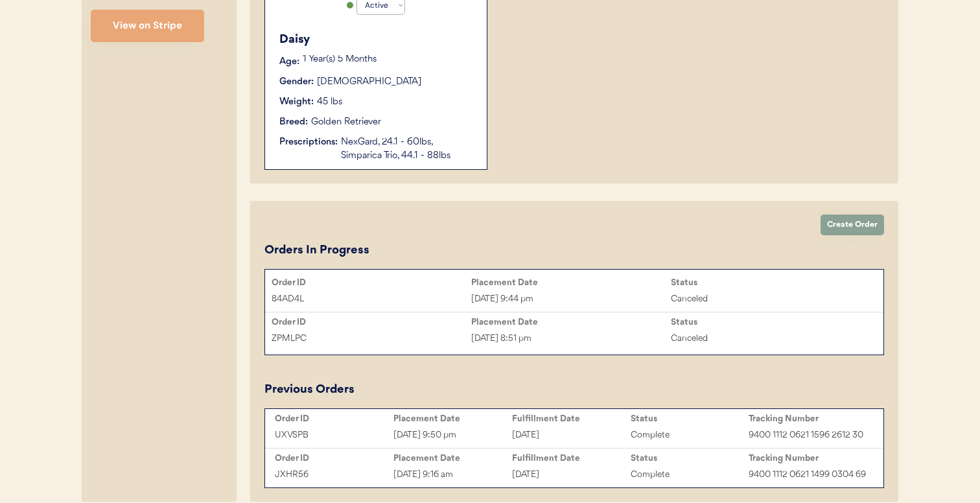
scroll to position [483, 0]
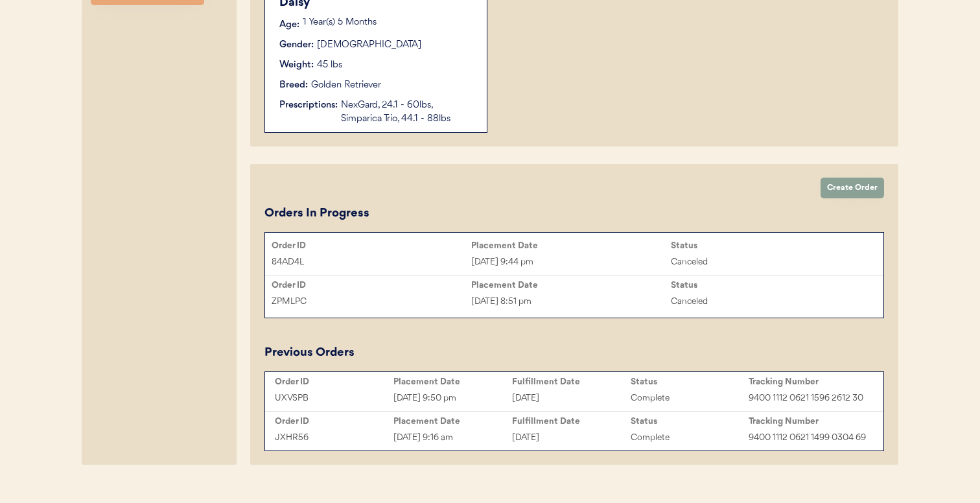
click at [412, 68] on div "Weight: 45 lbs" at bounding box center [376, 65] width 194 height 14
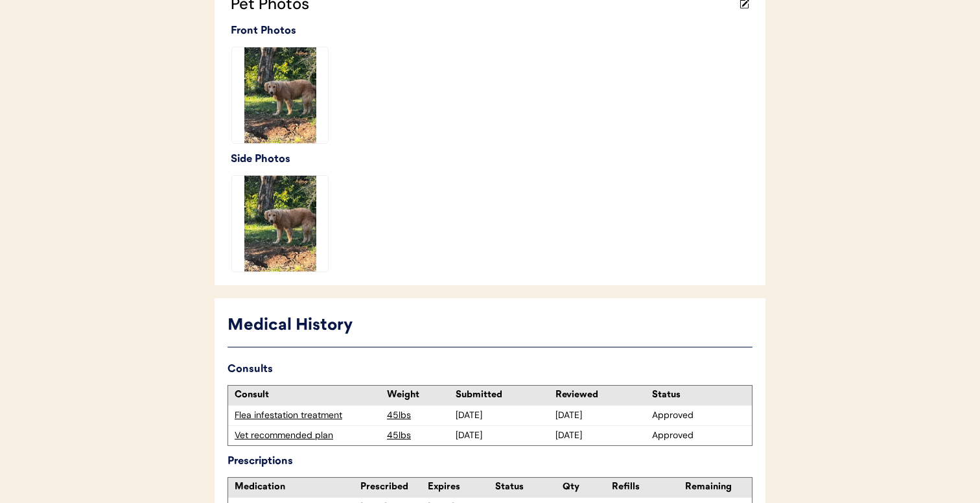
scroll to position [486, 0]
